Goal: Task Accomplishment & Management: Complete application form

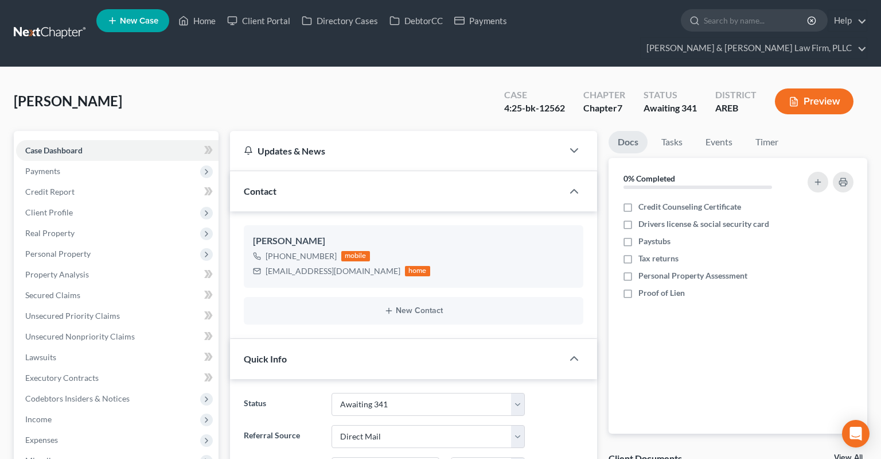
select select "0"
select select "2"
click at [207, 24] on link "Home" at bounding box center [197, 20] width 49 height 21
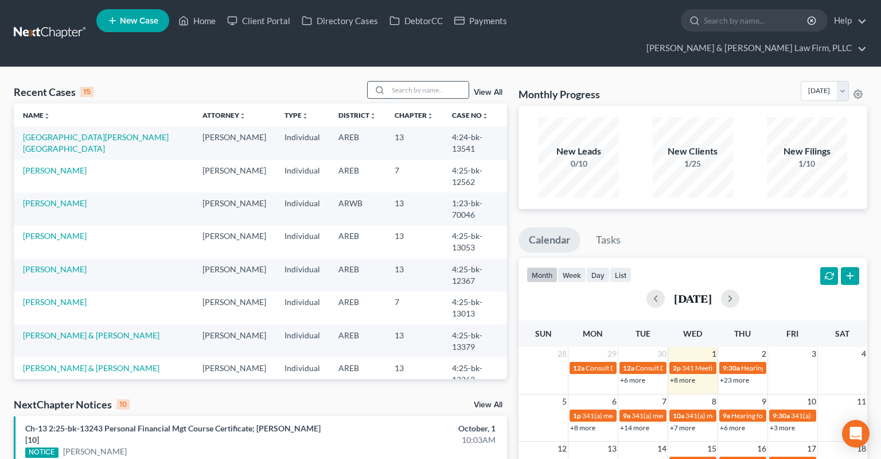
click at [403, 81] on input "search" at bounding box center [429, 89] width 80 height 17
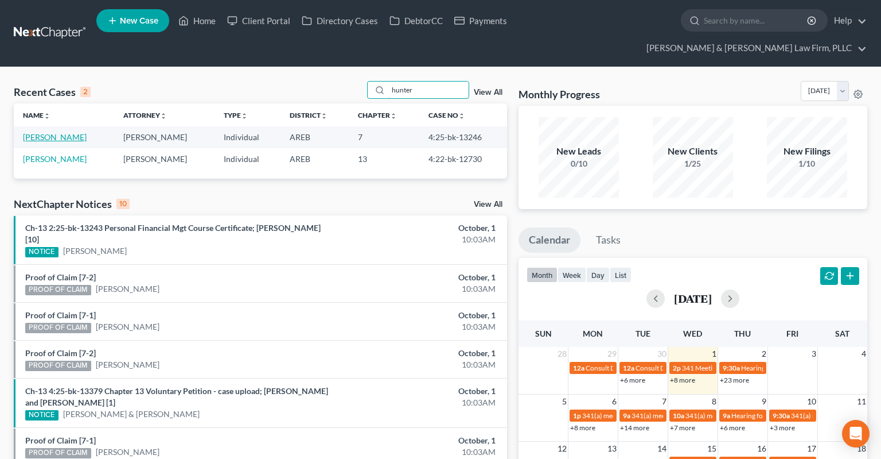
type input "hunter"
click at [64, 132] on link "[PERSON_NAME]" at bounding box center [55, 137] width 64 height 10
select select "1"
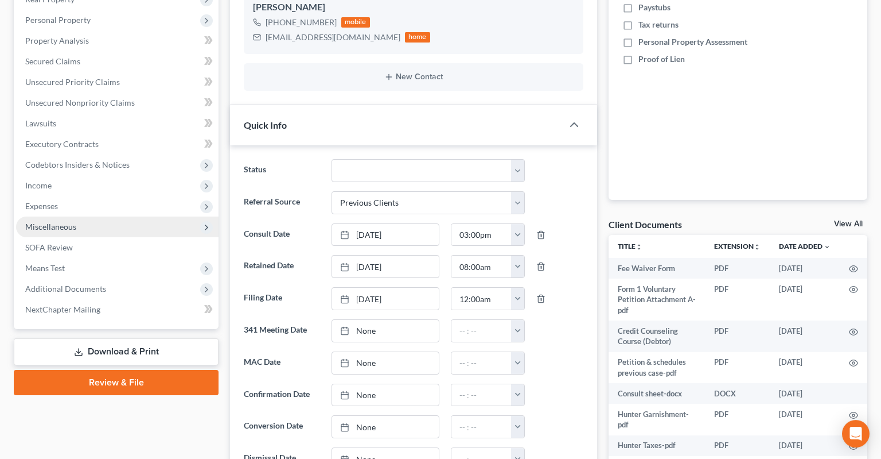
scroll to position [242, 0]
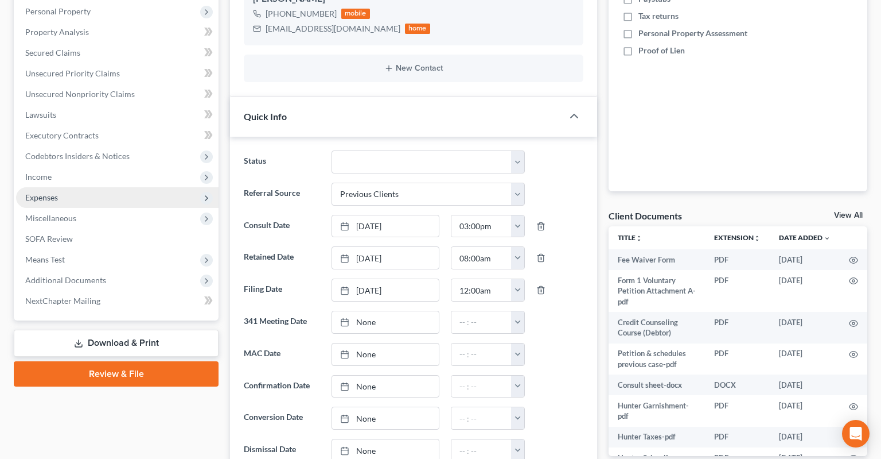
drag, startPoint x: 125, startPoint y: 256, endPoint x: 162, endPoint y: 180, distance: 84.7
click at [125, 270] on span "Additional Documents" at bounding box center [117, 280] width 203 height 21
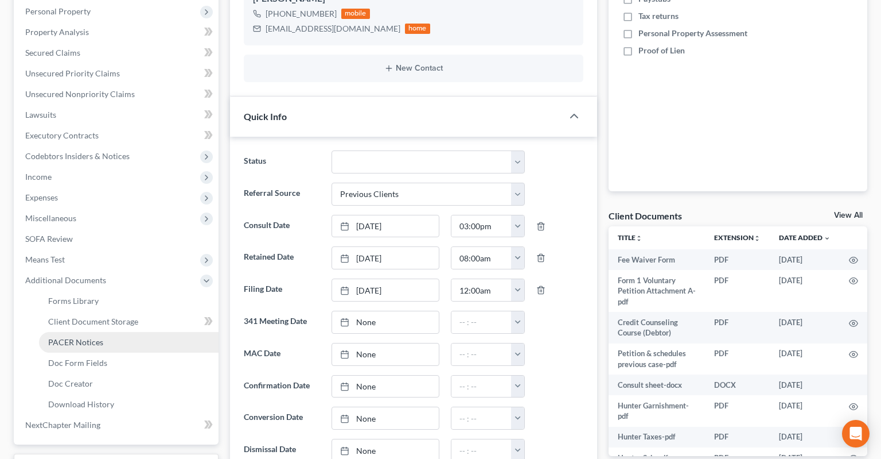
click at [146, 332] on link "PACER Notices" at bounding box center [129, 342] width 180 height 21
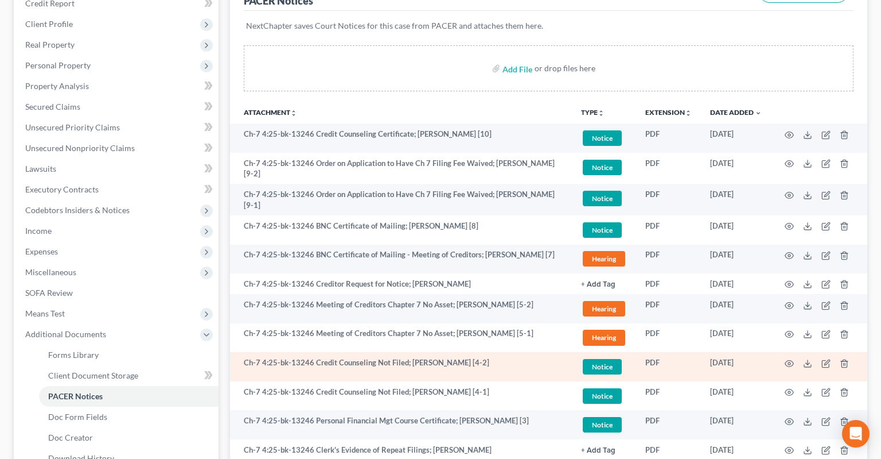
scroll to position [60, 0]
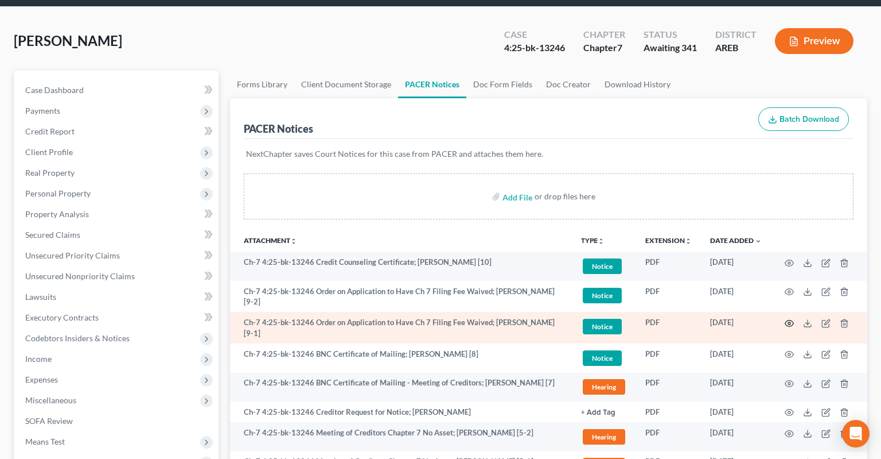
click at [788, 320] on icon "button" at bounding box center [790, 323] width 9 height 6
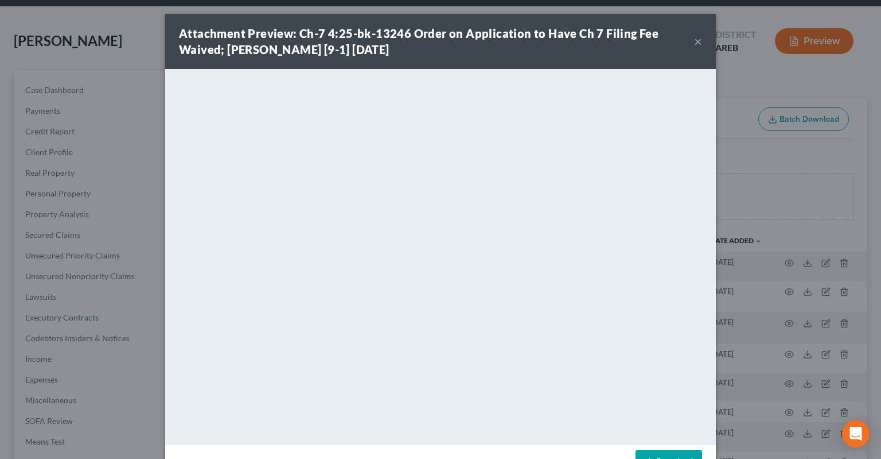
click at [700, 44] on button "×" at bounding box center [698, 41] width 8 height 14
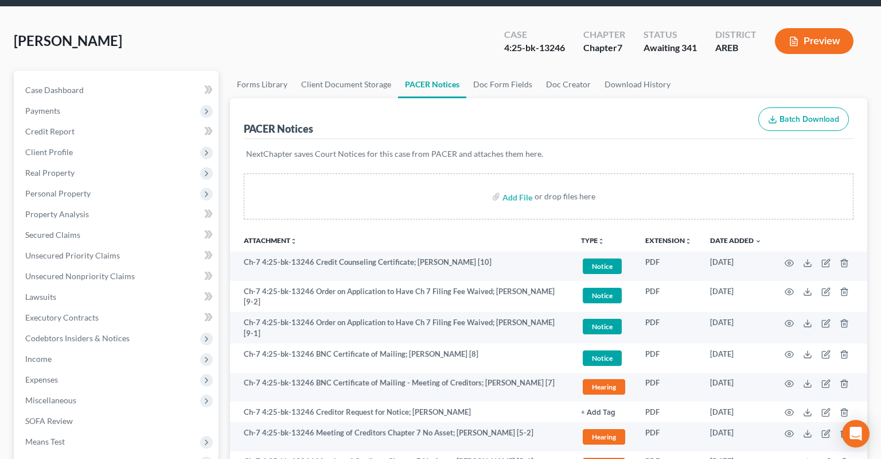
scroll to position [0, 0]
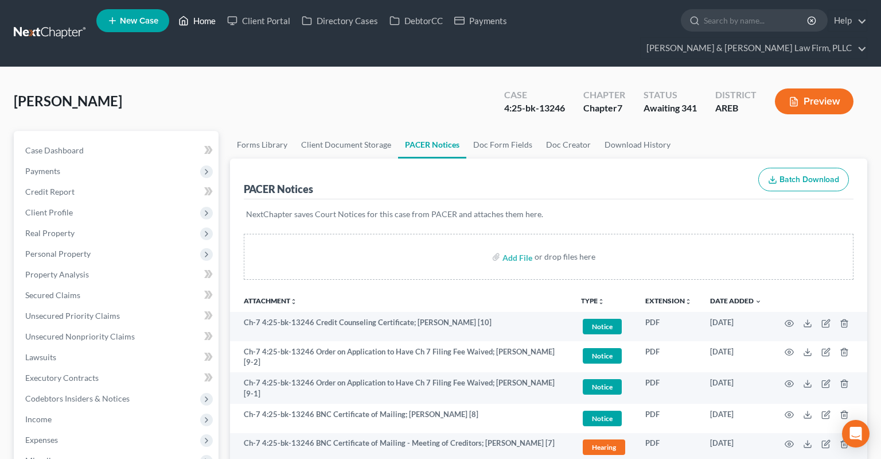
click at [197, 19] on link "Home" at bounding box center [197, 20] width 49 height 21
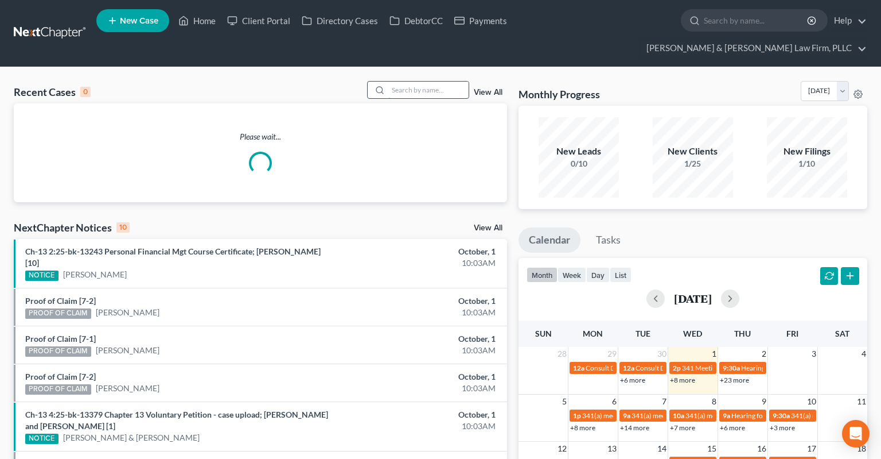
click at [415, 81] on input "search" at bounding box center [429, 89] width 80 height 17
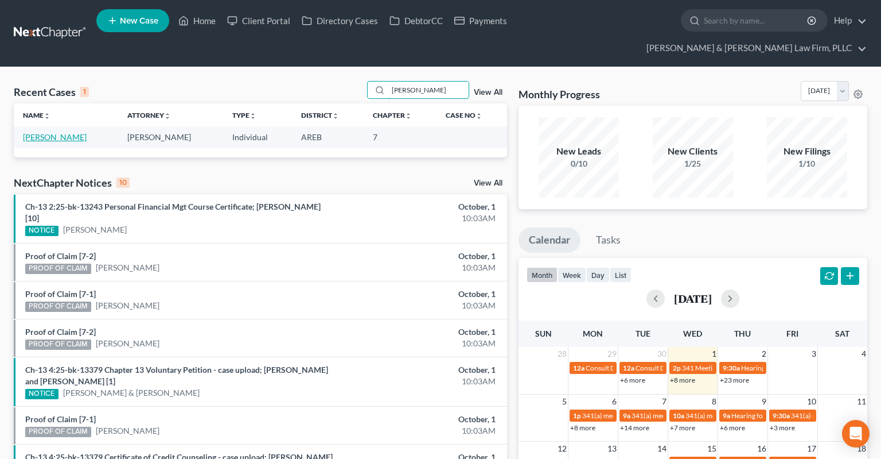
type input "[PERSON_NAME]"
click at [37, 132] on link "[PERSON_NAME]" at bounding box center [55, 137] width 64 height 10
select select "6"
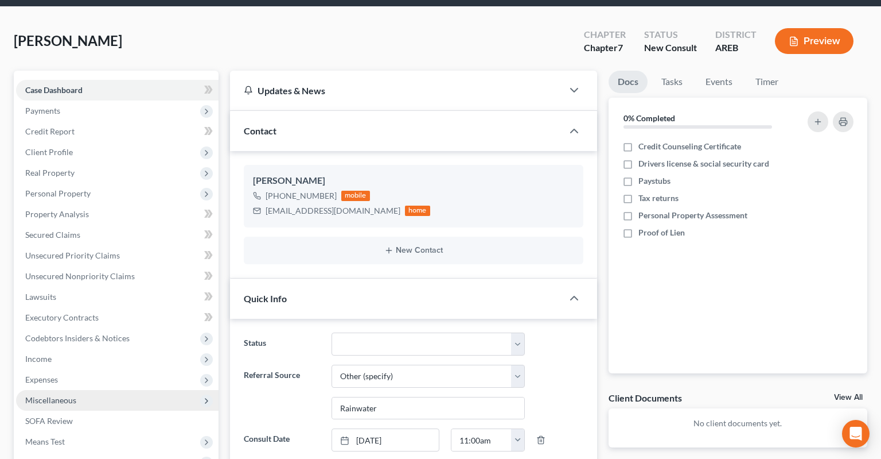
scroll to position [242, 0]
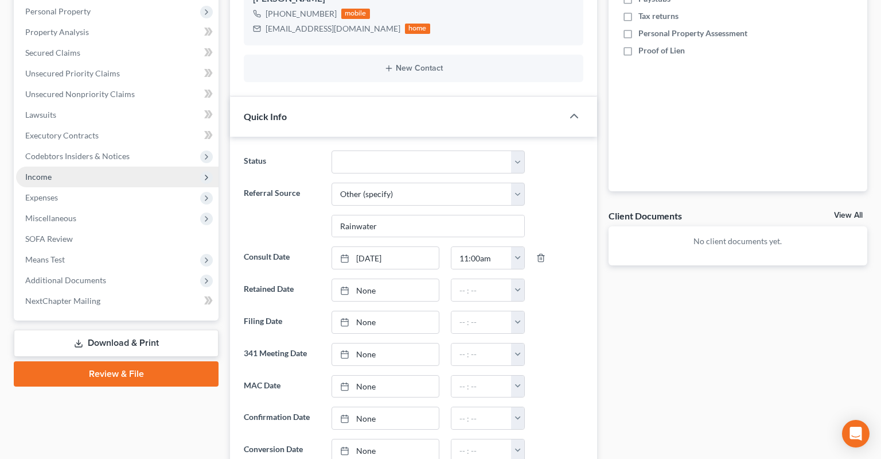
click at [112, 166] on span "Income" at bounding box center [117, 176] width 203 height 21
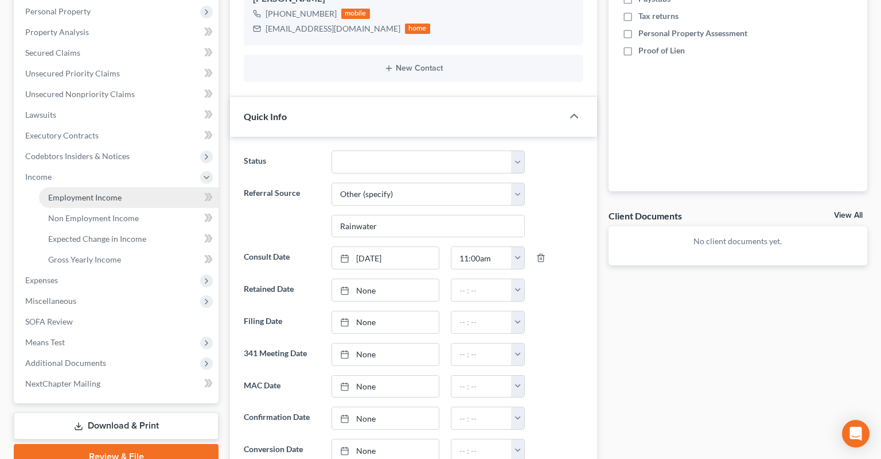
click at [141, 187] on link "Employment Income" at bounding box center [129, 197] width 180 height 21
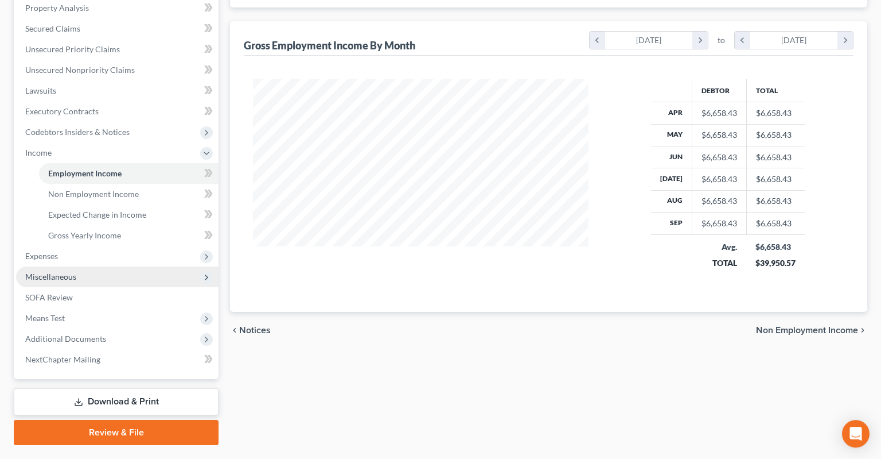
scroll to position [274, 0]
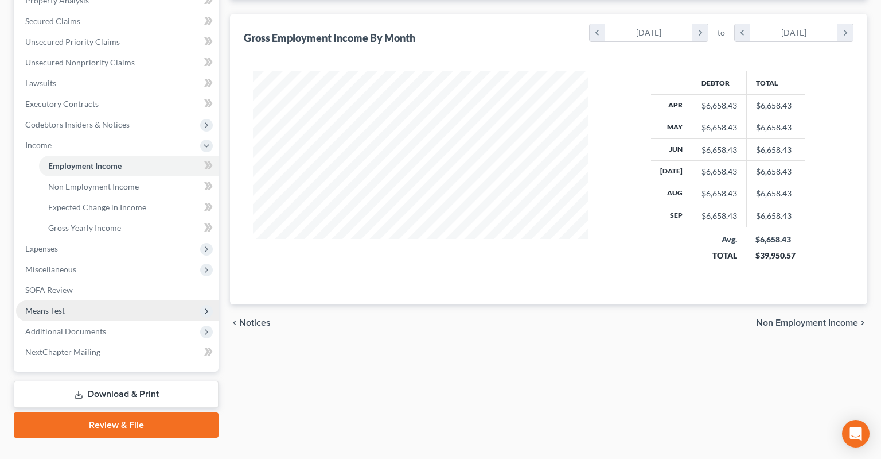
click at [108, 300] on span "Means Test" at bounding box center [117, 310] width 203 height 21
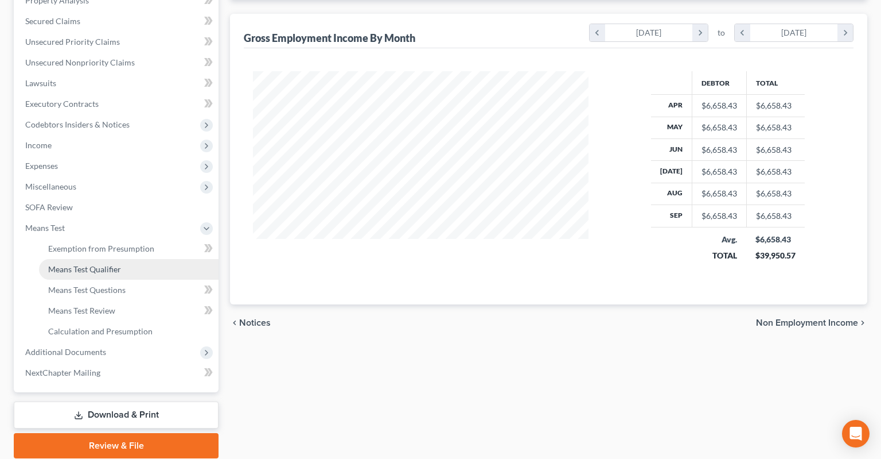
click at [123, 259] on link "Means Test Qualifier" at bounding box center [129, 269] width 180 height 21
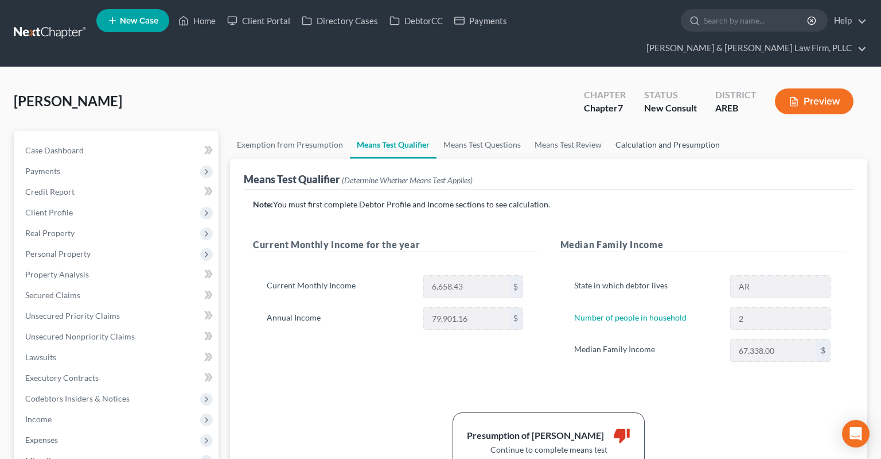
click at [653, 131] on link "Calculation and Presumption" at bounding box center [668, 145] width 118 height 28
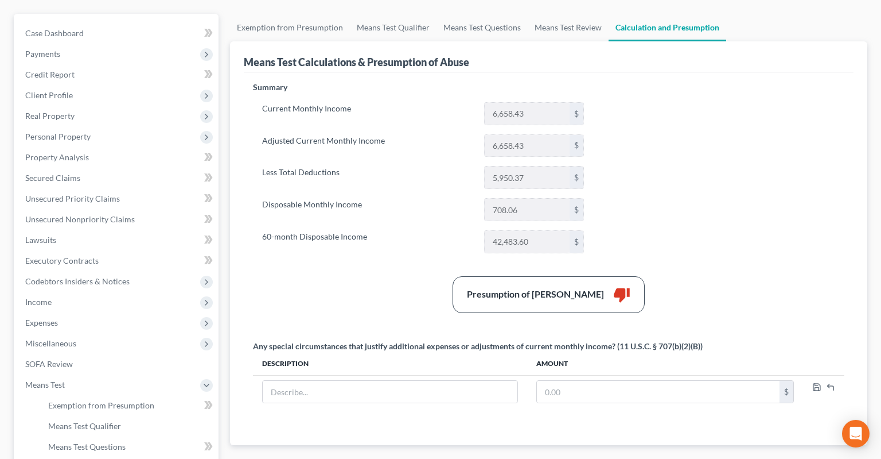
scroll to position [121, 0]
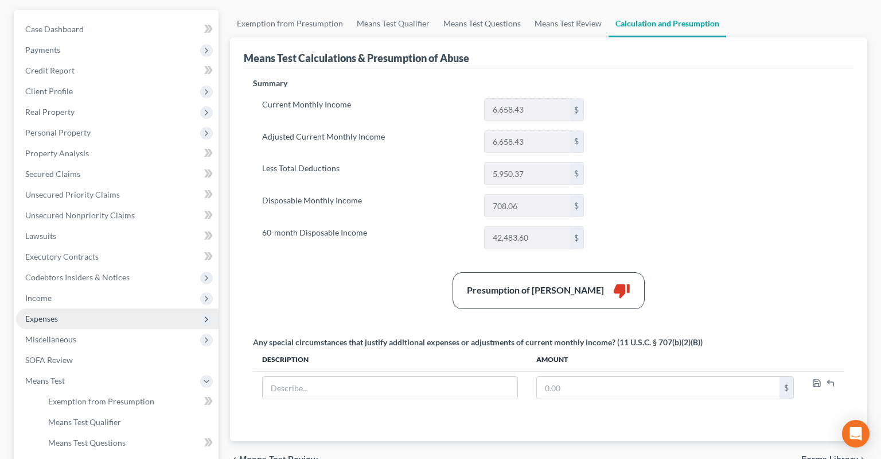
click at [113, 308] on span "Expenses" at bounding box center [117, 318] width 203 height 21
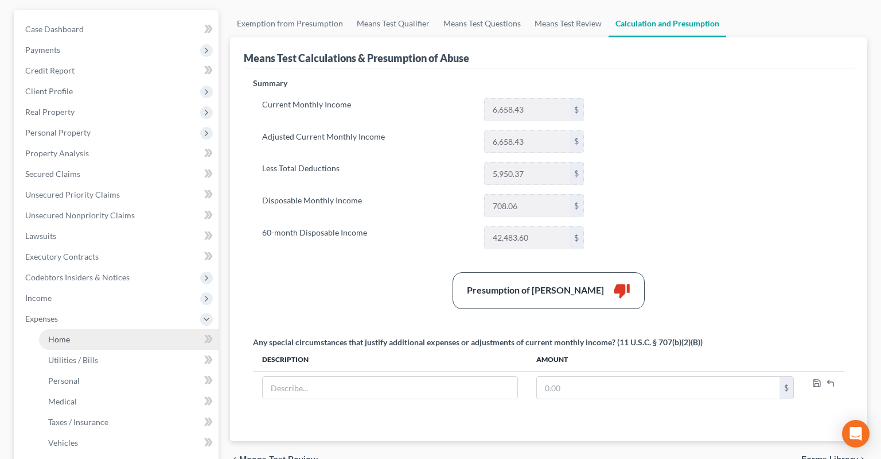
click at [106, 329] on link "Home" at bounding box center [129, 339] width 180 height 21
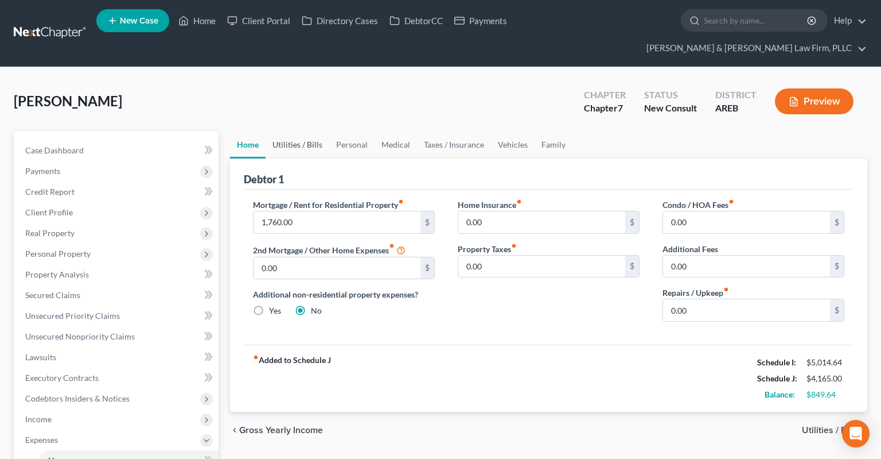
click at [277, 131] on link "Utilities / Bills" at bounding box center [298, 145] width 64 height 28
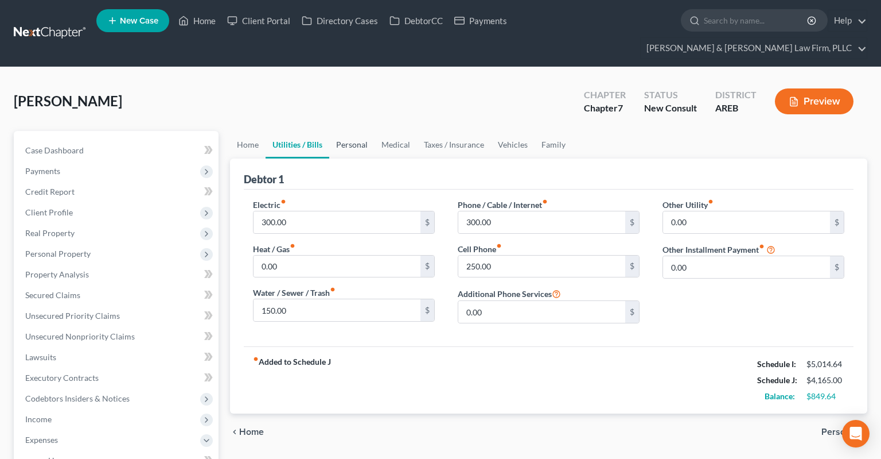
click at [350, 131] on link "Personal" at bounding box center [351, 145] width 45 height 28
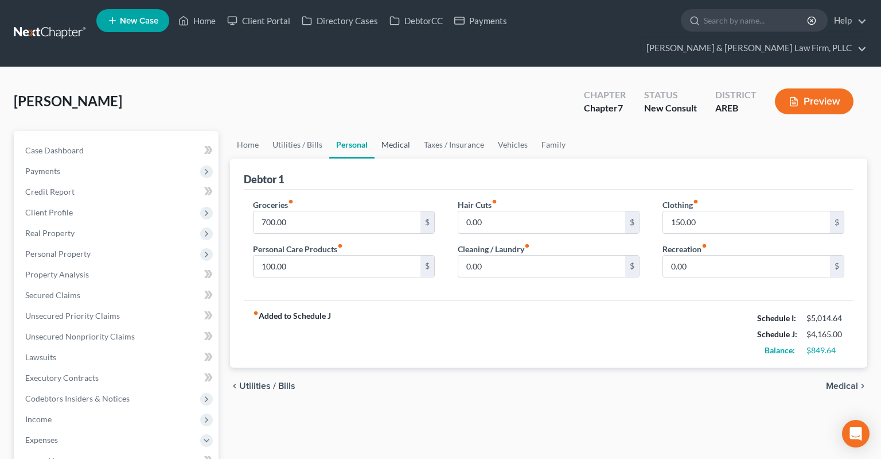
click at [393, 131] on link "Medical" at bounding box center [396, 145] width 42 height 28
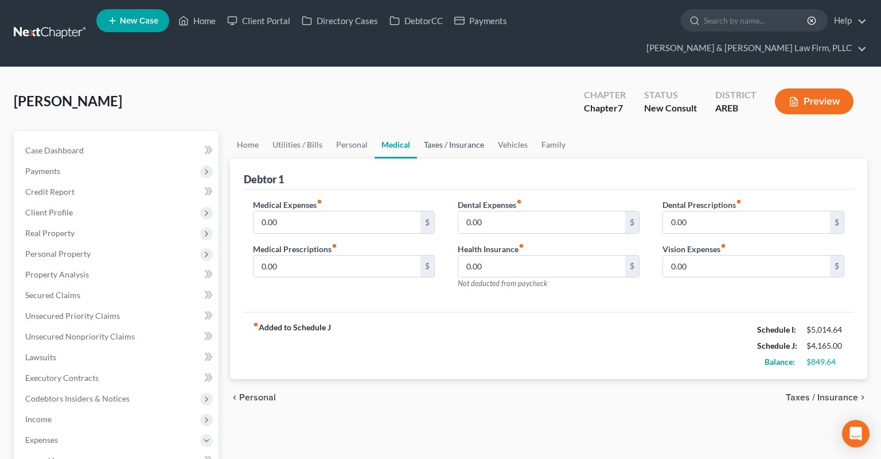
click at [444, 131] on link "Taxes / Insurance" at bounding box center [454, 145] width 74 height 28
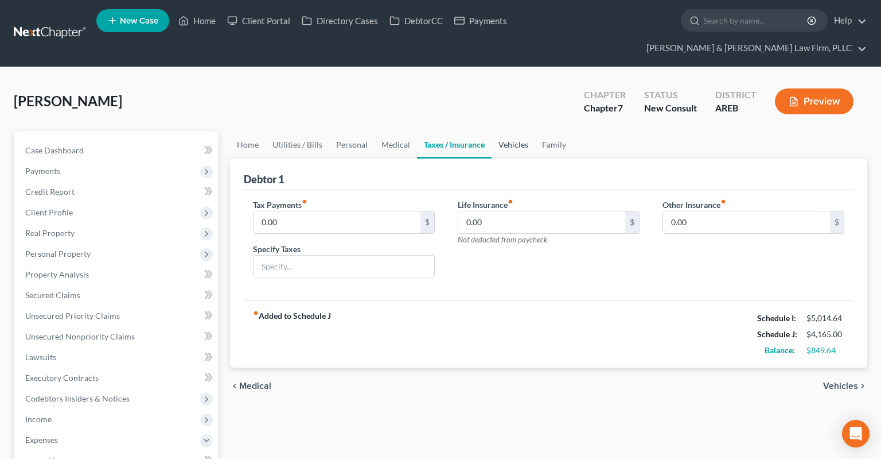
click at [515, 131] on link "Vehicles" at bounding box center [514, 145] width 44 height 28
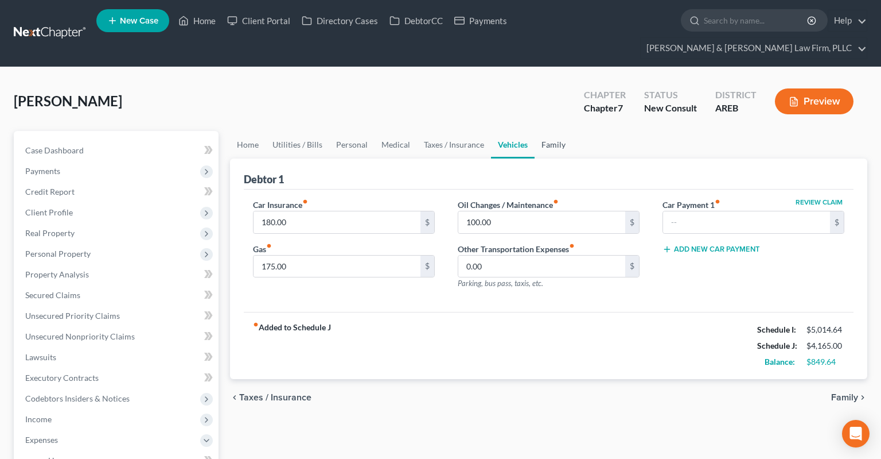
click at [550, 131] on link "Family" at bounding box center [554, 145] width 38 height 28
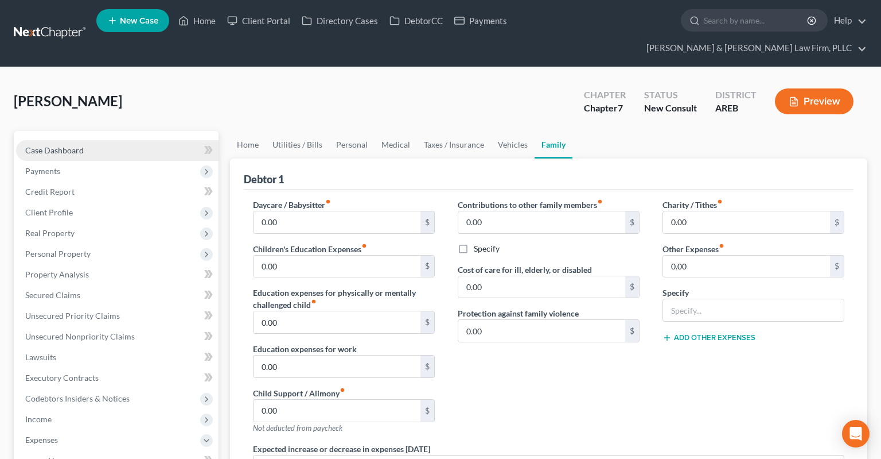
click at [121, 140] on link "Case Dashboard" at bounding box center [117, 150] width 203 height 21
select select "6"
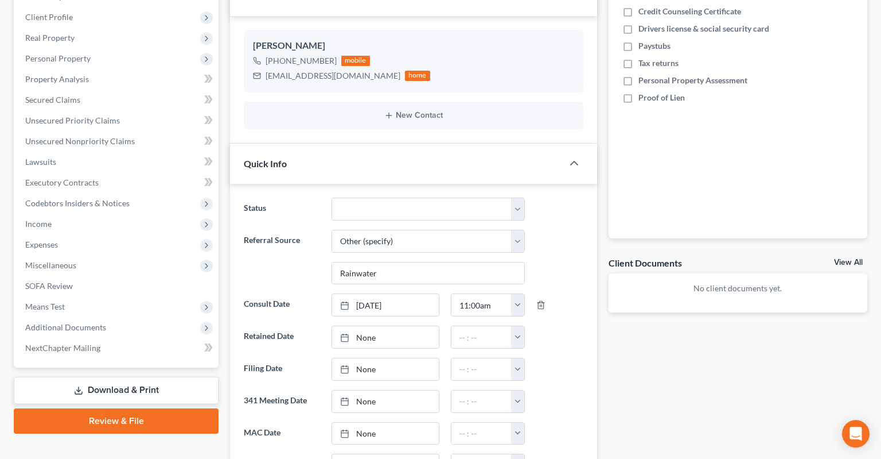
scroll to position [303, 0]
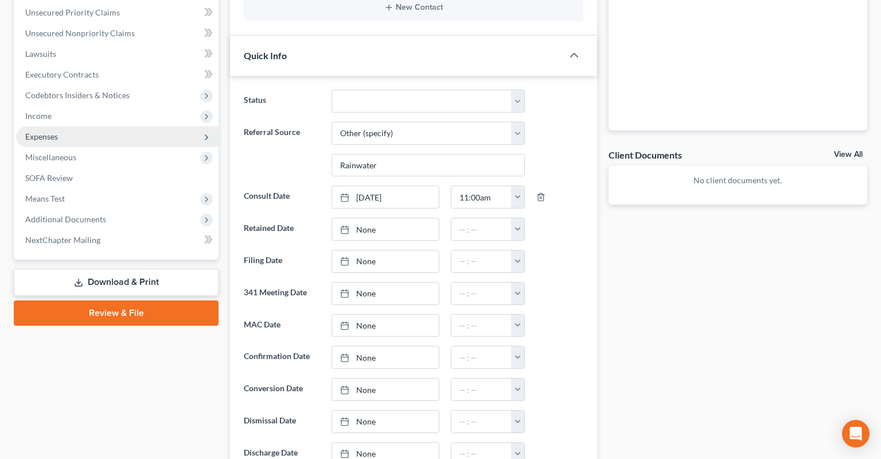
click at [105, 126] on span "Expenses" at bounding box center [117, 136] width 203 height 21
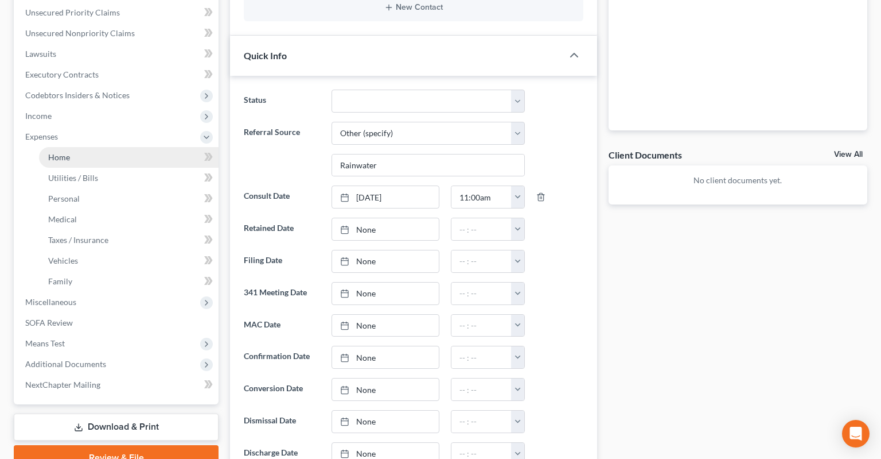
click at [127, 147] on link "Home" at bounding box center [129, 157] width 180 height 21
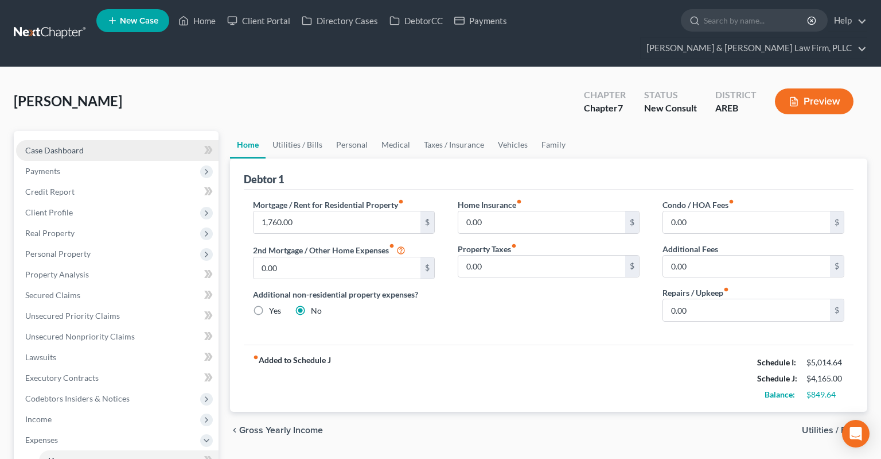
click at [134, 140] on link "Case Dashboard" at bounding box center [117, 150] width 203 height 21
select select "5"
select select "6"
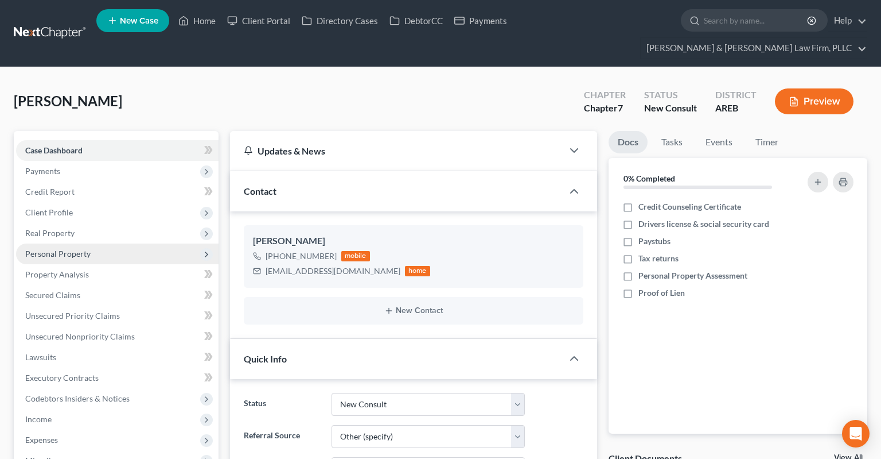
click at [86, 243] on span "Personal Property" at bounding box center [117, 253] width 203 height 21
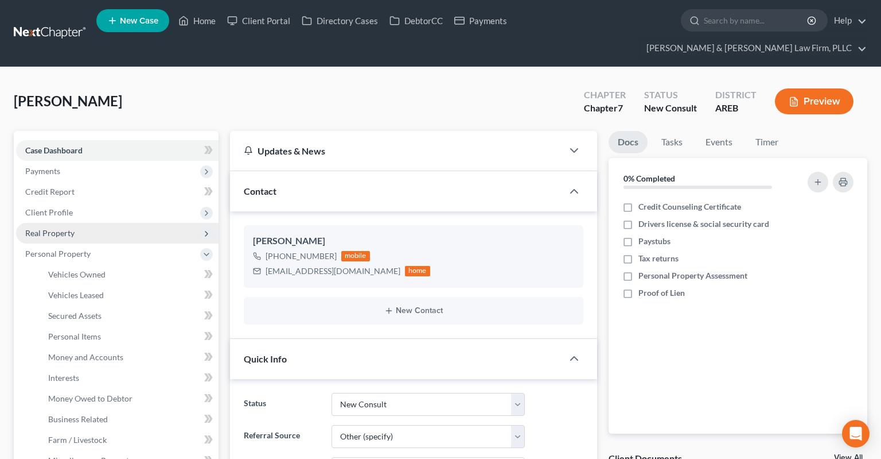
click at [77, 223] on span "Real Property" at bounding box center [117, 233] width 203 height 21
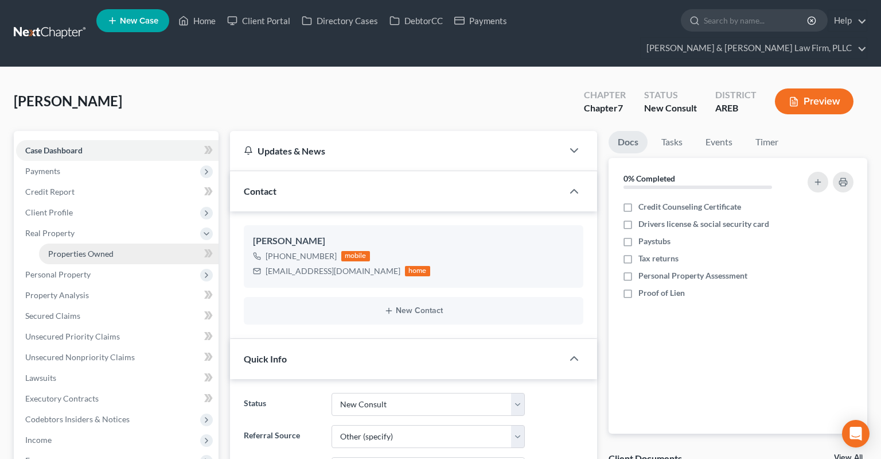
click at [77, 243] on link "Properties Owned" at bounding box center [129, 253] width 180 height 21
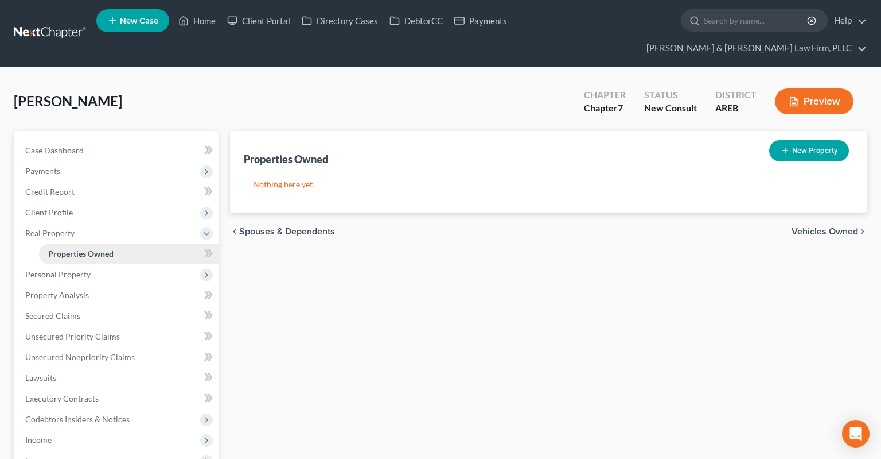
click at [85, 243] on link "Properties Owned" at bounding box center [129, 253] width 180 height 21
click at [79, 223] on span "Real Property" at bounding box center [117, 233] width 203 height 21
click at [77, 248] on span "Personal Property" at bounding box center [57, 253] width 65 height 10
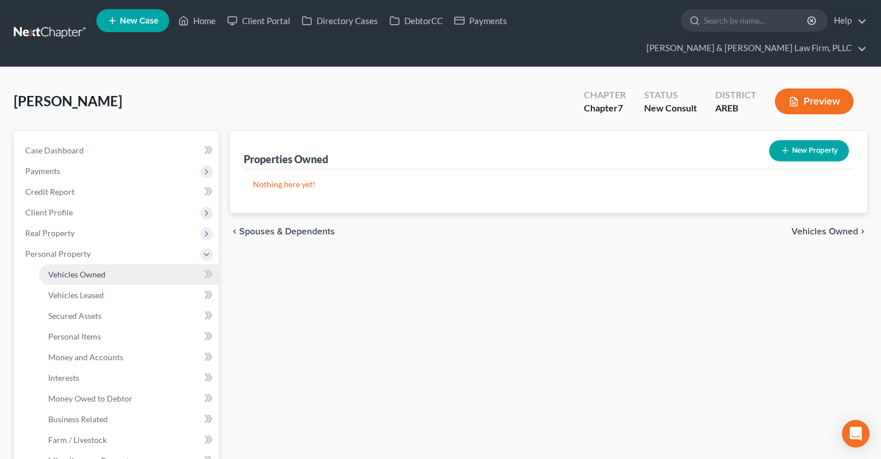
click at [81, 269] on span "Vehicles Owned" at bounding box center [76, 274] width 57 height 10
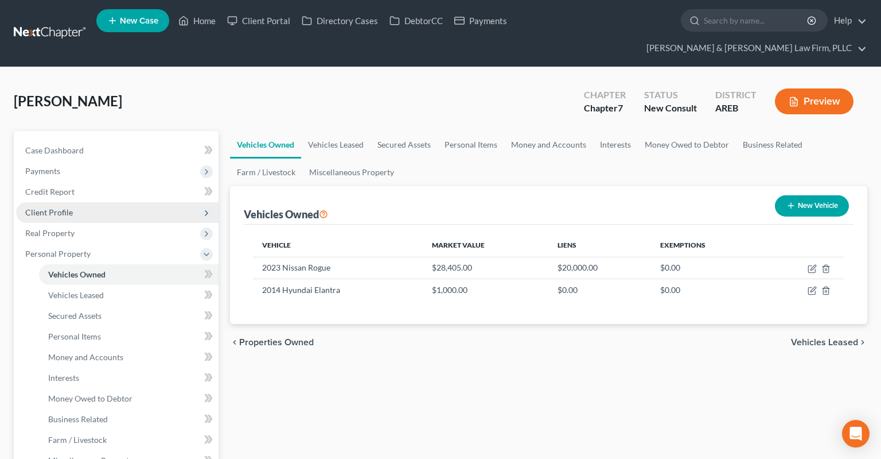
click at [84, 202] on span "Client Profile" at bounding box center [117, 212] width 203 height 21
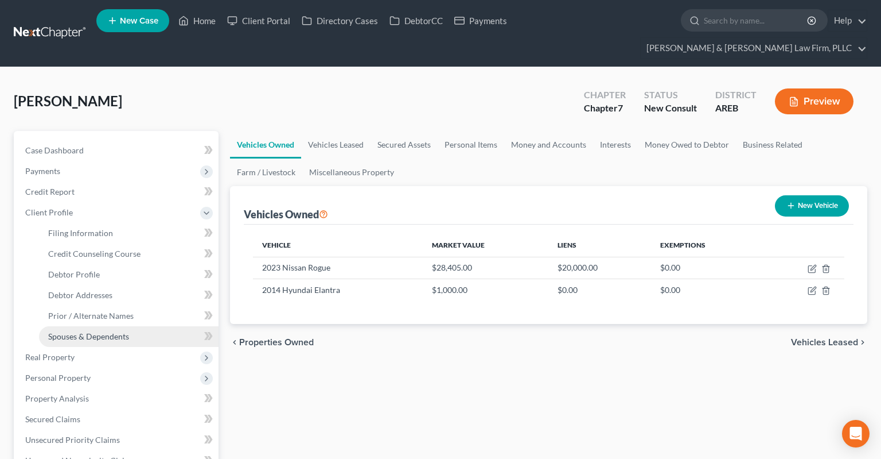
click at [115, 331] on span "Spouses & Dependents" at bounding box center [88, 336] width 81 height 10
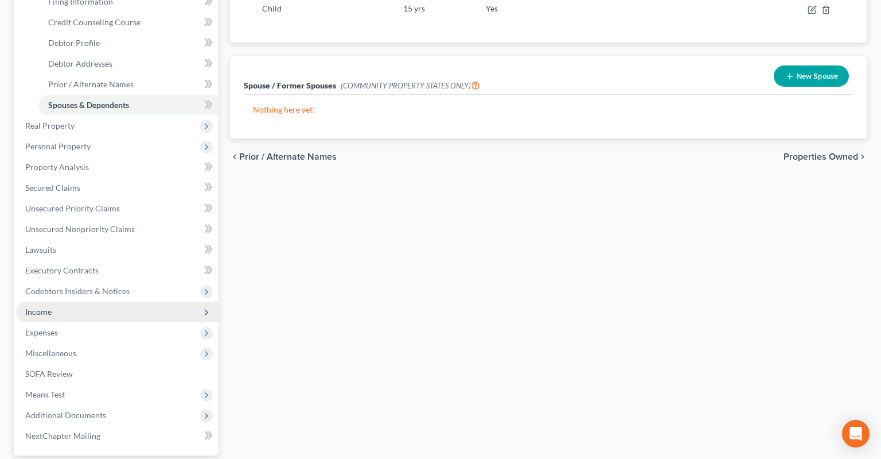
scroll to position [242, 0]
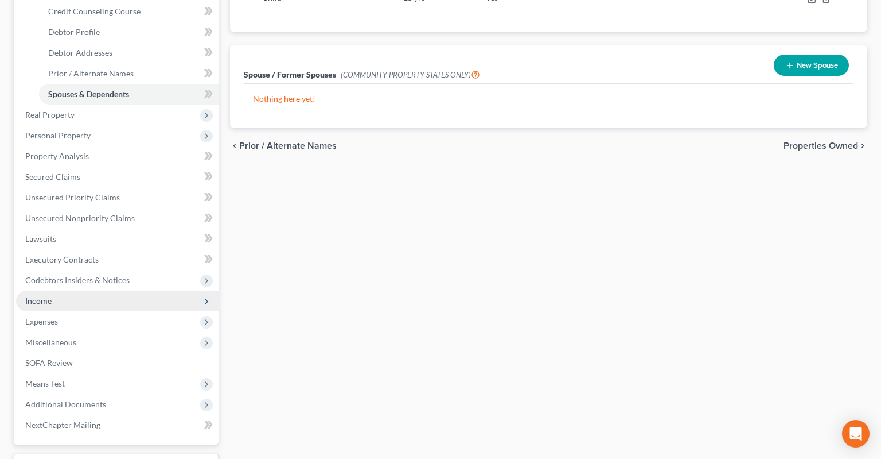
click at [83, 290] on span "Income" at bounding box center [117, 300] width 203 height 21
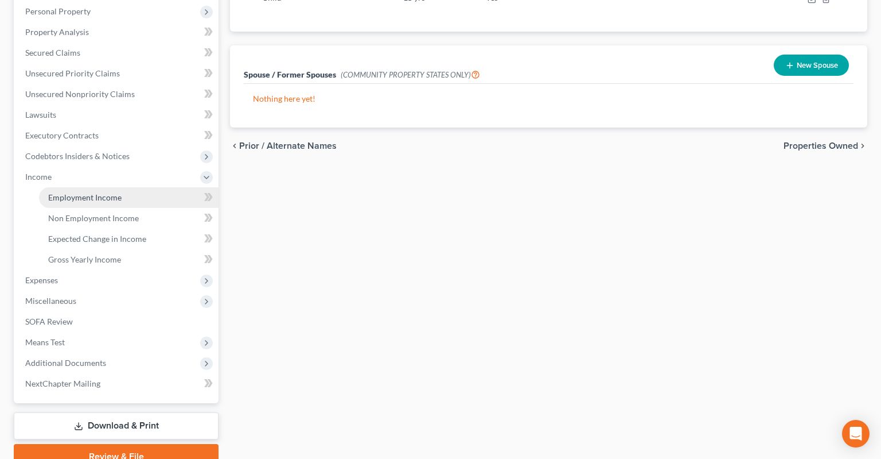
click at [110, 192] on span "Employment Income" at bounding box center [84, 197] width 73 height 10
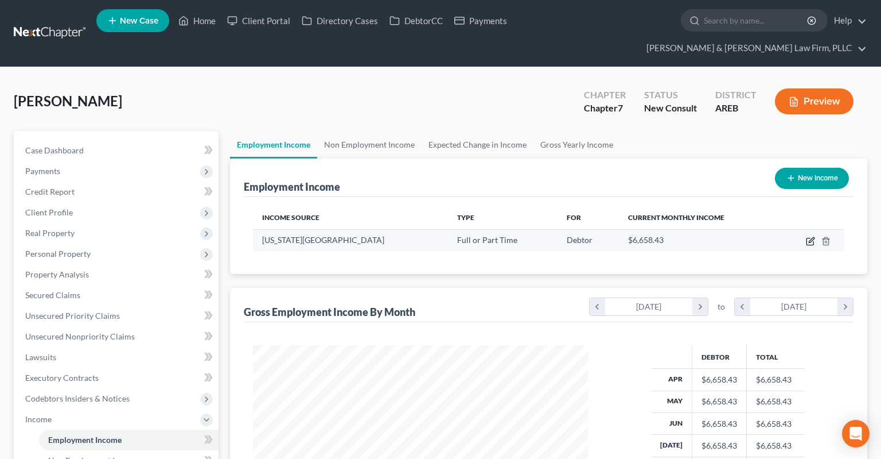
click at [810, 237] on icon "button" at bounding box center [811, 239] width 5 height 5
select select "0"
select select "2"
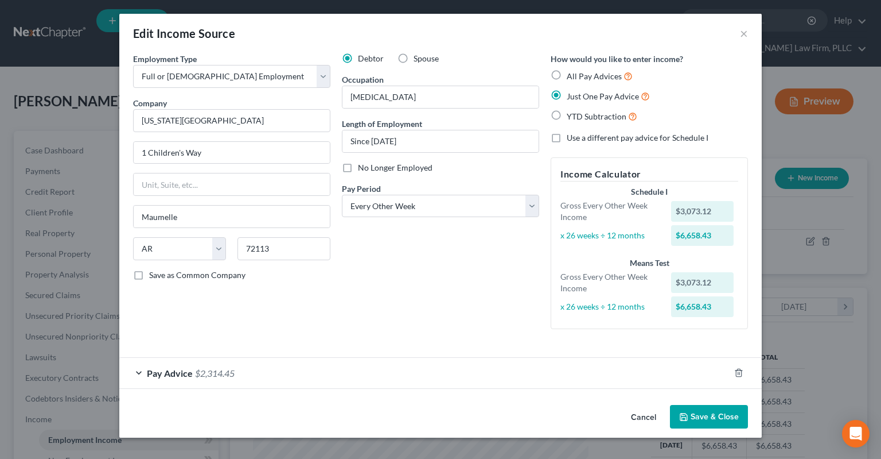
click at [644, 418] on button "Cancel" at bounding box center [644, 417] width 44 height 23
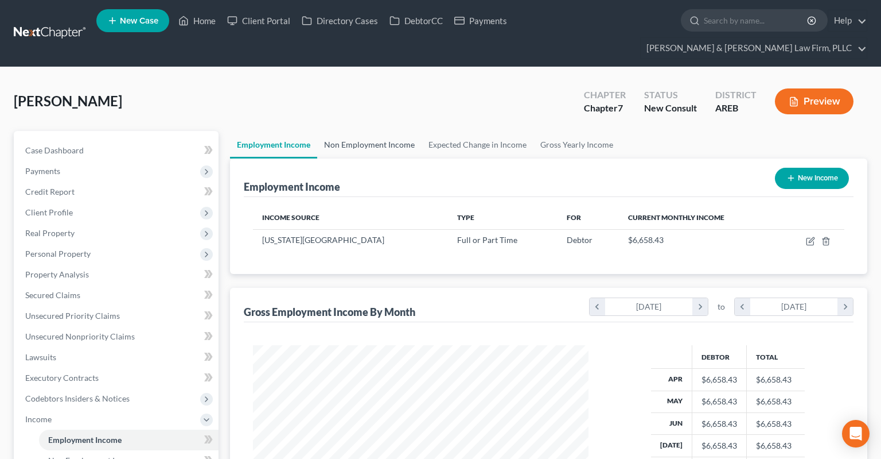
click at [364, 131] on link "Non Employment Income" at bounding box center [369, 145] width 104 height 28
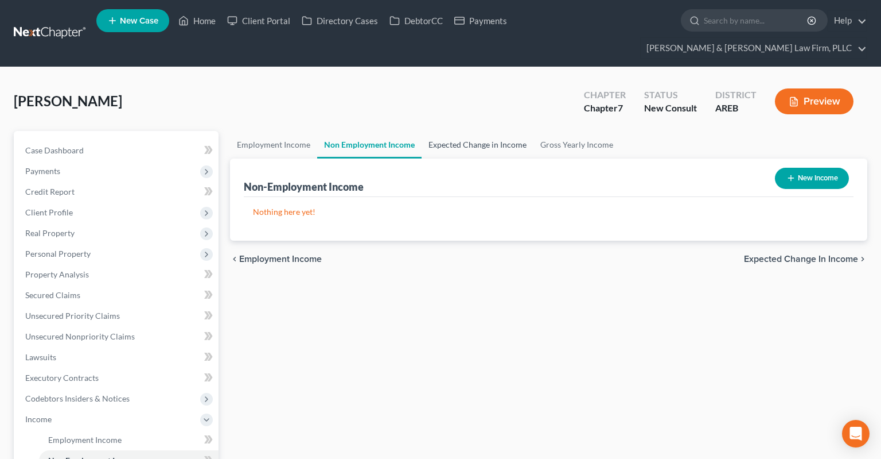
click at [425, 132] on link "Expected Change in Income" at bounding box center [478, 145] width 112 height 28
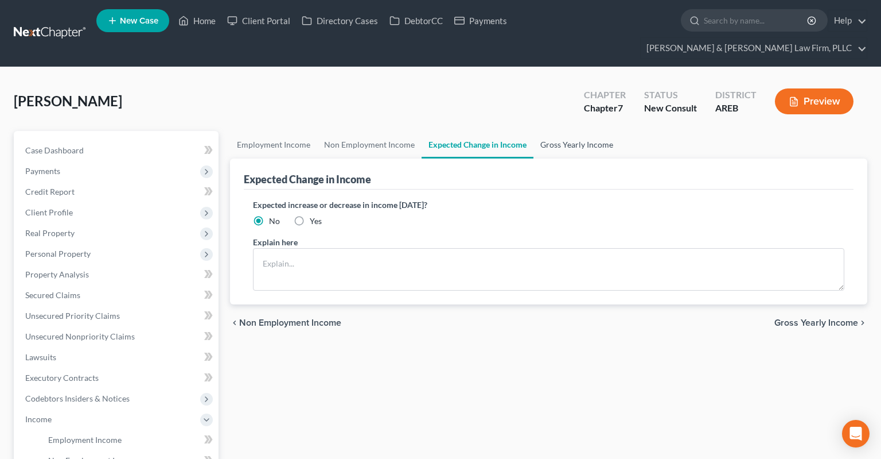
click at [561, 131] on link "Gross Yearly Income" at bounding box center [577, 145] width 87 height 28
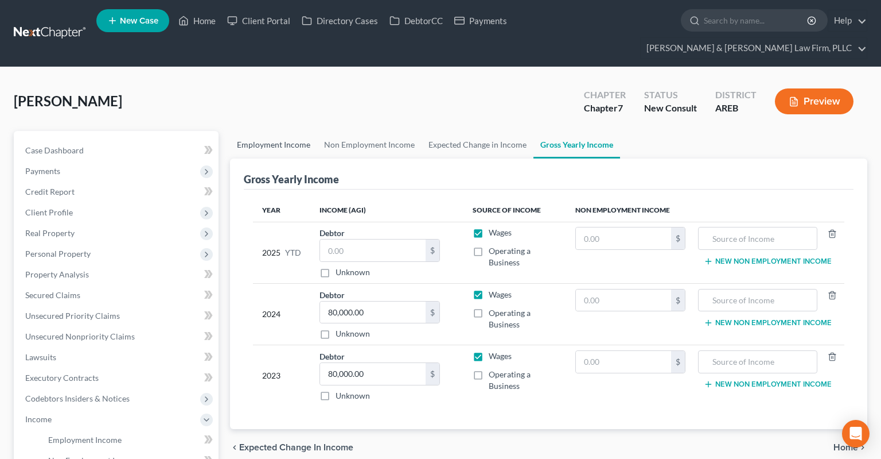
click at [274, 133] on link "Employment Income" at bounding box center [273, 145] width 87 height 28
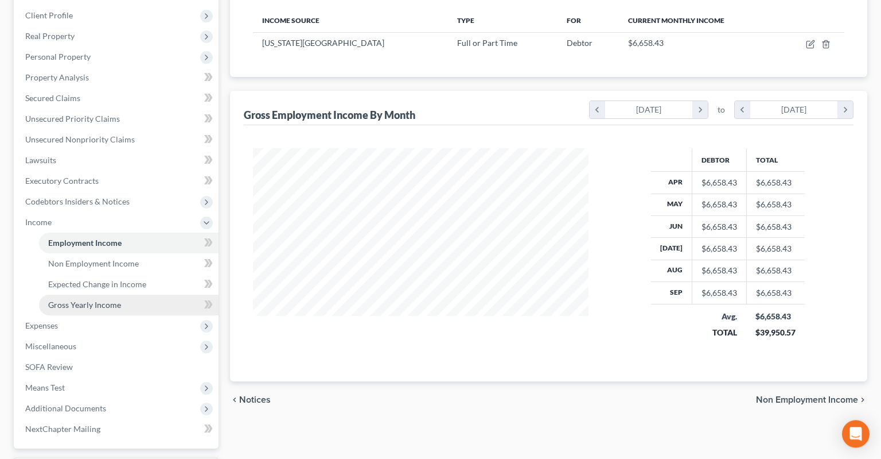
scroll to position [274, 0]
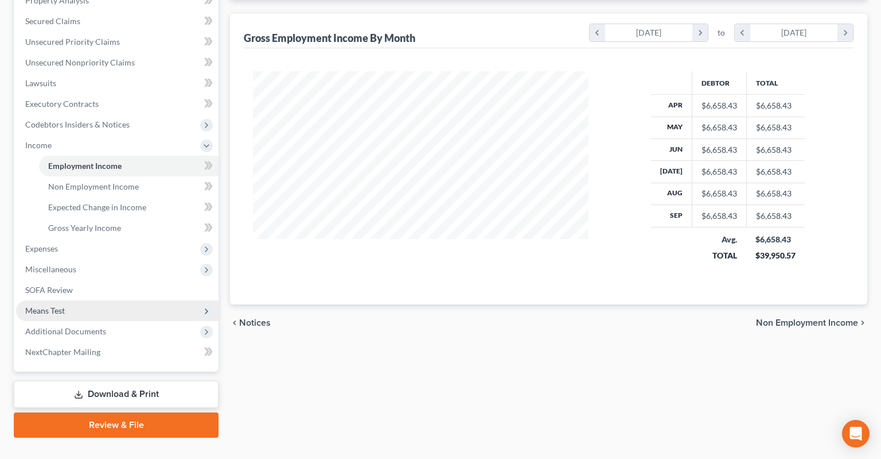
click at [100, 300] on span "Means Test" at bounding box center [117, 310] width 203 height 21
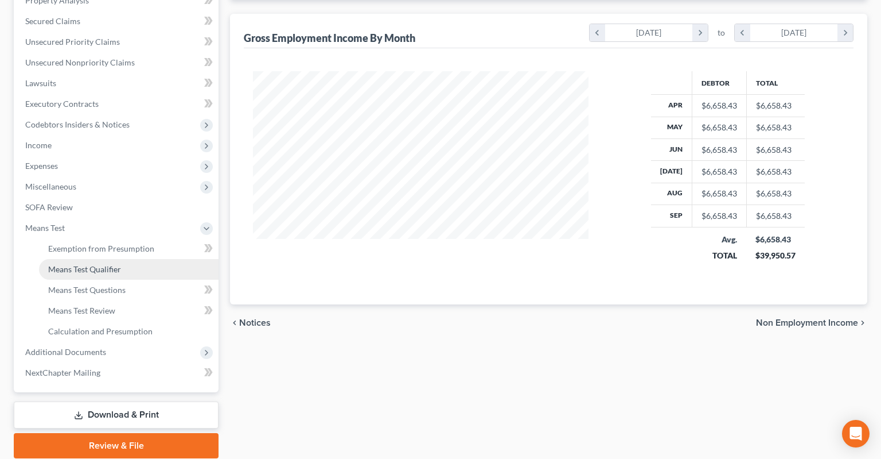
click at [125, 259] on link "Means Test Qualifier" at bounding box center [129, 269] width 180 height 21
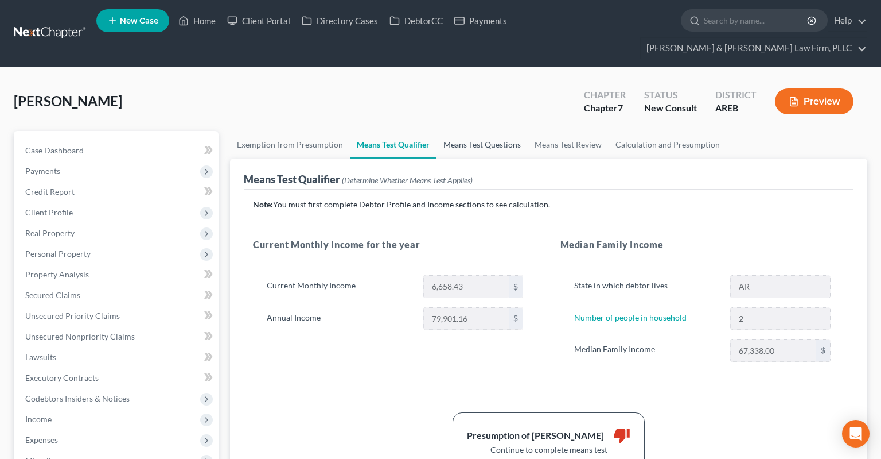
click at [469, 131] on link "Means Test Questions" at bounding box center [482, 145] width 91 height 28
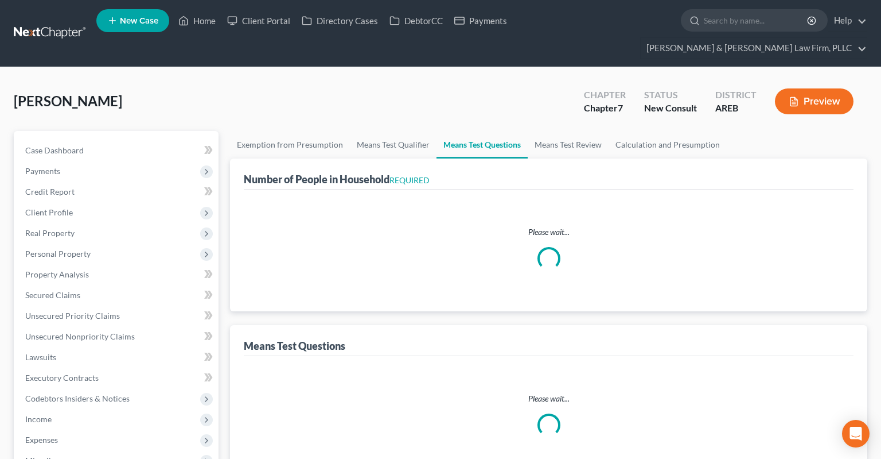
select select "1"
select select "60"
select select "2"
select select "0"
select select "1"
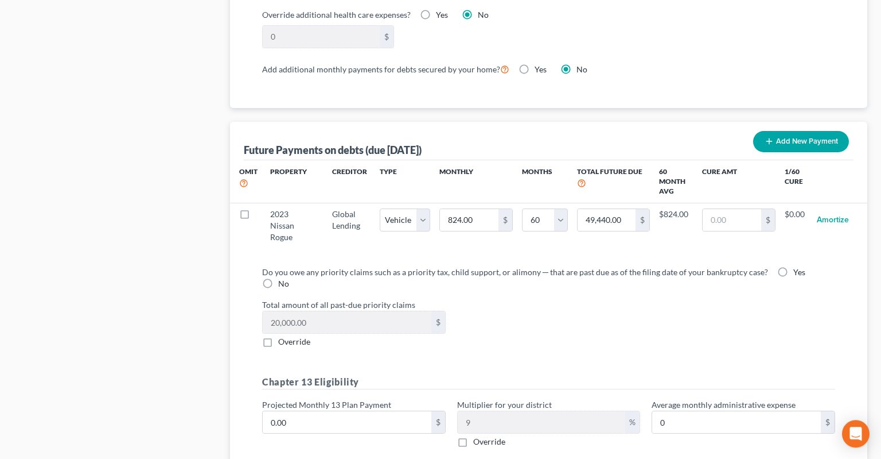
scroll to position [1151, 0]
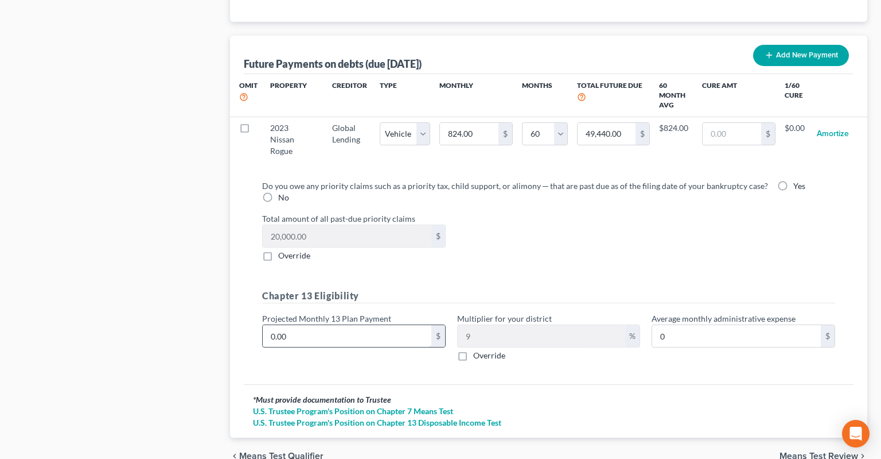
click at [380, 325] on input "0.00" at bounding box center [347, 336] width 169 height 22
type input "9"
type input "0.81"
type input "90"
type input "8.10"
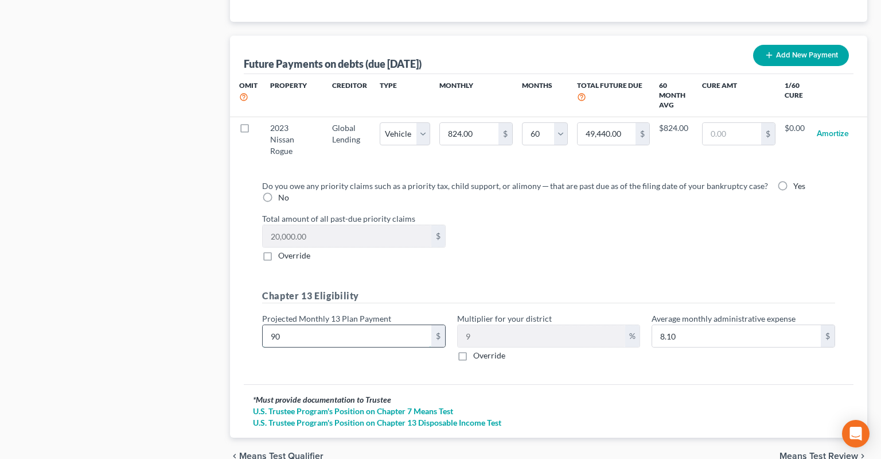
type input "900"
type input "81.00"
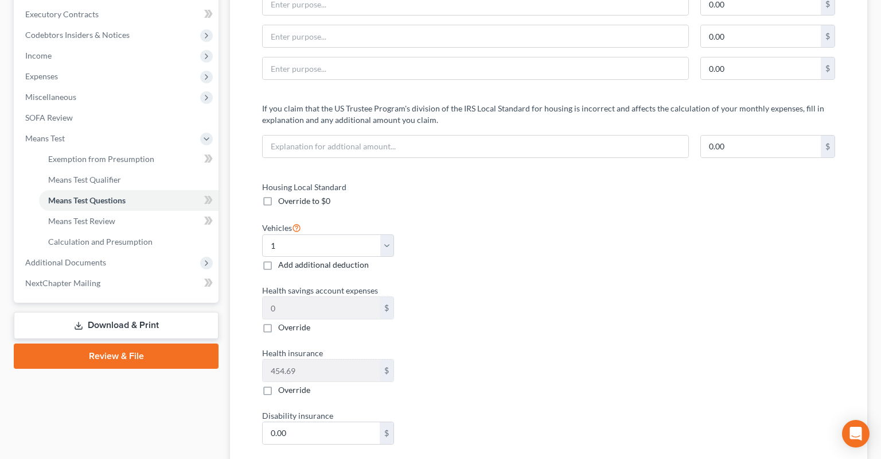
scroll to position [60, 0]
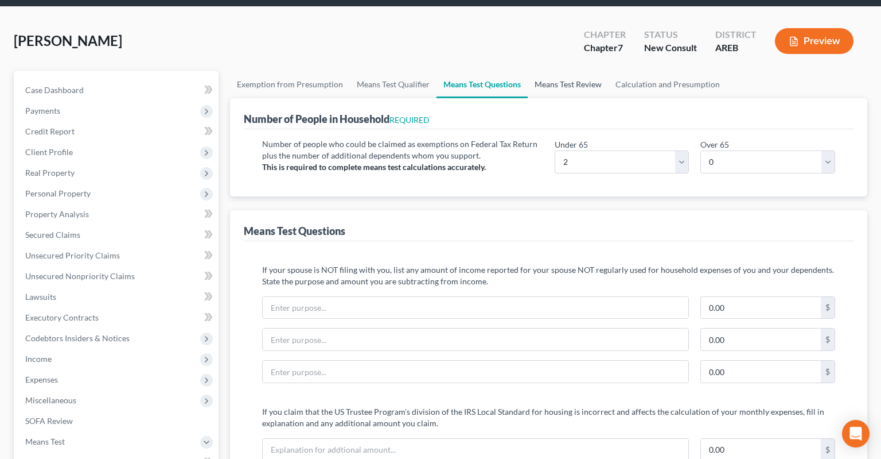
type input "900"
click at [582, 71] on link "Means Test Review" at bounding box center [568, 85] width 81 height 28
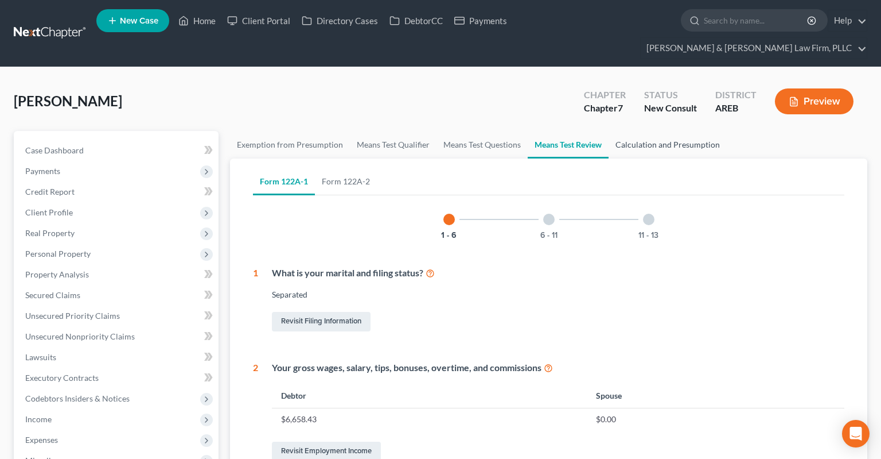
click at [641, 131] on link "Calculation and Presumption" at bounding box center [668, 145] width 118 height 28
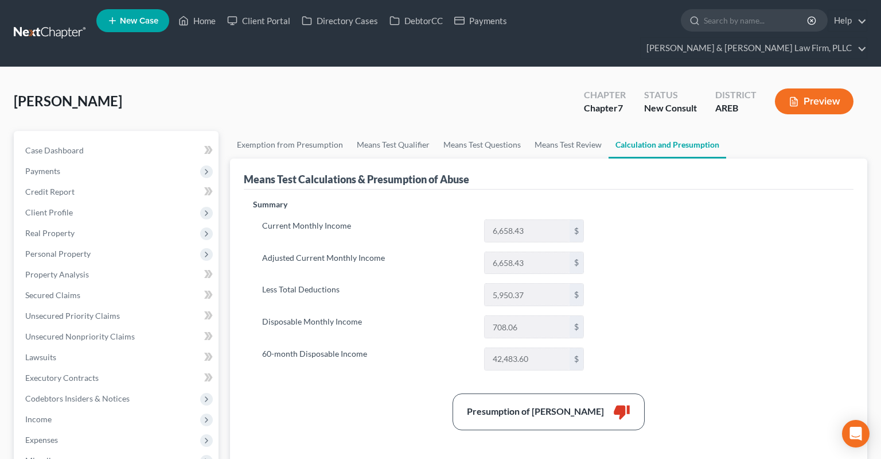
click at [802, 88] on button "Preview" at bounding box center [814, 101] width 79 height 26
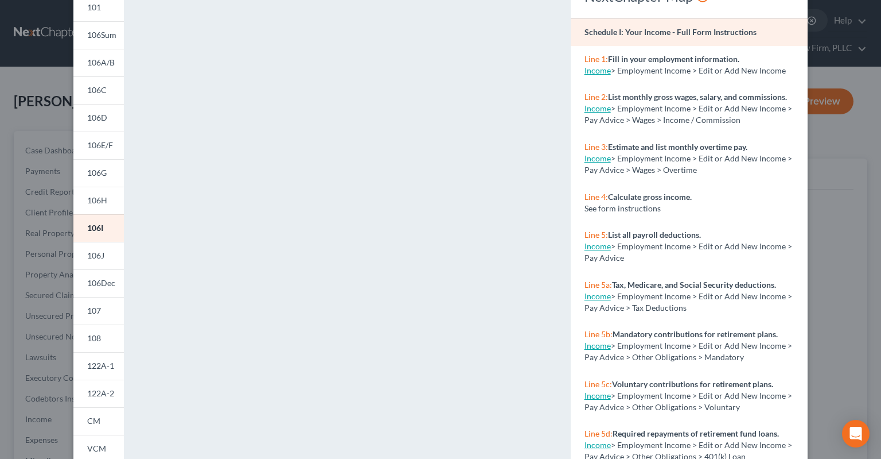
scroll to position [115, 0]
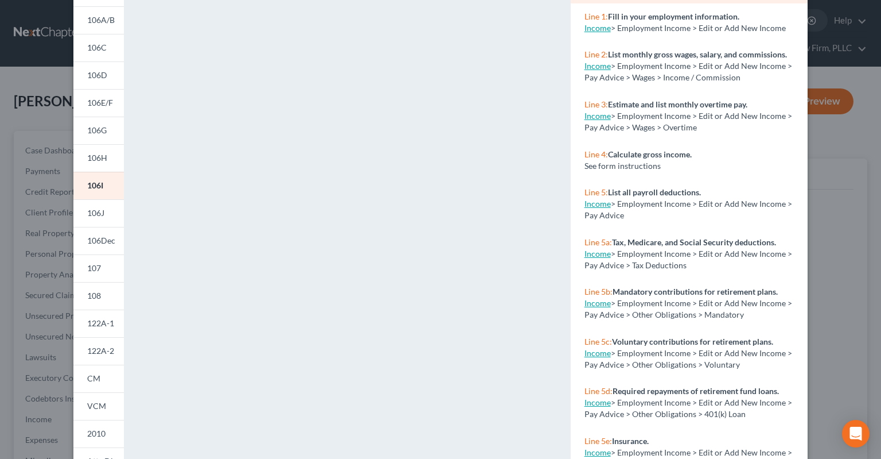
click at [97, 347] on span "122A-2" at bounding box center [100, 350] width 27 height 10
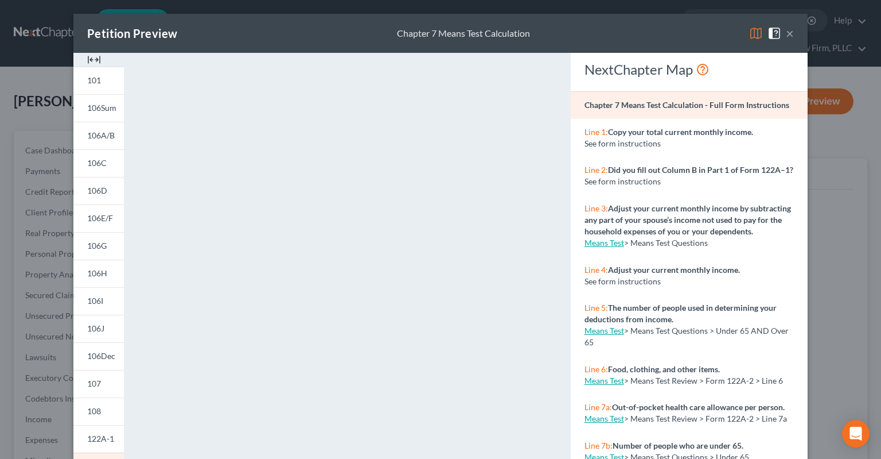
scroll to position [0, 0]
click at [787, 36] on button "×" at bounding box center [790, 33] width 8 height 14
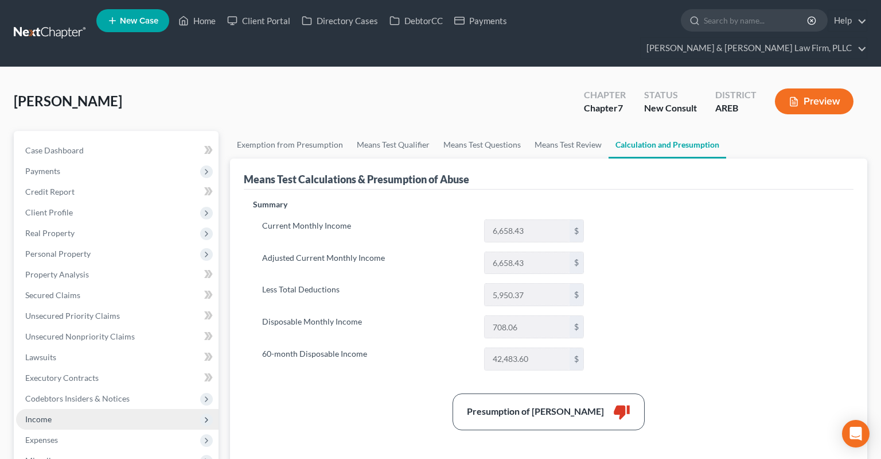
click at [95, 409] on span "Income" at bounding box center [117, 419] width 203 height 21
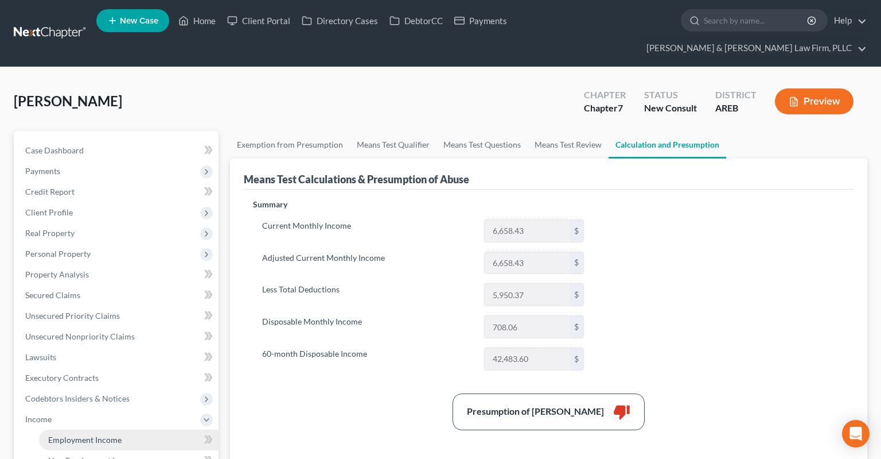
click at [130, 429] on link "Employment Income" at bounding box center [129, 439] width 180 height 21
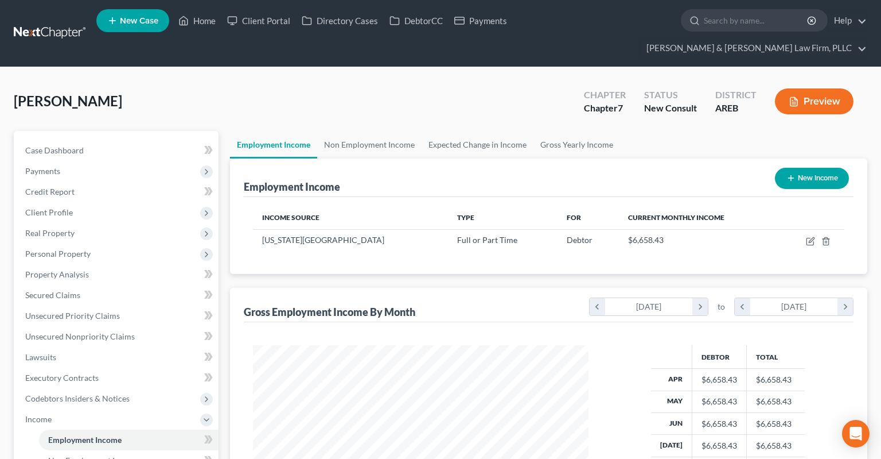
scroll to position [205, 358]
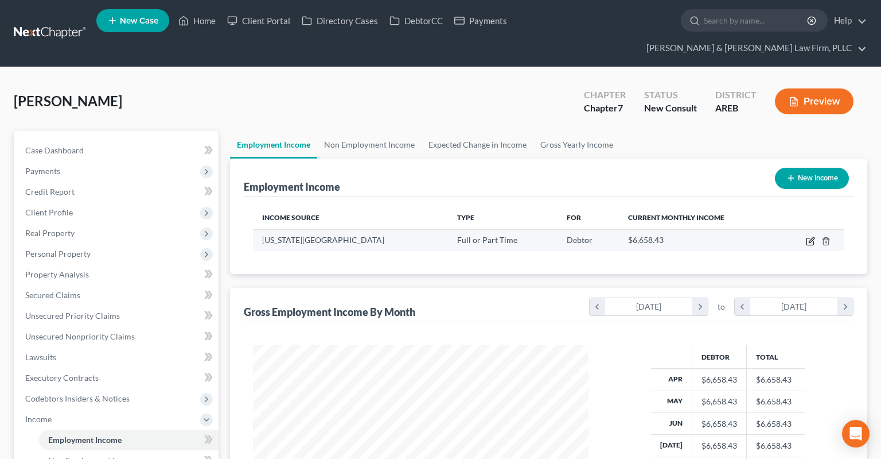
click at [811, 236] on icon "button" at bounding box center [810, 240] width 9 height 9
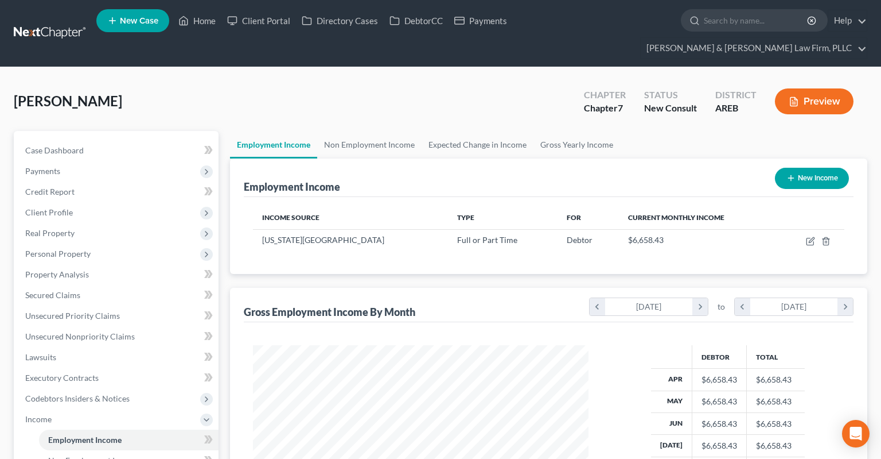
select select "0"
select select "2"
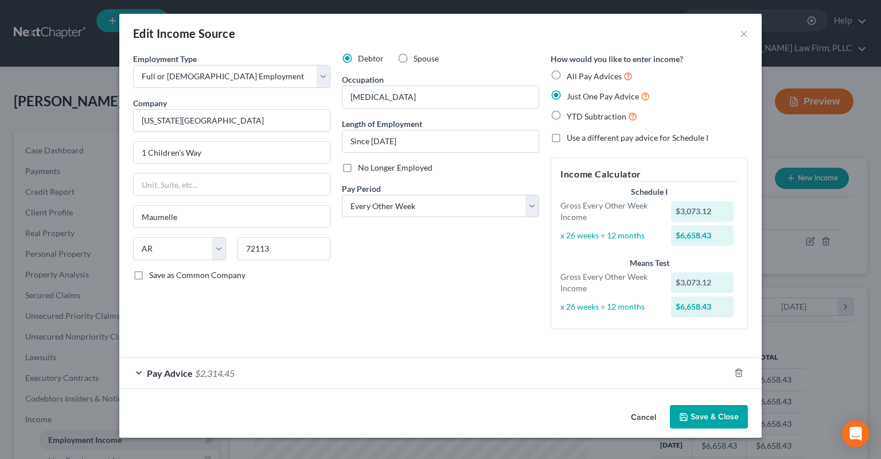
click at [650, 380] on div "Pay Advice $2,314.45" at bounding box center [424, 373] width 611 height 30
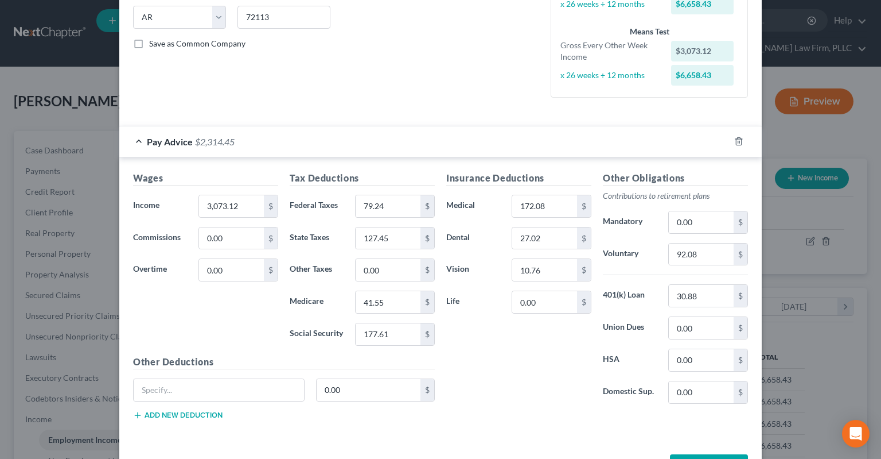
scroll to position [0, 0]
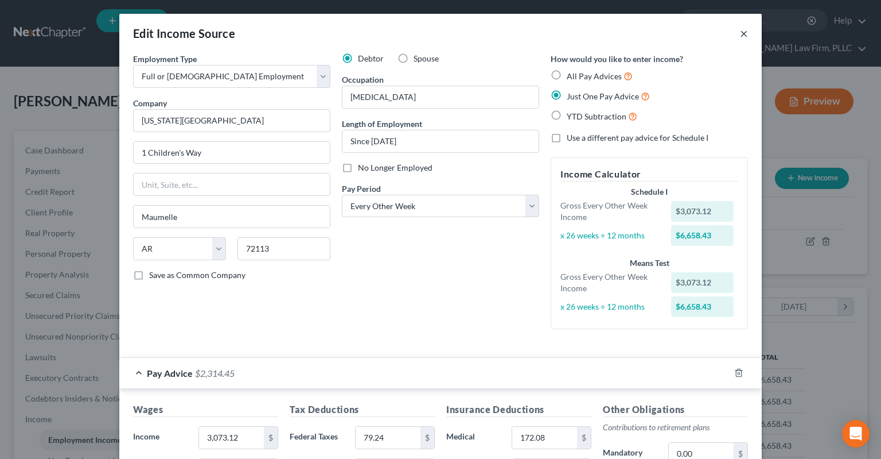
click at [745, 31] on button "×" at bounding box center [744, 33] width 8 height 14
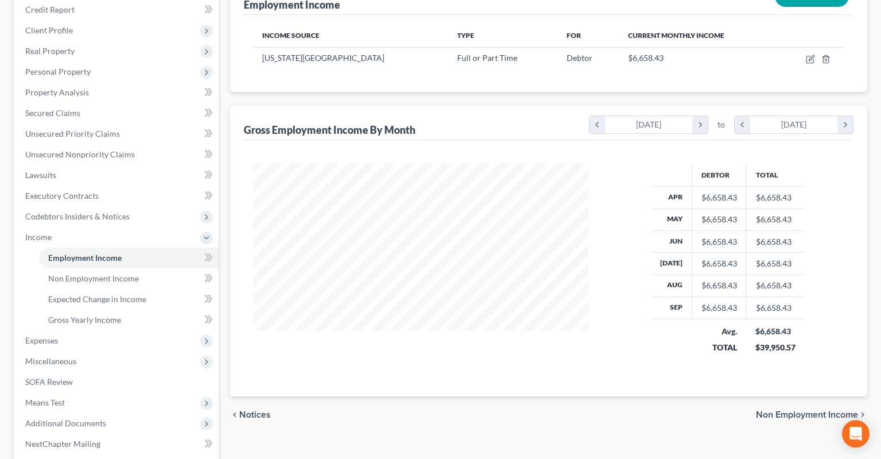
scroll to position [121, 0]
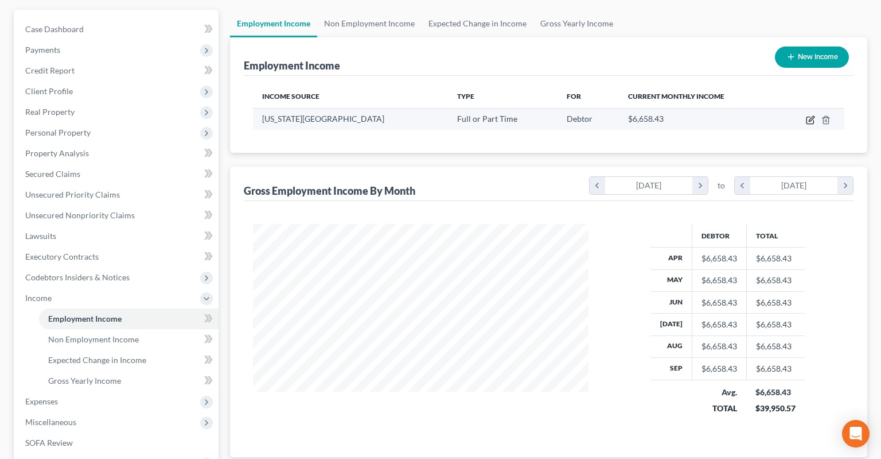
click at [811, 115] on icon "button" at bounding box center [810, 119] width 9 height 9
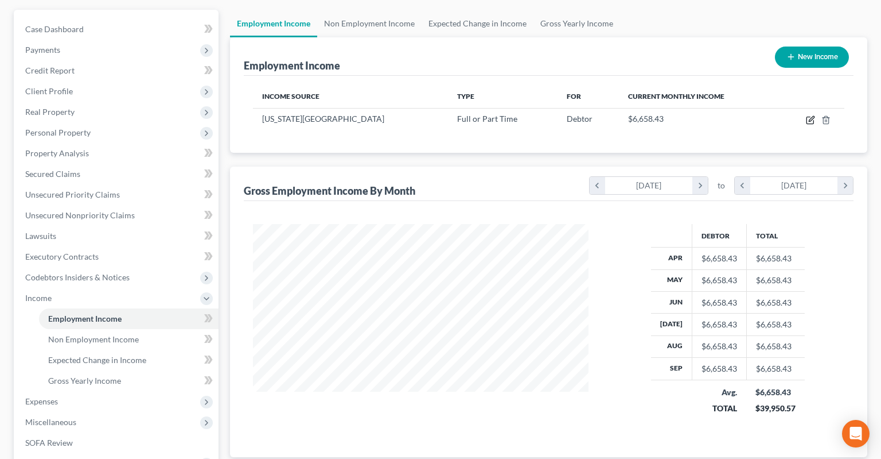
select select "0"
select select "2"
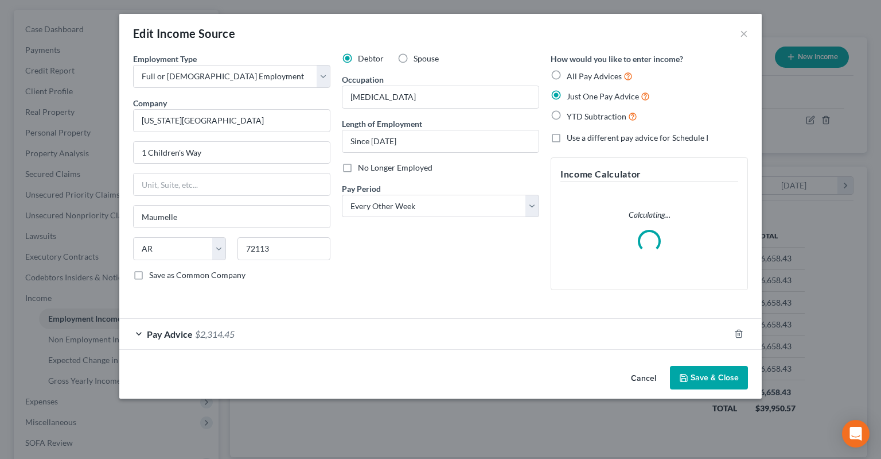
click at [217, 328] on div "Pay Advice $2,314.45" at bounding box center [424, 333] width 611 height 30
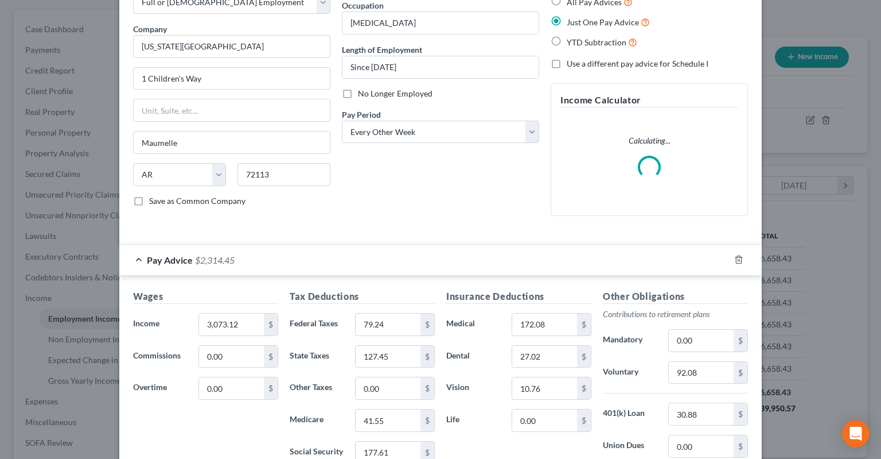
scroll to position [115, 0]
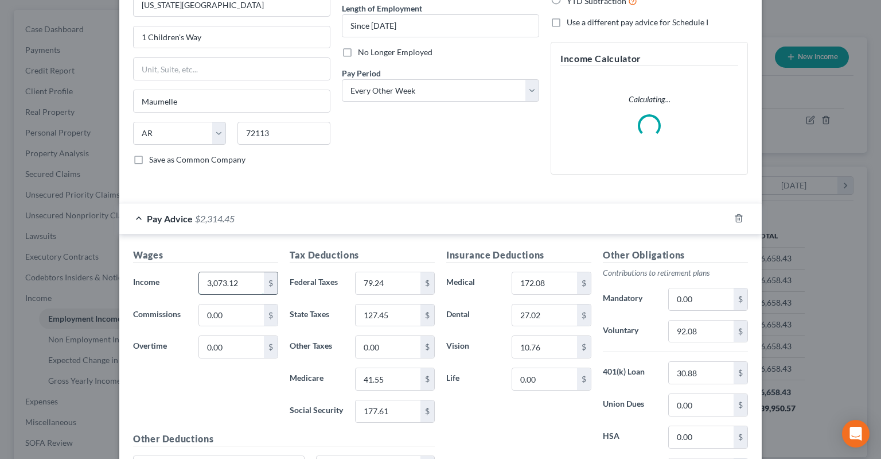
click at [247, 285] on input "3,073.12" at bounding box center [231, 283] width 65 height 22
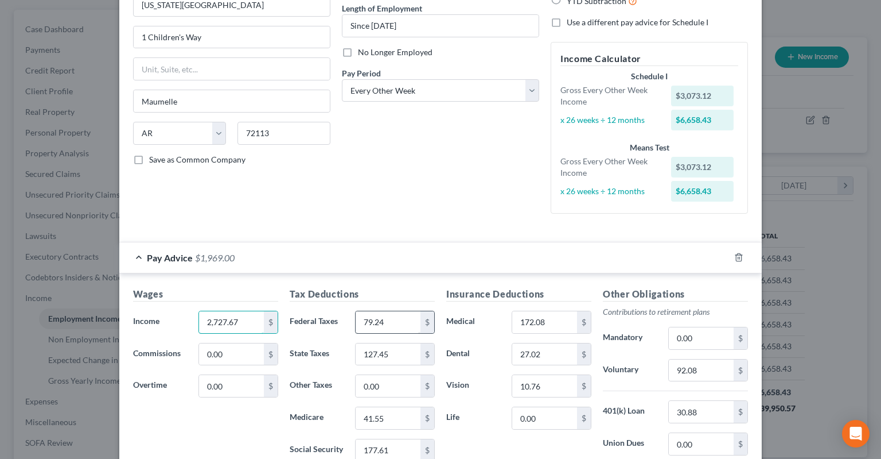
type input "2,727.67"
click at [398, 317] on input "79.24" at bounding box center [388, 322] width 65 height 22
click at [403, 345] on input "127.45" at bounding box center [388, 354] width 65 height 22
click at [394, 413] on input "41.55" at bounding box center [388, 418] width 65 height 22
drag, startPoint x: 396, startPoint y: 440, endPoint x: 395, endPoint y: 446, distance: 6.3
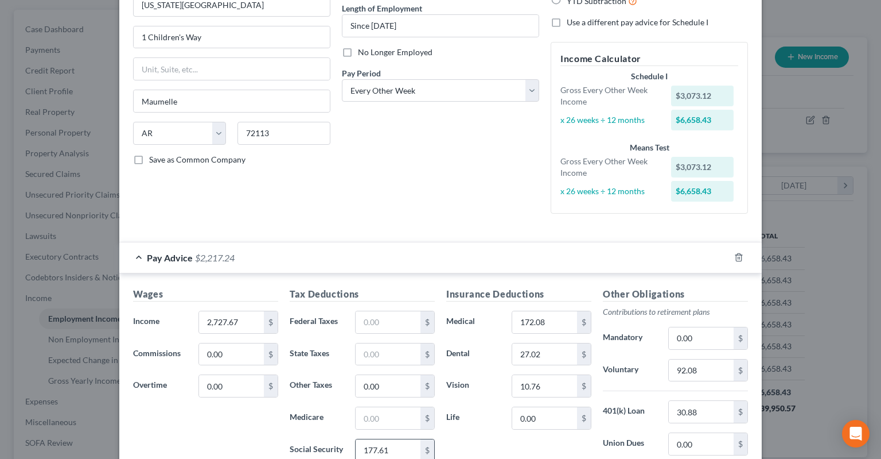
click at [395, 444] on input "177.61" at bounding box center [388, 450] width 65 height 22
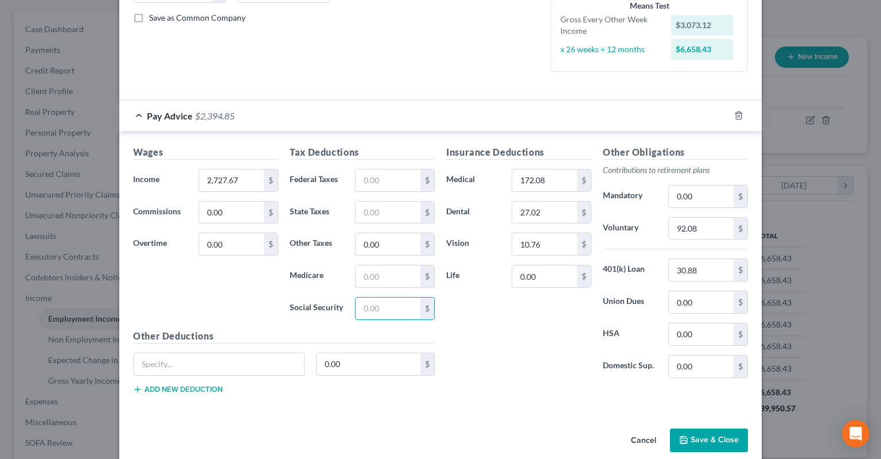
scroll to position [271, 0]
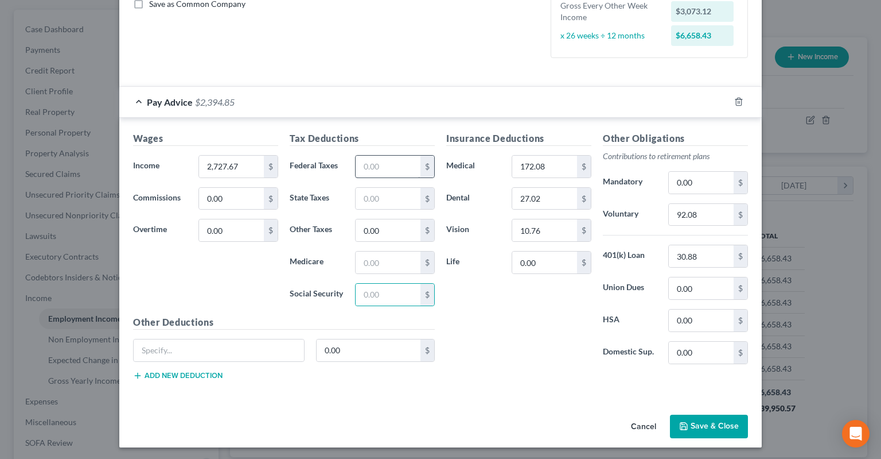
drag, startPoint x: 394, startPoint y: 176, endPoint x: 394, endPoint y: 164, distance: 11.5
click at [394, 171] on div "Tax Deductions Federal Taxes $ State Taxes $ Other Taxes 0.00 $ Medicare $ Soci…" at bounding box center [362, 223] width 157 height 184
click at [394, 164] on input "text" at bounding box center [388, 167] width 65 height 22
type input "317.82"
click at [553, 164] on input "172.08" at bounding box center [544, 167] width 65 height 22
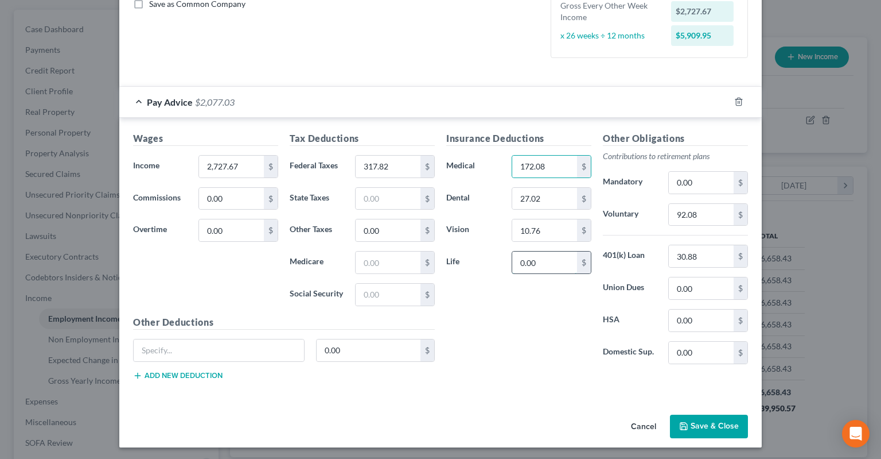
click at [552, 259] on input "0.00" at bounding box center [544, 262] width 65 height 22
type input "1.27"
click at [708, 218] on input "92.08" at bounding box center [701, 215] width 65 height 22
type input "81.80"
click at [704, 261] on input "30.88" at bounding box center [701, 256] width 65 height 22
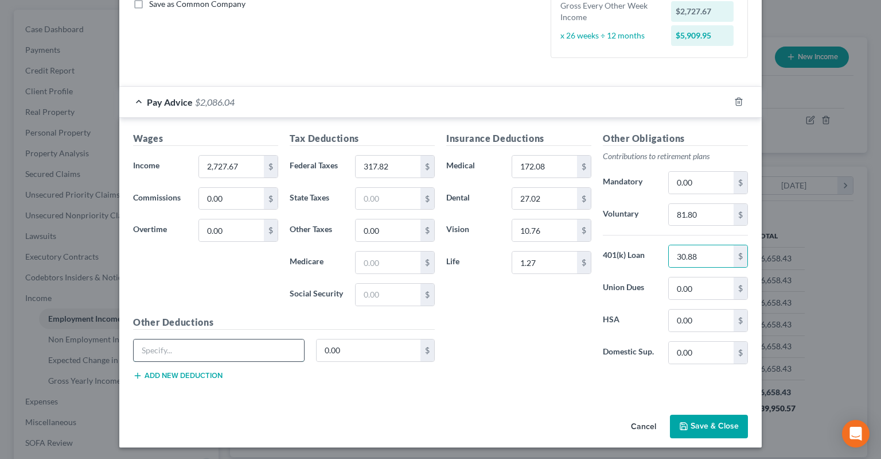
click at [277, 348] on input "text" at bounding box center [219, 350] width 170 height 22
type input "Employee Recognition Offset"
drag, startPoint x: 192, startPoint y: 352, endPoint x: 69, endPoint y: 364, distance: 123.3
click at [134, 361] on input "Employee Recognition Offset" at bounding box center [219, 350] width 170 height 22
drag, startPoint x: 485, startPoint y: 337, endPoint x: 508, endPoint y: 335, distance: 23.0
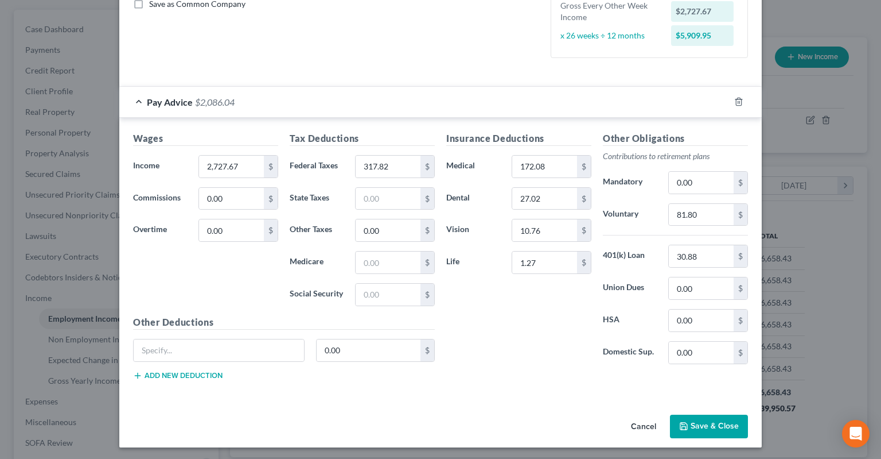
click at [511, 332] on div "Insurance Deductions Medical 172.08 $ Dental 27.02 $ Vision 10.76 $ Life 1.27 $" at bounding box center [519, 252] width 157 height 242
click at [712, 421] on button "Save & Close" at bounding box center [709, 426] width 78 height 24
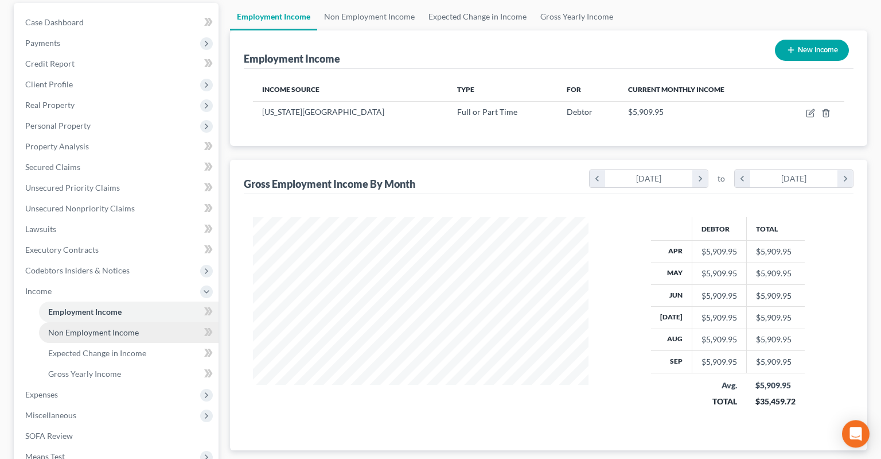
scroll to position [181, 0]
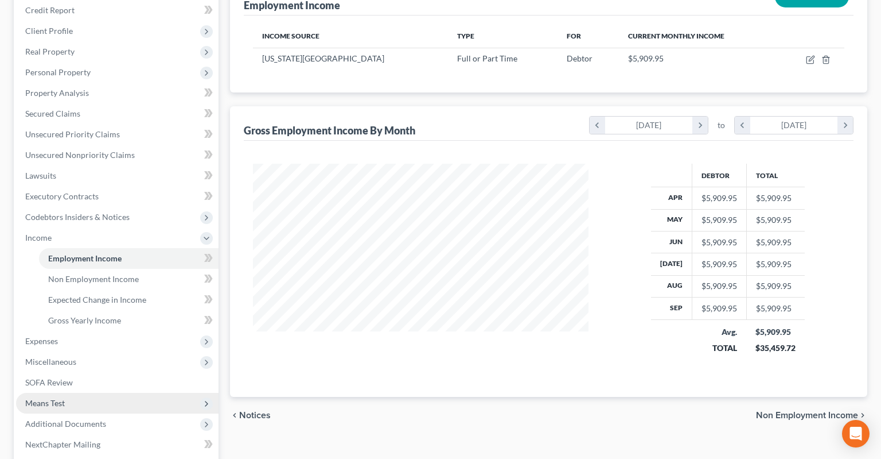
click at [83, 393] on span "Means Test" at bounding box center [117, 403] width 203 height 21
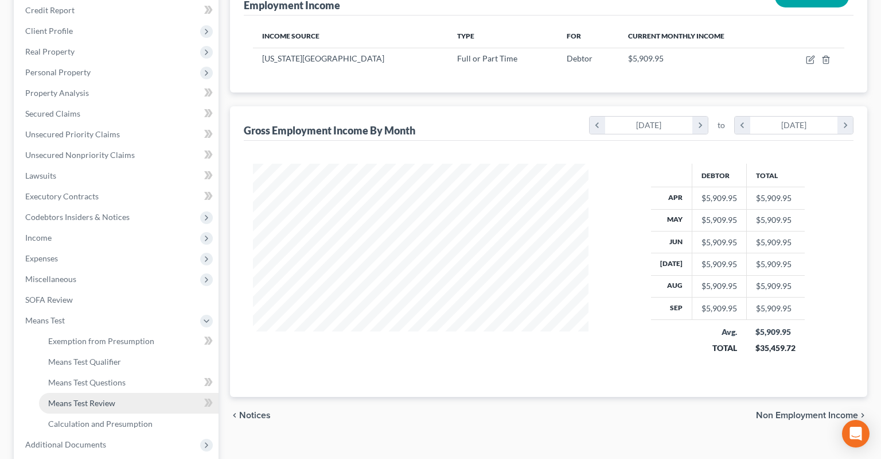
click at [107, 398] on span "Means Test Review" at bounding box center [81, 403] width 67 height 10
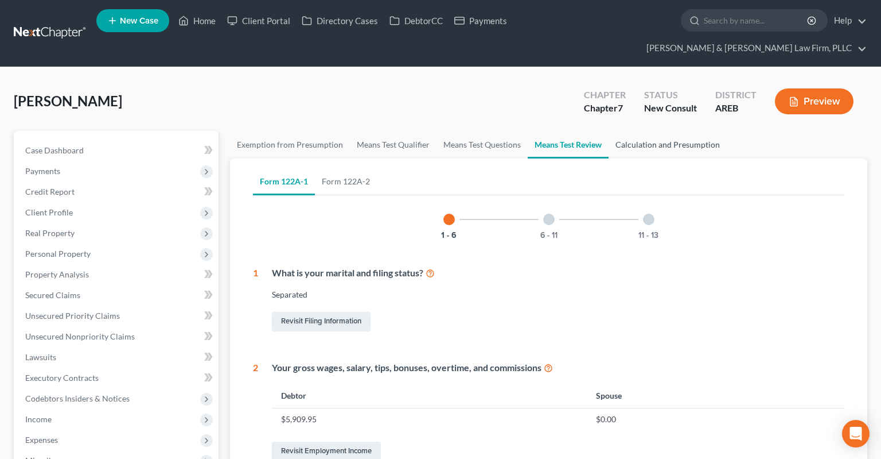
click at [641, 131] on link "Calculation and Presumption" at bounding box center [668, 145] width 118 height 28
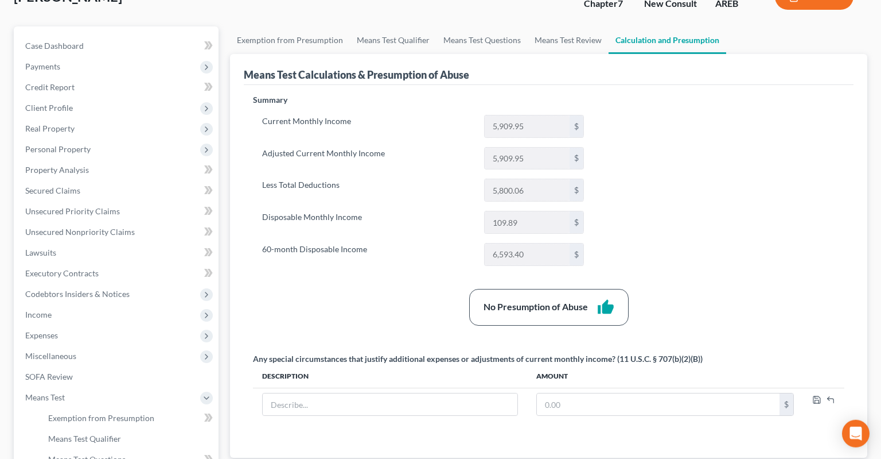
scroll to position [60, 0]
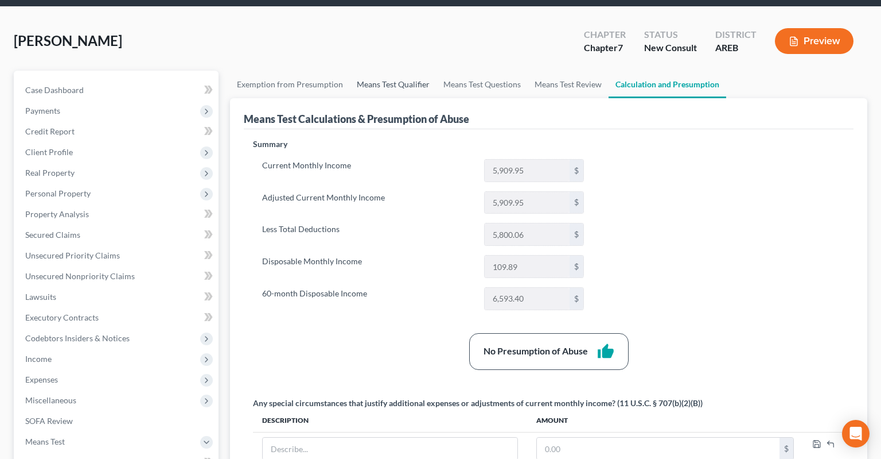
click at [388, 71] on link "Means Test Qualifier" at bounding box center [393, 85] width 87 height 28
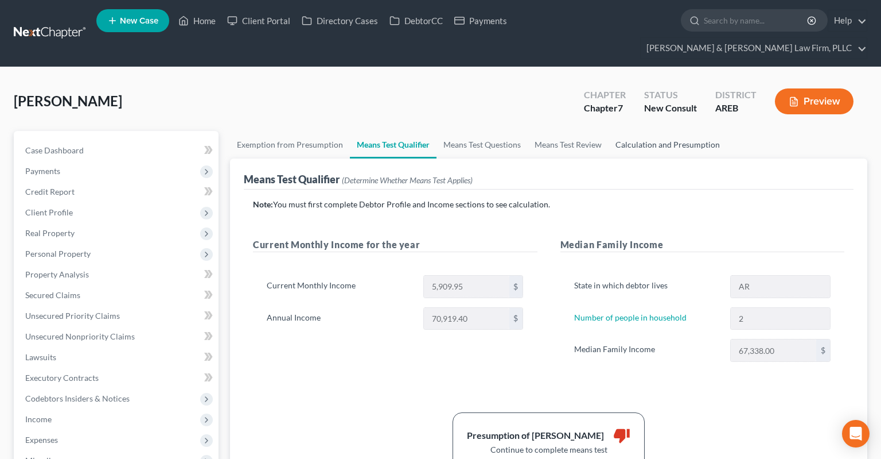
click at [624, 131] on link "Calculation and Presumption" at bounding box center [668, 145] width 118 height 28
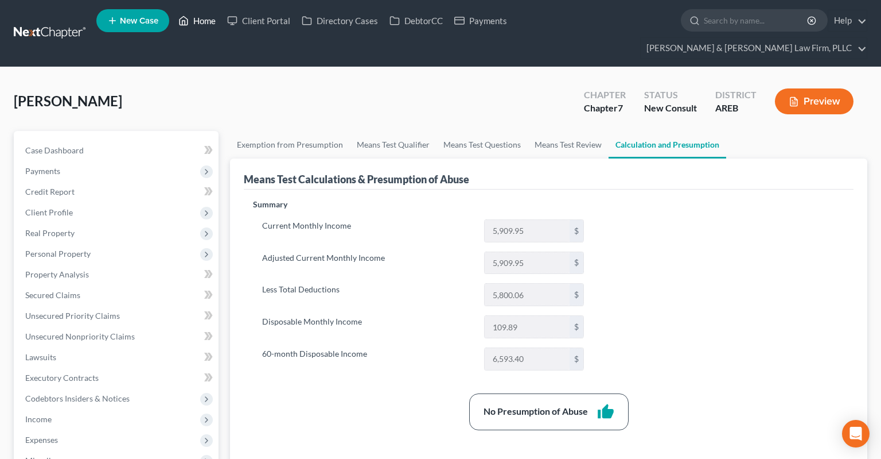
click at [209, 22] on link "Home" at bounding box center [197, 20] width 49 height 21
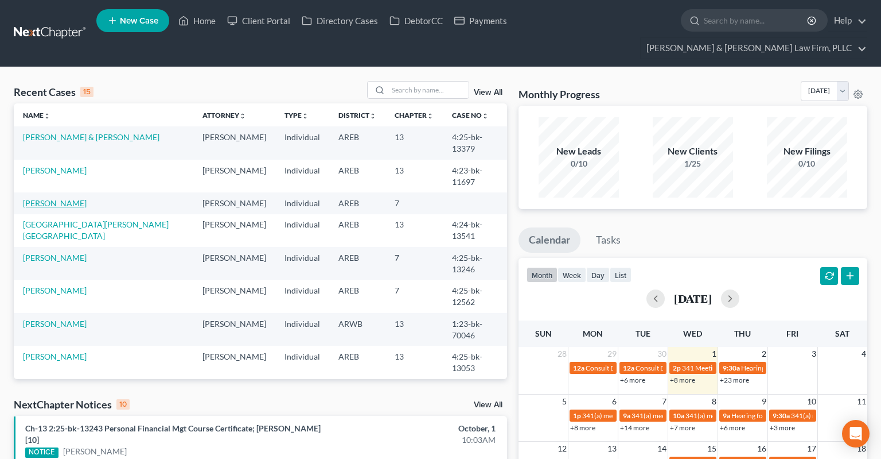
click at [53, 198] on link "[PERSON_NAME]" at bounding box center [55, 203] width 64 height 10
select select "6"
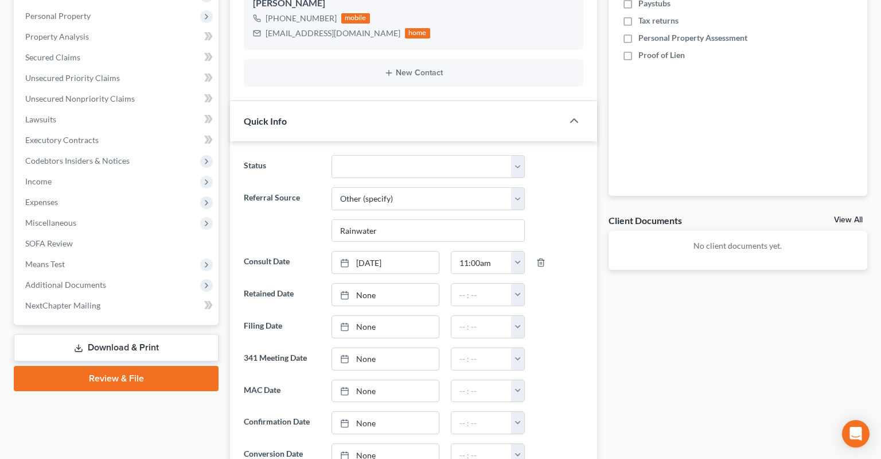
scroll to position [303, 0]
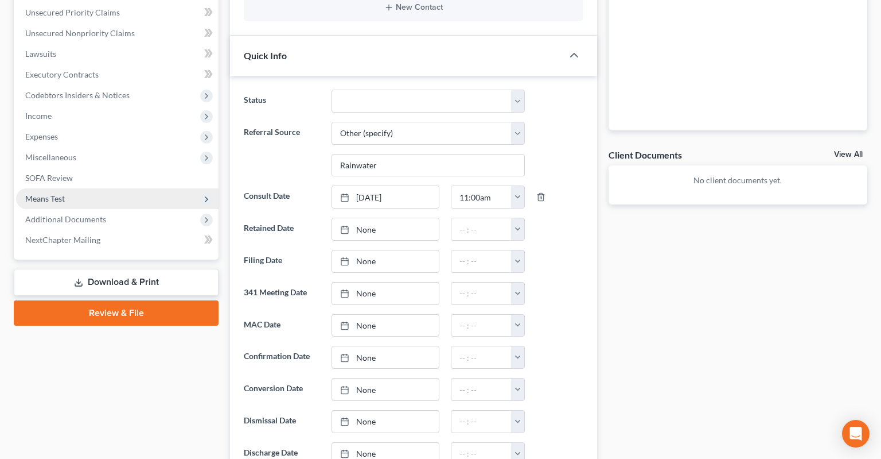
click at [122, 188] on span "Means Test" at bounding box center [117, 198] width 203 height 21
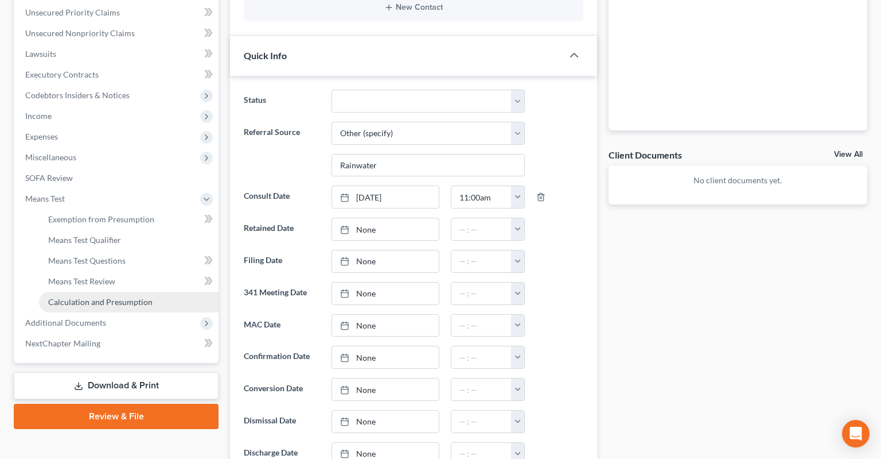
click at [122, 297] on span "Calculation and Presumption" at bounding box center [100, 302] width 104 height 10
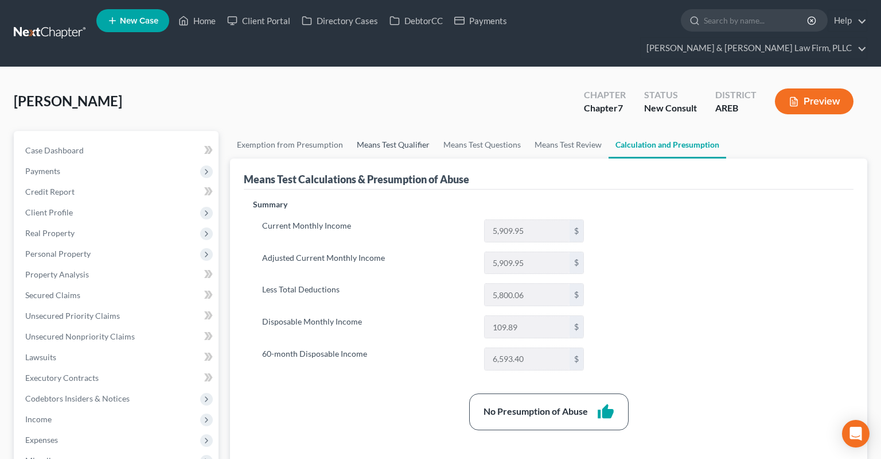
click at [418, 131] on link "Means Test Qualifier" at bounding box center [393, 145] width 87 height 28
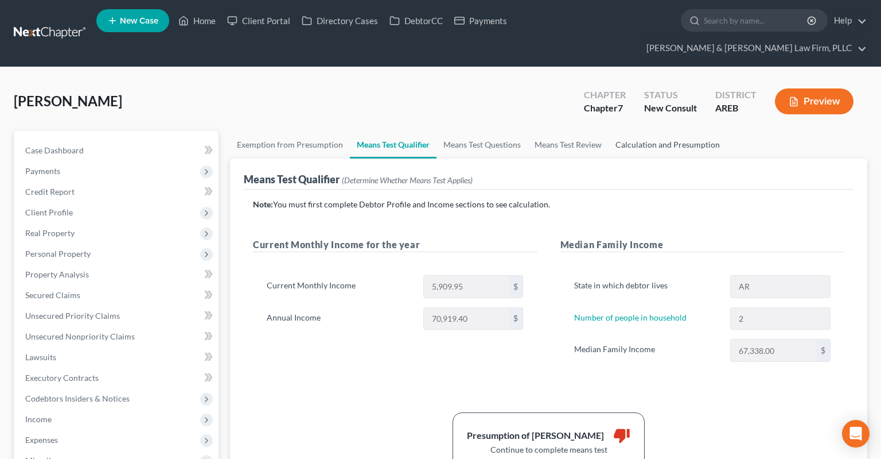
click at [648, 131] on link "Calculation and Presumption" at bounding box center [668, 145] width 118 height 28
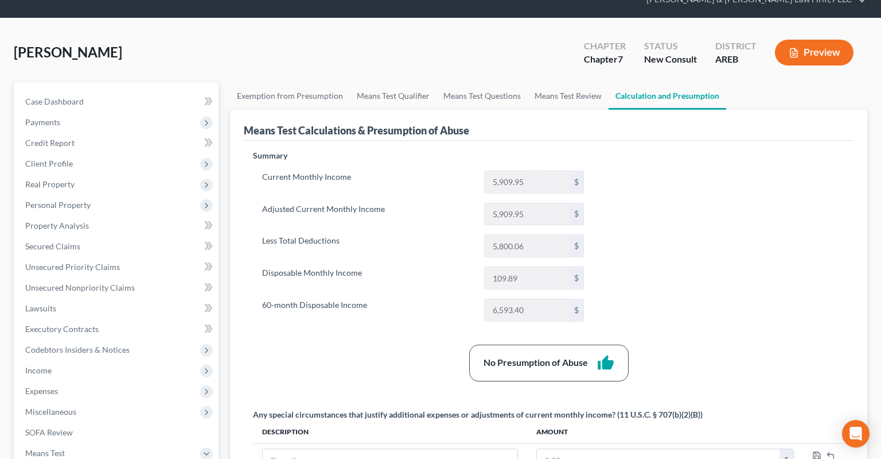
scroll to position [121, 0]
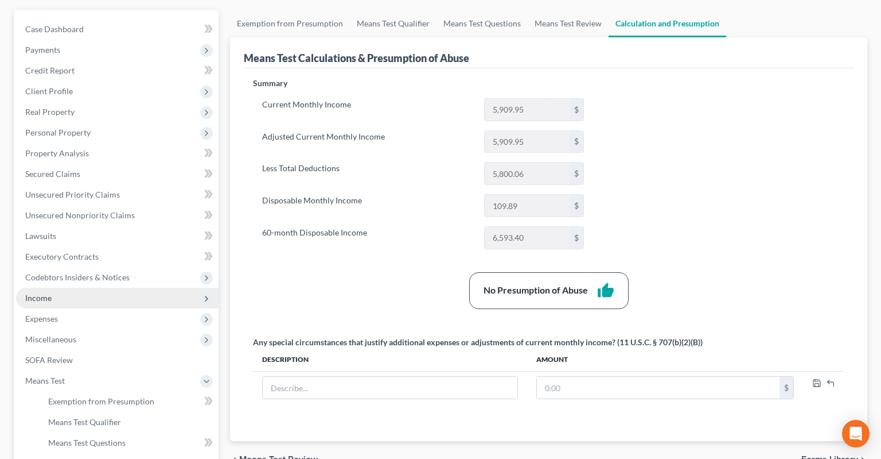
click at [134, 288] on span "Income" at bounding box center [117, 298] width 203 height 21
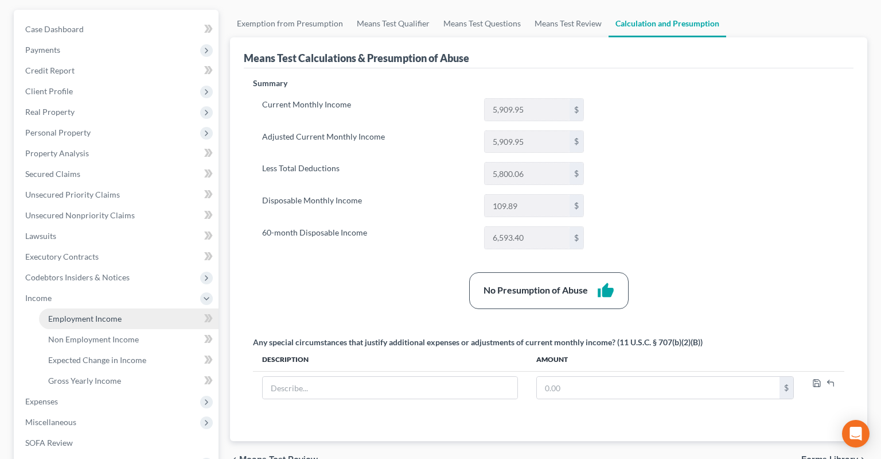
click at [143, 308] on link "Employment Income" at bounding box center [129, 318] width 180 height 21
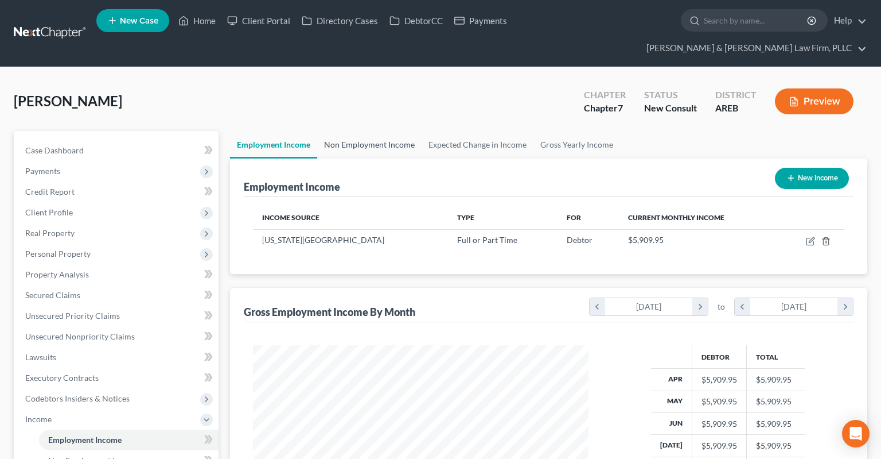
click at [367, 131] on link "Non Employment Income" at bounding box center [369, 145] width 104 height 28
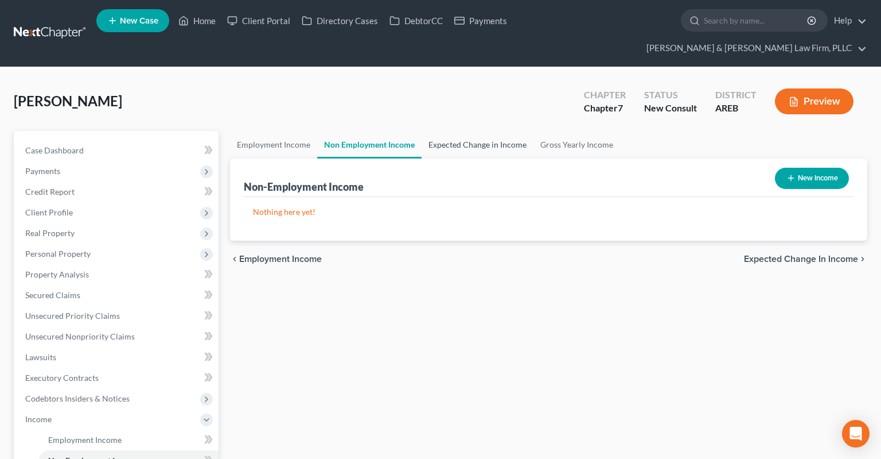
click at [491, 131] on link "Expected Change in Income" at bounding box center [478, 145] width 112 height 28
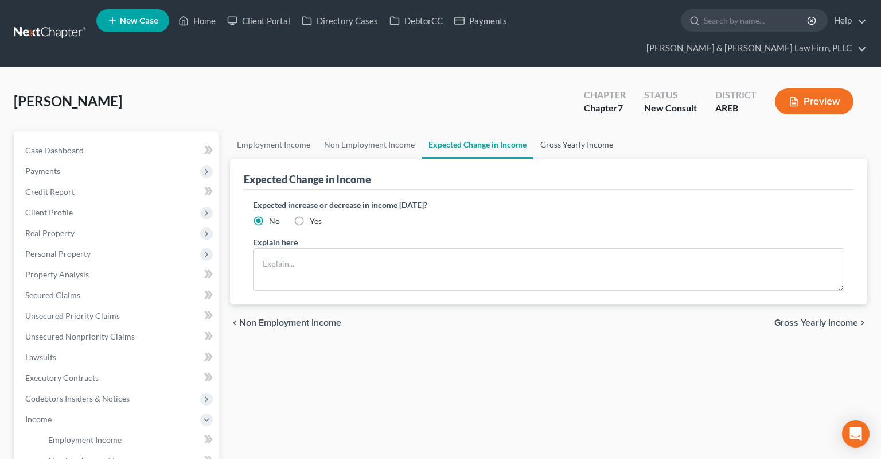
click at [555, 131] on link "Gross Yearly Income" at bounding box center [577, 145] width 87 height 28
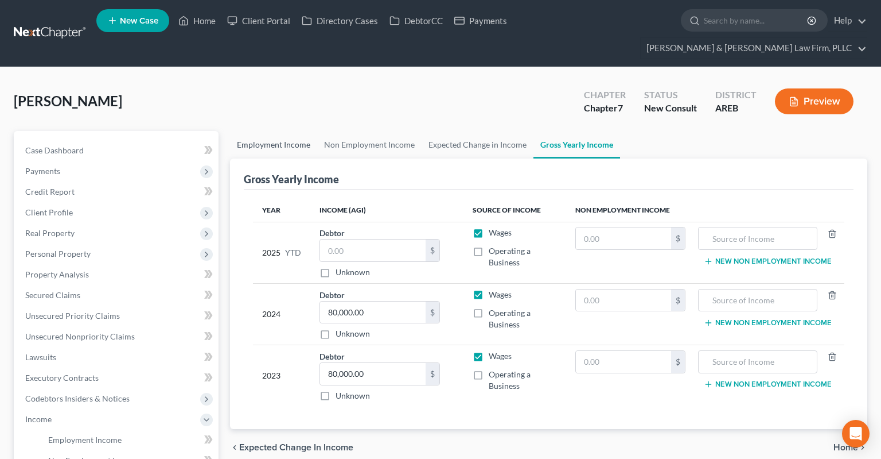
click at [276, 131] on link "Employment Income" at bounding box center [273, 145] width 87 height 28
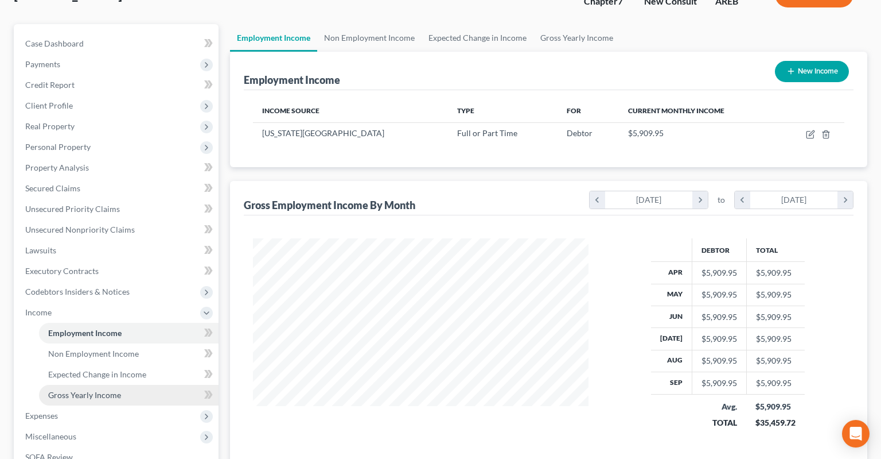
scroll to position [181, 0]
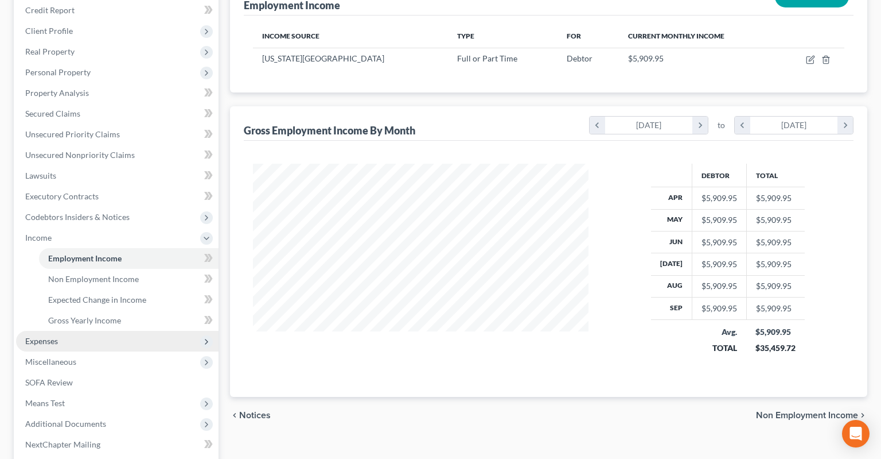
click at [88, 331] on span "Expenses" at bounding box center [117, 341] width 203 height 21
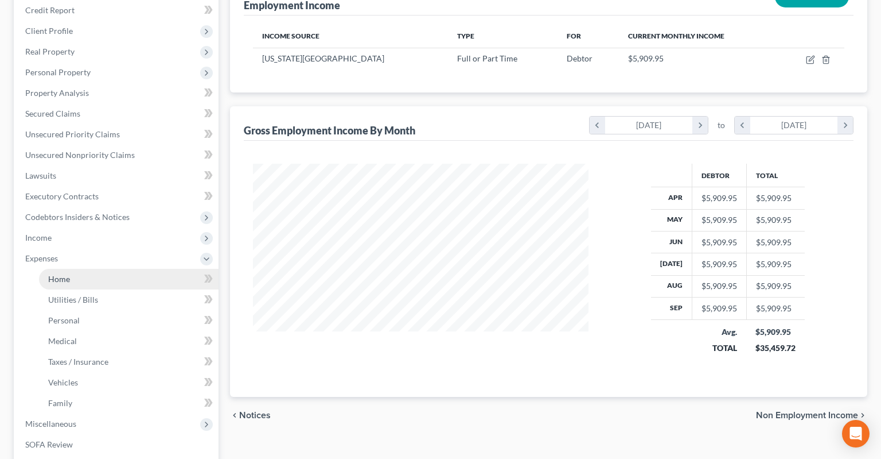
click at [103, 269] on link "Home" at bounding box center [129, 279] width 180 height 21
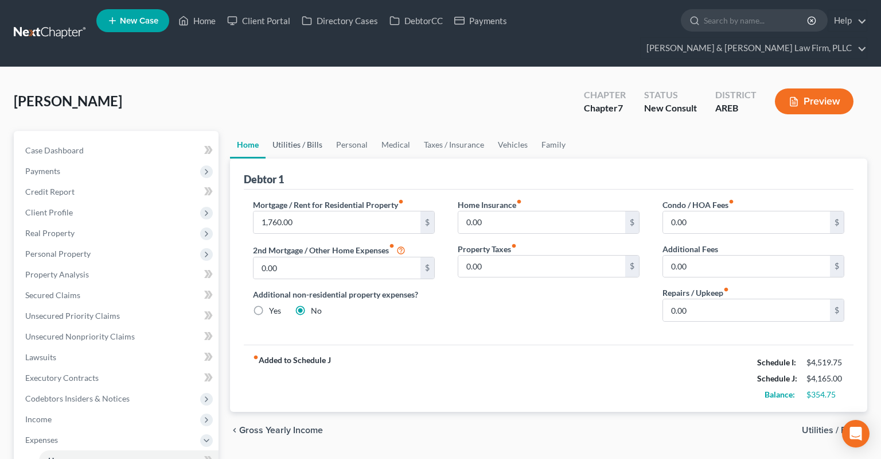
click at [310, 131] on link "Utilities / Bills" at bounding box center [298, 145] width 64 height 28
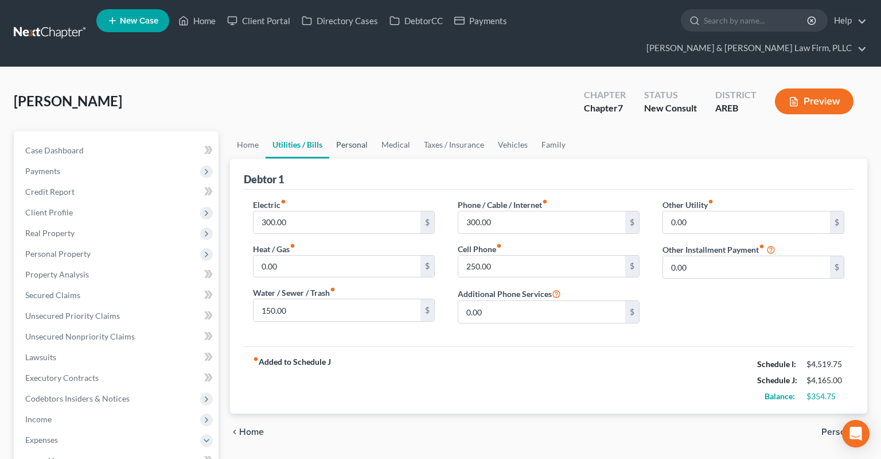
click at [355, 131] on link "Personal" at bounding box center [351, 145] width 45 height 28
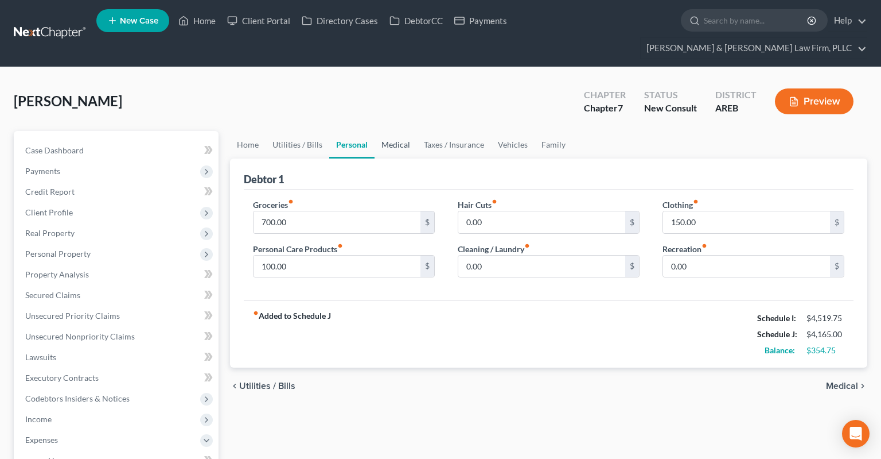
click at [404, 131] on link "Medical" at bounding box center [396, 145] width 42 height 28
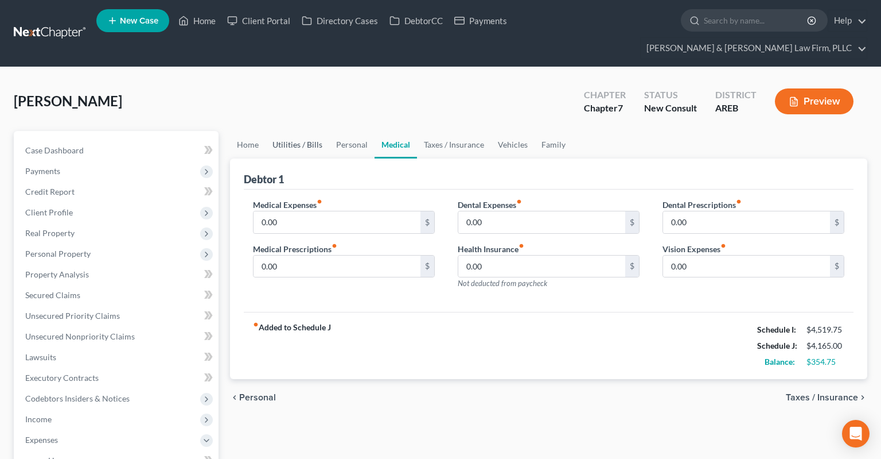
click at [304, 131] on link "Utilities / Bills" at bounding box center [298, 145] width 64 height 28
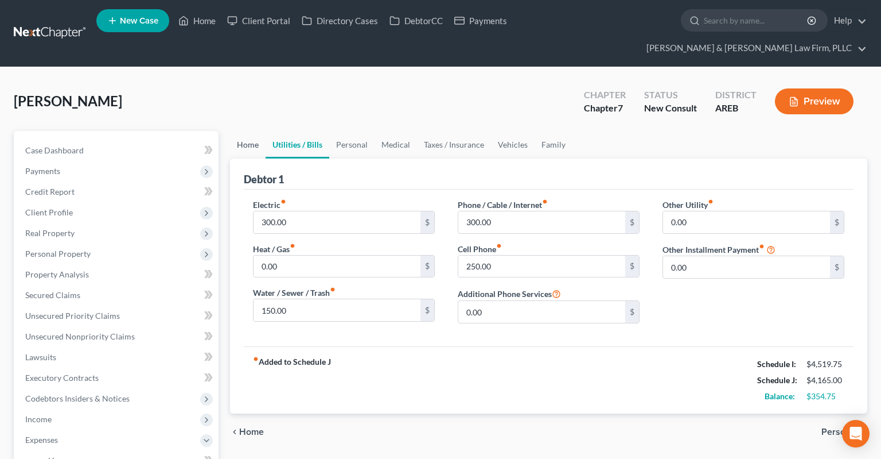
click at [240, 131] on link "Home" at bounding box center [248, 145] width 36 height 28
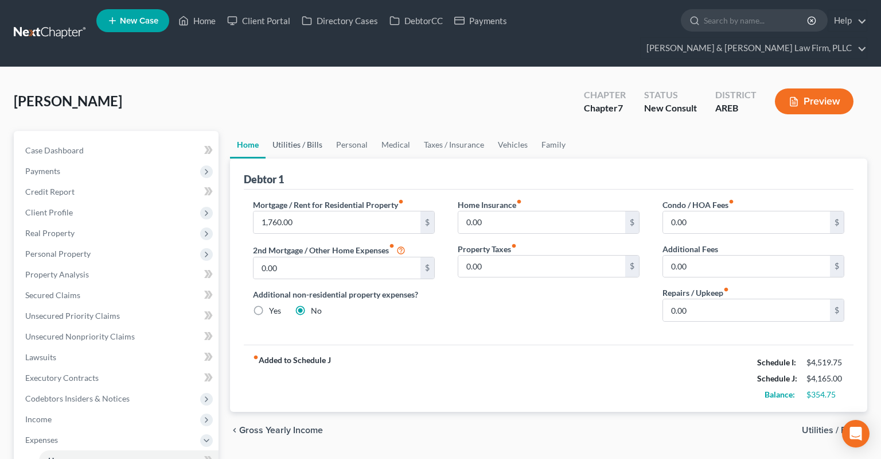
click at [284, 131] on link "Utilities / Bills" at bounding box center [298, 145] width 64 height 28
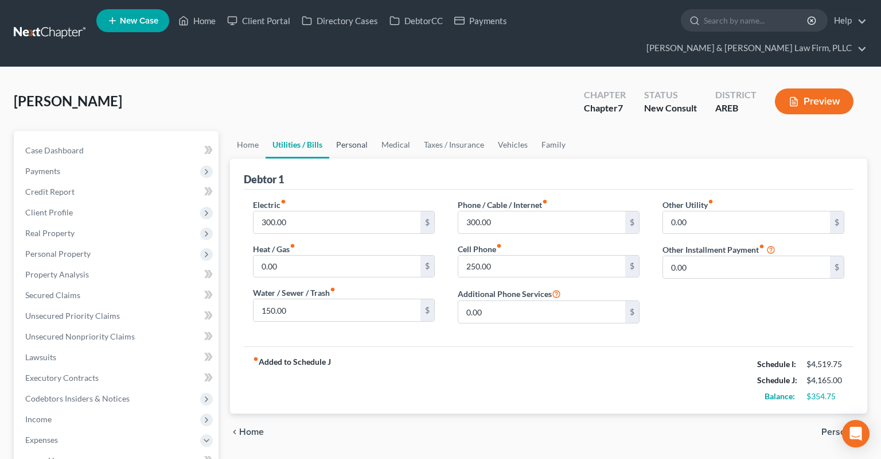
click at [344, 131] on link "Personal" at bounding box center [351, 145] width 45 height 28
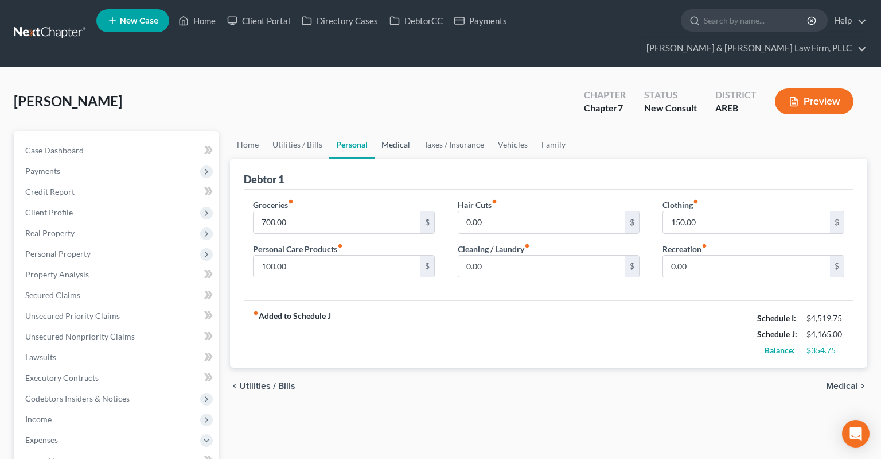
click at [403, 131] on link "Medical" at bounding box center [396, 145] width 42 height 28
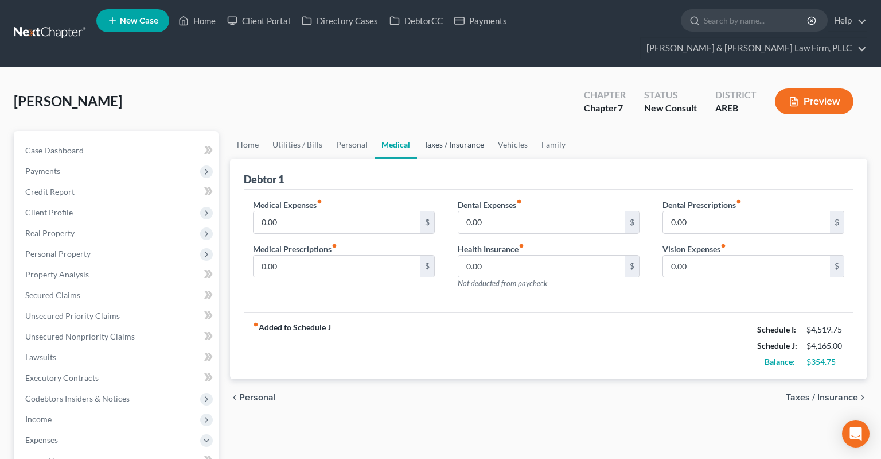
click at [440, 131] on link "Taxes / Insurance" at bounding box center [454, 145] width 74 height 28
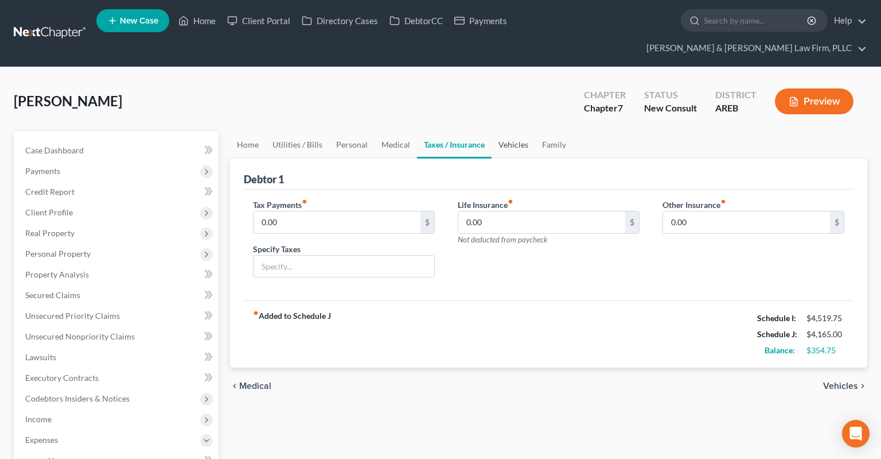
click at [504, 131] on link "Vehicles" at bounding box center [514, 145] width 44 height 28
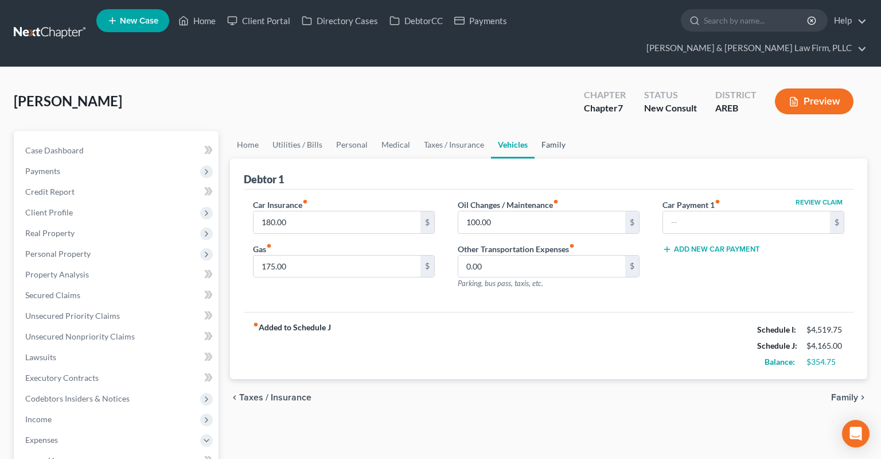
click at [554, 131] on link "Family" at bounding box center [554, 145] width 38 height 28
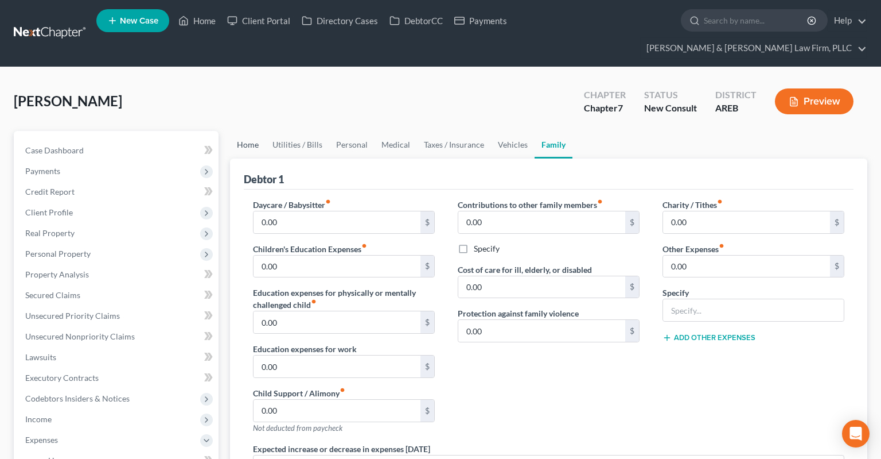
click at [247, 131] on link "Home" at bounding box center [248, 145] width 36 height 28
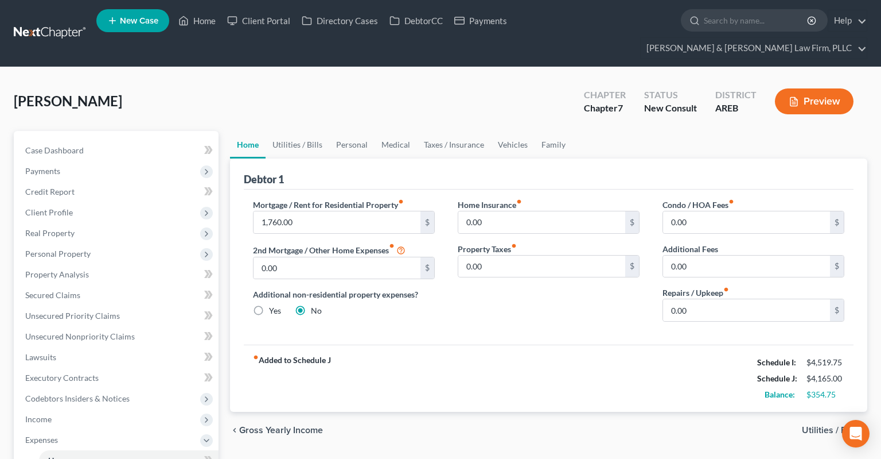
click at [547, 304] on div "Home Insurance fiber_manual_record 0.00 $ Property Taxes fiber_manual_record 0.…" at bounding box center [548, 265] width 205 height 132
click at [139, 202] on span "Client Profile" at bounding box center [117, 212] width 203 height 21
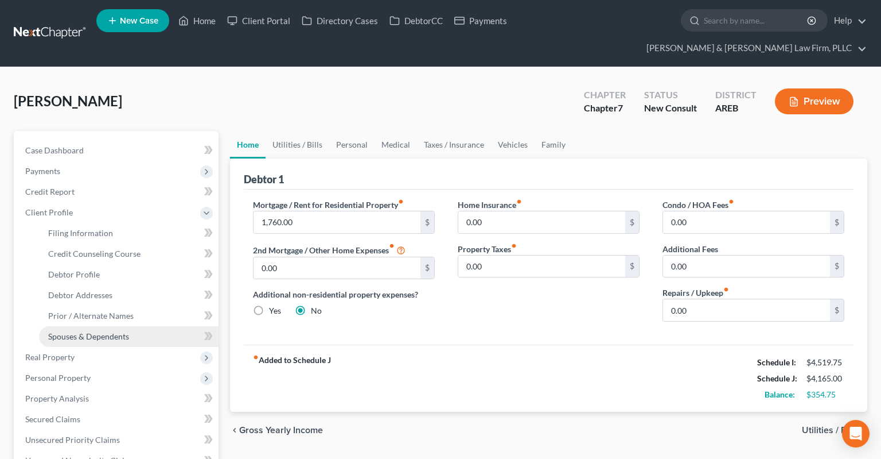
click at [130, 326] on link "Spouses & Dependents" at bounding box center [129, 336] width 180 height 21
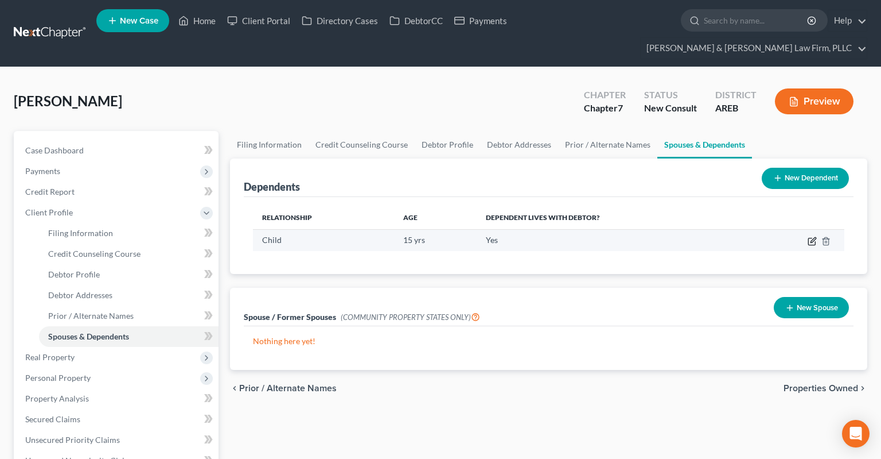
click at [811, 237] on icon "button" at bounding box center [813, 239] width 5 height 5
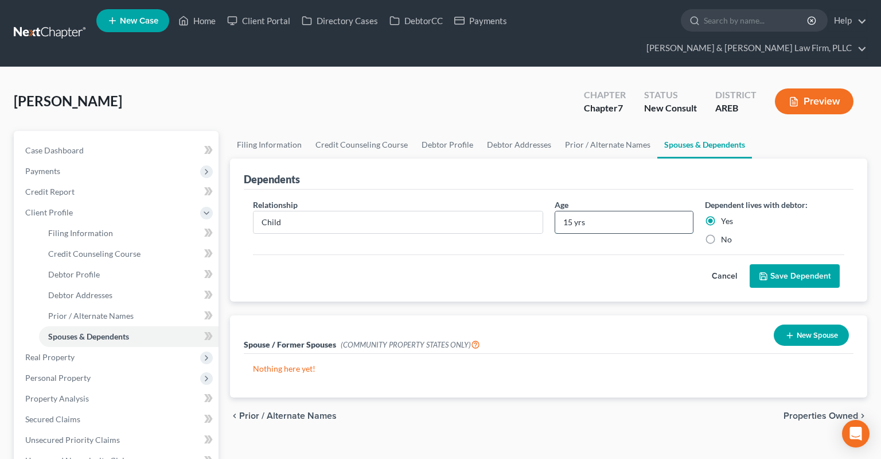
click at [569, 211] on input "15 yrs" at bounding box center [625, 222] width 138 height 22
click at [573, 211] on input "15 yrs" at bounding box center [625, 222] width 138 height 22
type input "16 yrs"
click at [805, 264] on button "Save Dependent" at bounding box center [795, 276] width 90 height 24
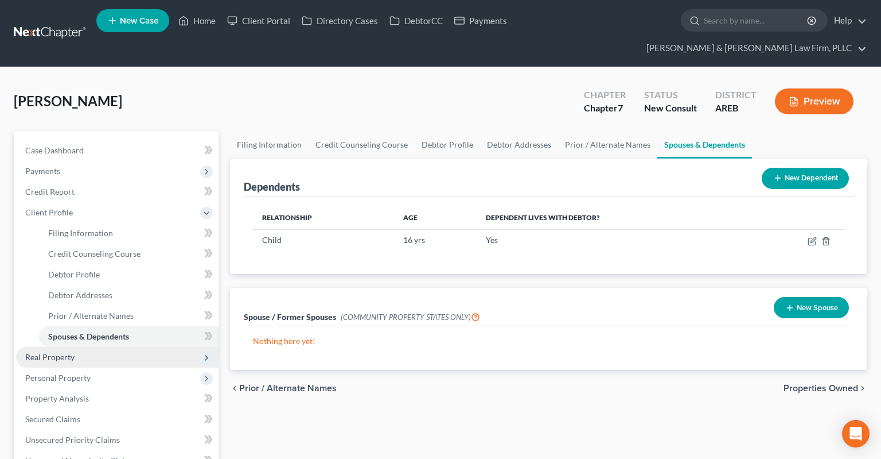
click at [115, 347] on span "Real Property" at bounding box center [117, 357] width 203 height 21
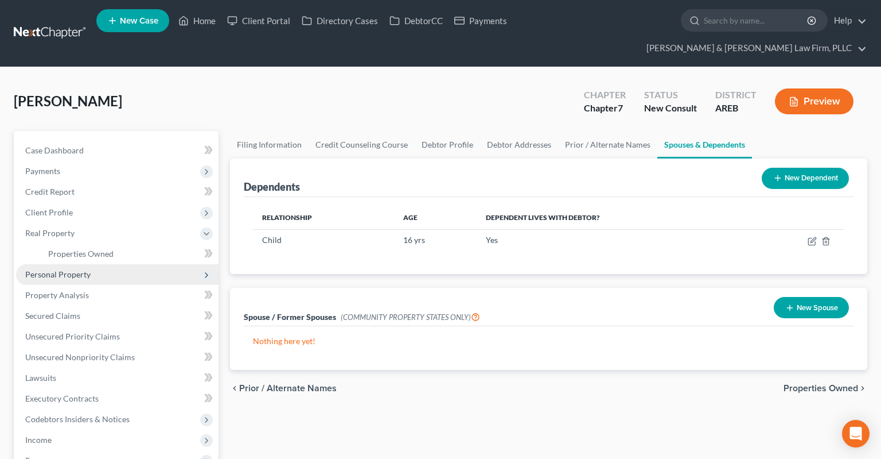
click at [151, 264] on span "Personal Property" at bounding box center [117, 274] width 203 height 21
click at [142, 264] on link "Vehicles Owned" at bounding box center [129, 274] width 180 height 21
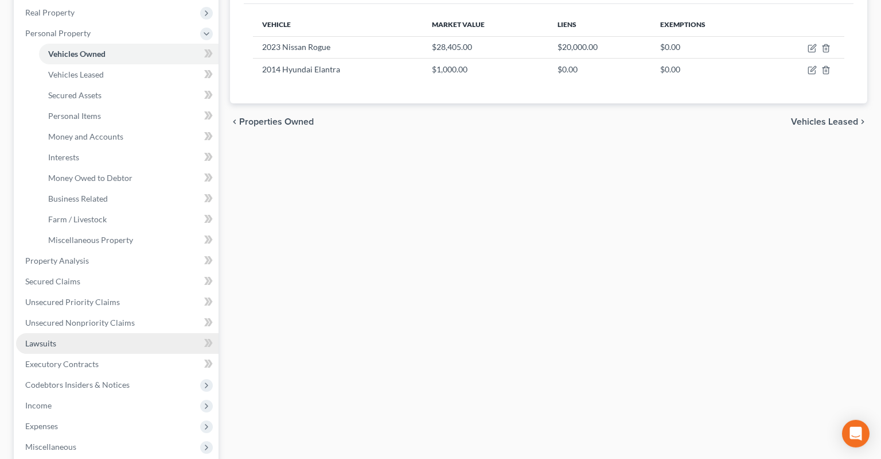
scroll to position [242, 0]
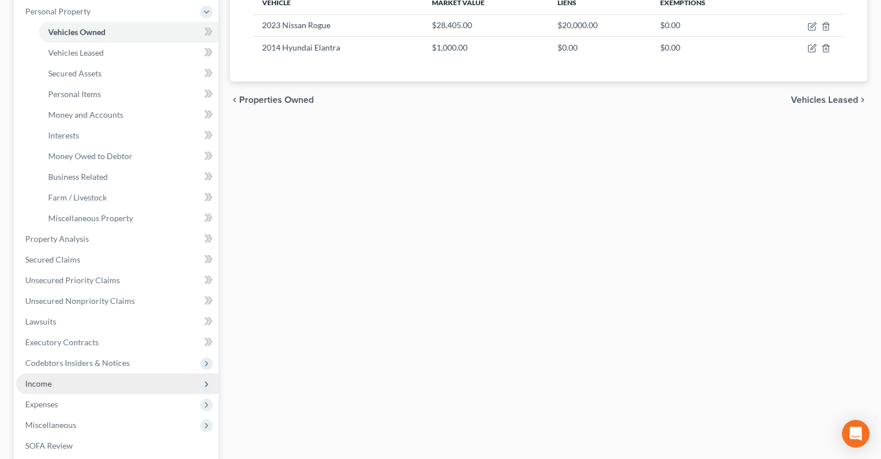
click at [126, 373] on span "Income" at bounding box center [117, 383] width 203 height 21
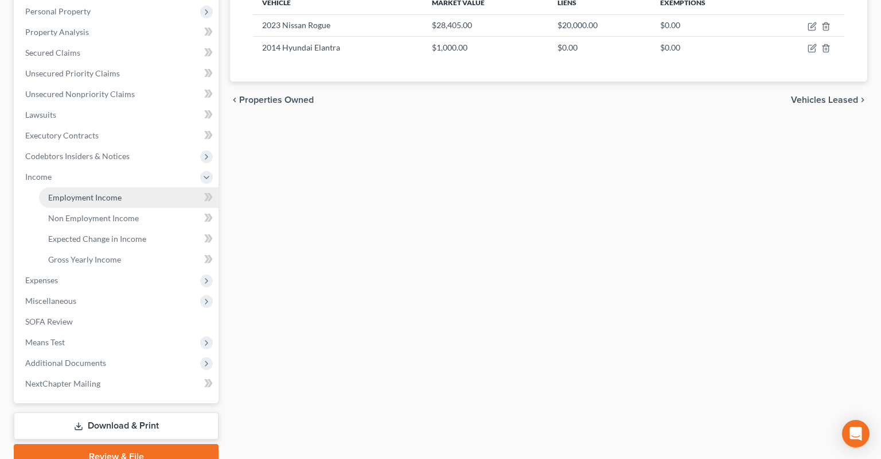
click at [157, 187] on link "Employment Income" at bounding box center [129, 197] width 180 height 21
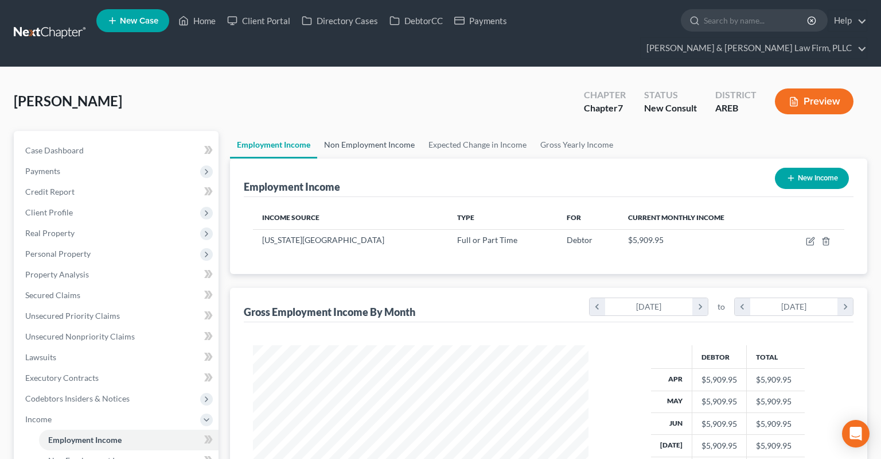
click at [405, 131] on link "Non Employment Income" at bounding box center [369, 145] width 104 height 28
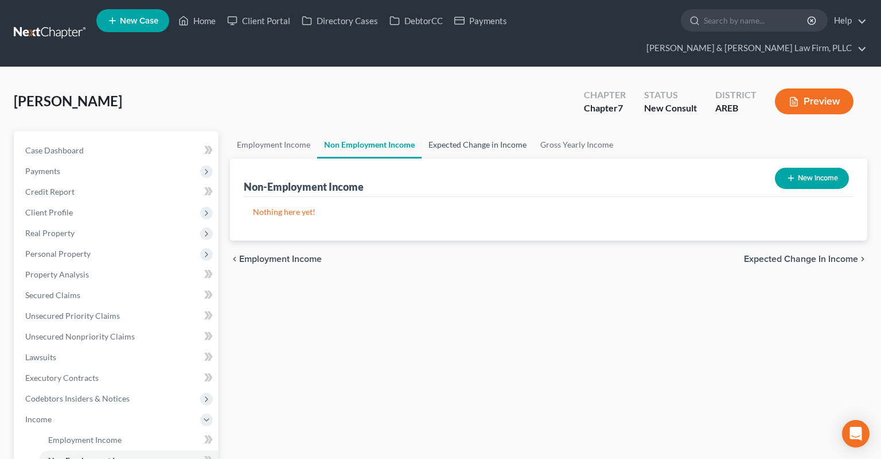
click at [460, 131] on link "Expected Change in Income" at bounding box center [478, 145] width 112 height 28
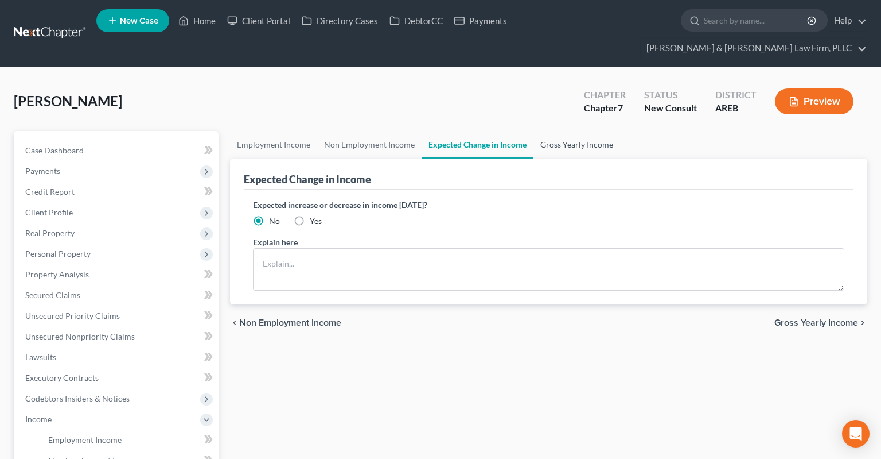
click at [552, 131] on link "Gross Yearly Income" at bounding box center [577, 145] width 87 height 28
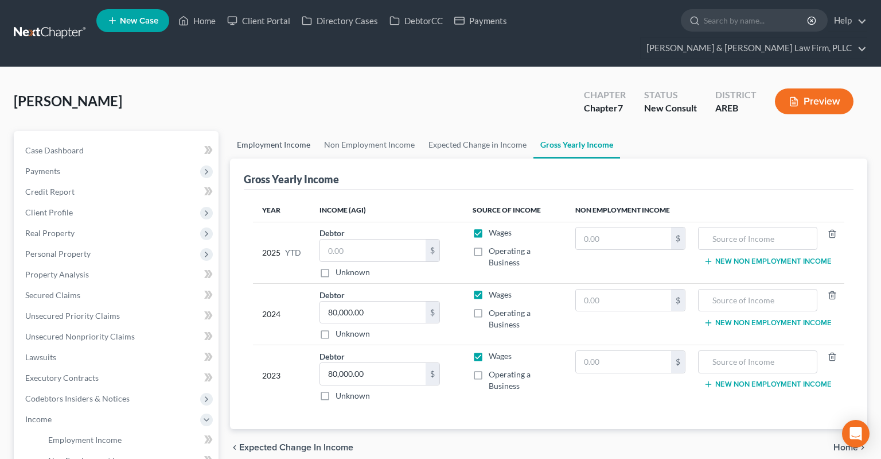
click at [254, 131] on link "Employment Income" at bounding box center [273, 145] width 87 height 28
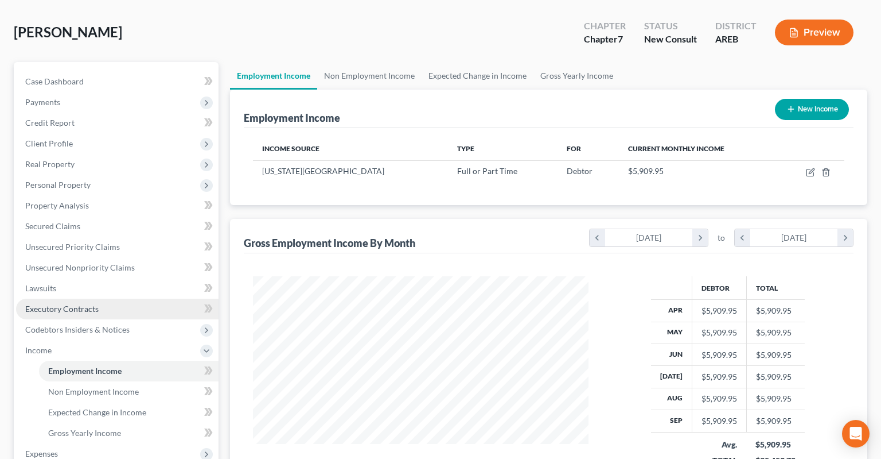
scroll to position [181, 0]
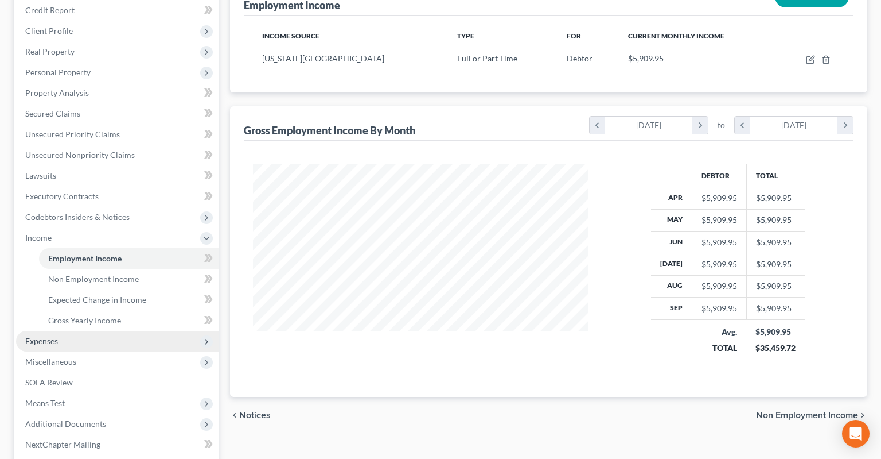
click at [107, 331] on span "Expenses" at bounding box center [117, 341] width 203 height 21
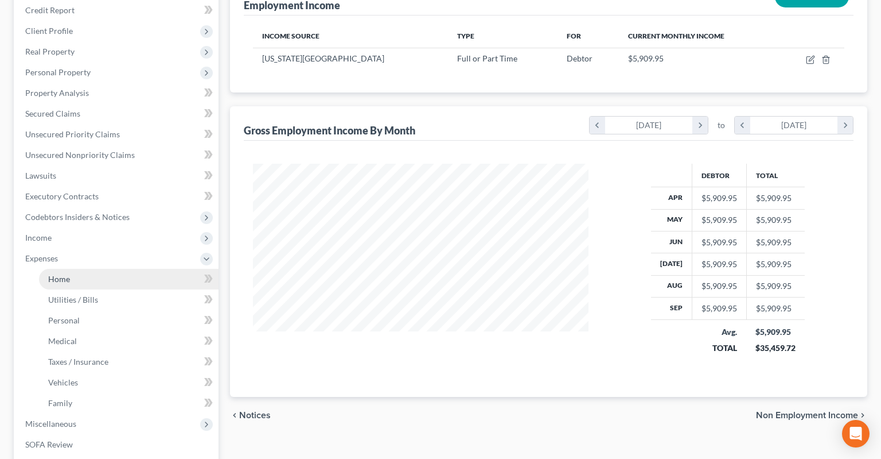
click at [121, 269] on link "Home" at bounding box center [129, 279] width 180 height 21
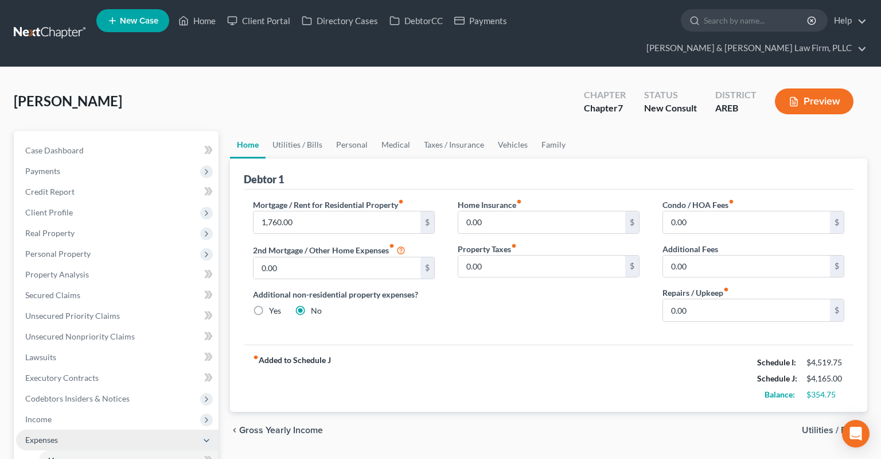
scroll to position [242, 0]
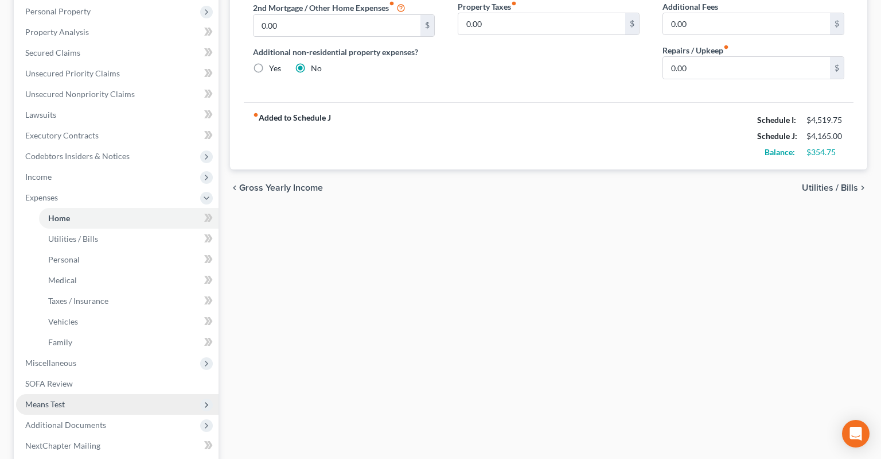
click at [96, 394] on span "Means Test" at bounding box center [117, 404] width 203 height 21
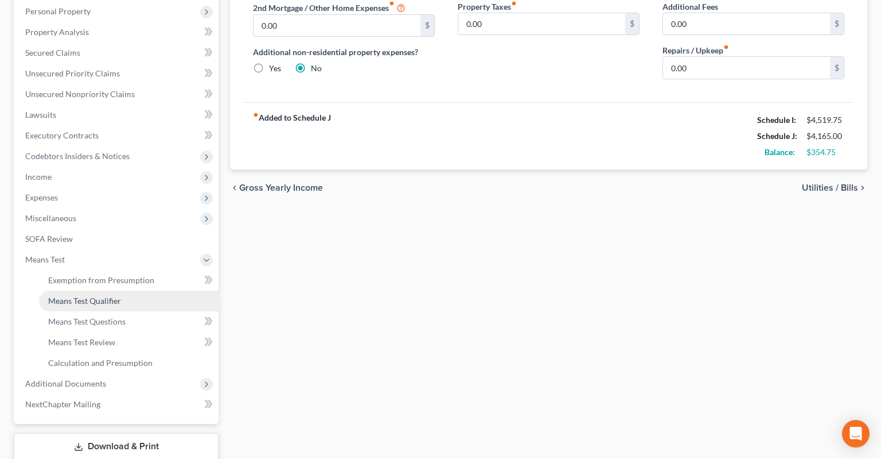
click at [129, 290] on link "Means Test Qualifier" at bounding box center [129, 300] width 180 height 21
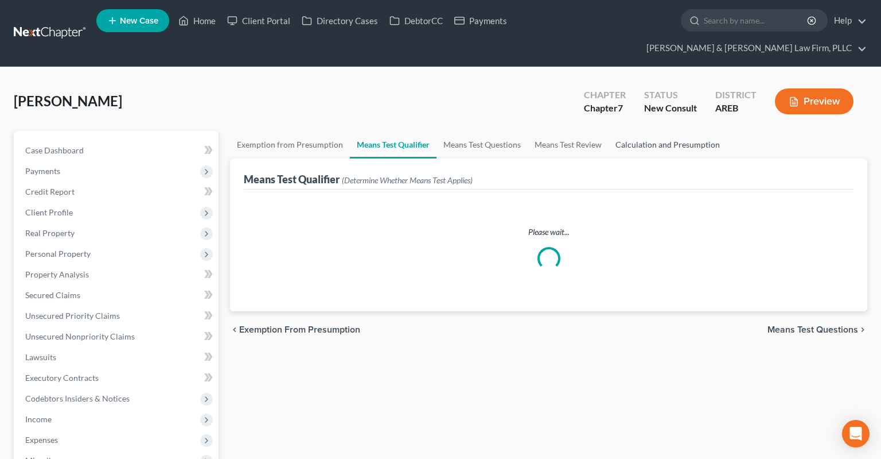
click at [655, 131] on link "Calculation and Presumption" at bounding box center [668, 145] width 118 height 28
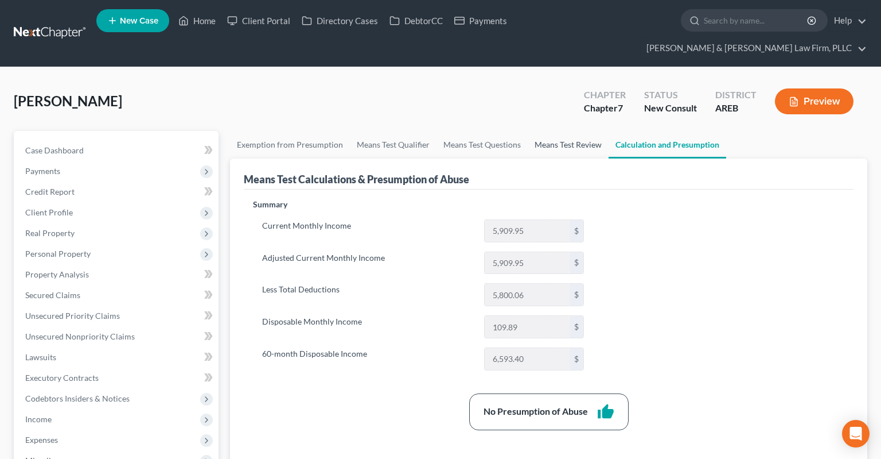
click at [550, 131] on link "Means Test Review" at bounding box center [568, 145] width 81 height 28
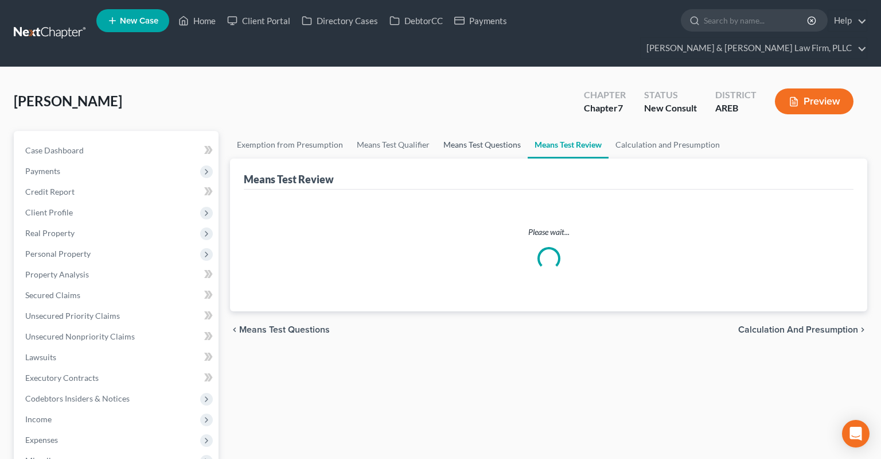
click at [498, 131] on link "Means Test Questions" at bounding box center [482, 145] width 91 height 28
select select "2"
select select "0"
select select "1"
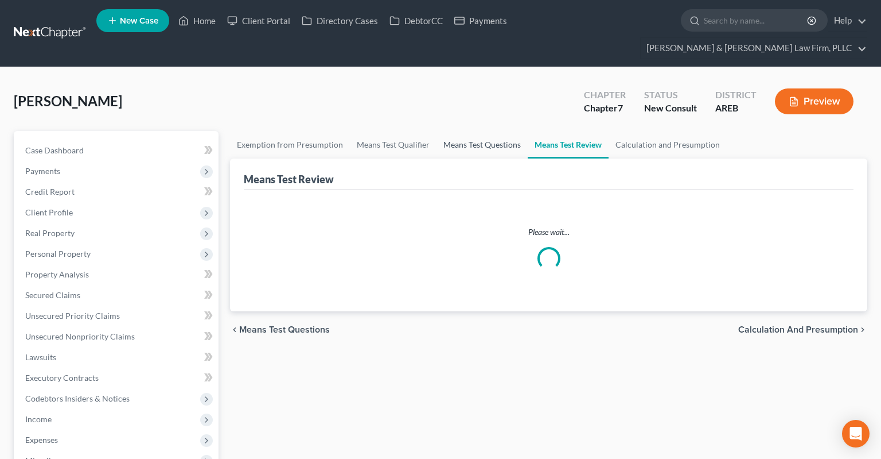
select select "60"
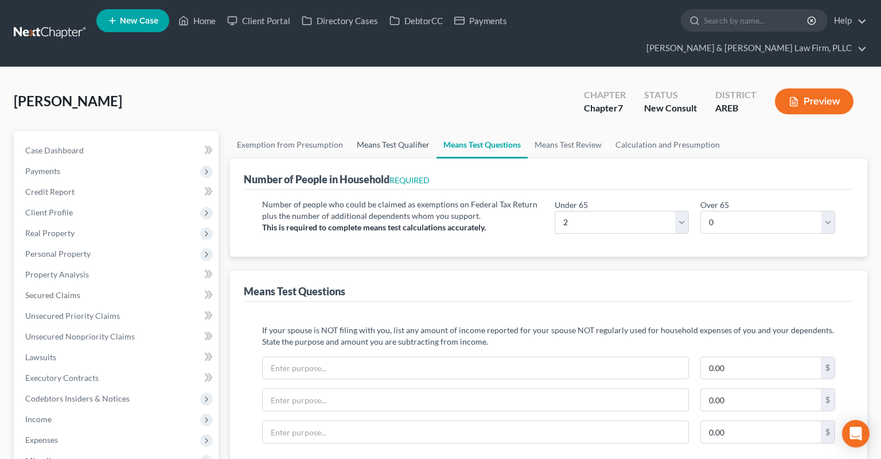
click at [395, 131] on link "Means Test Qualifier" at bounding box center [393, 145] width 87 height 28
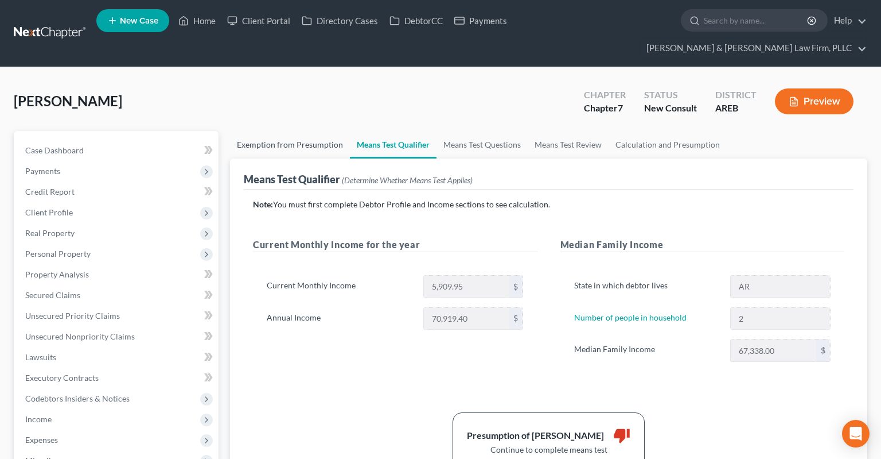
click at [300, 131] on link "Exemption from Presumption" at bounding box center [290, 145] width 120 height 28
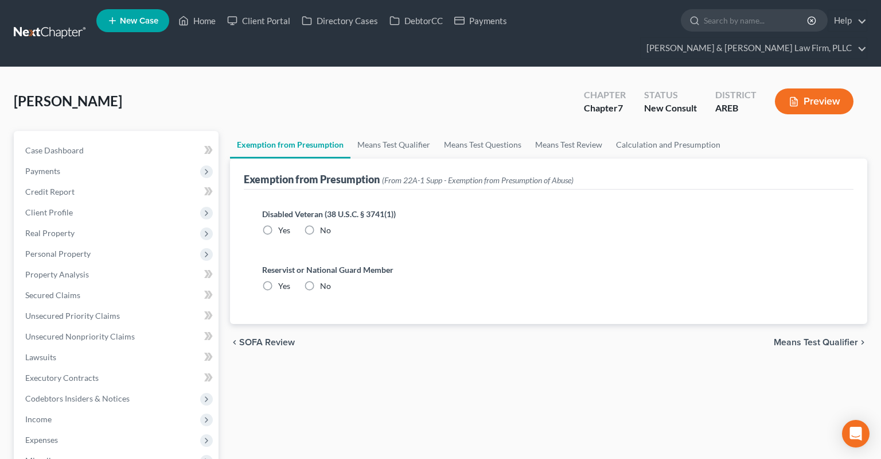
click at [334, 100] on div "[PERSON_NAME] Upgraded Chapter Chapter 7 Status New Consult District AREB Previ…" at bounding box center [441, 106] width 854 height 50
click at [125, 140] on link "Case Dashboard" at bounding box center [117, 150] width 203 height 21
select select "5"
select select "6"
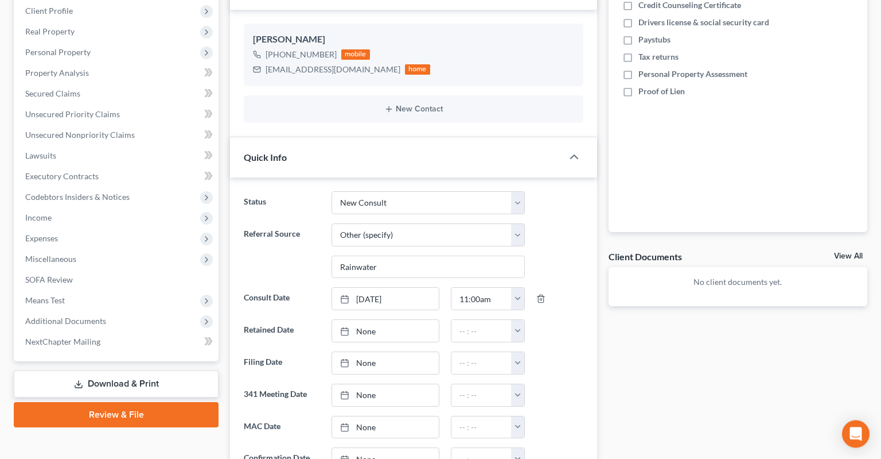
scroll to position [242, 0]
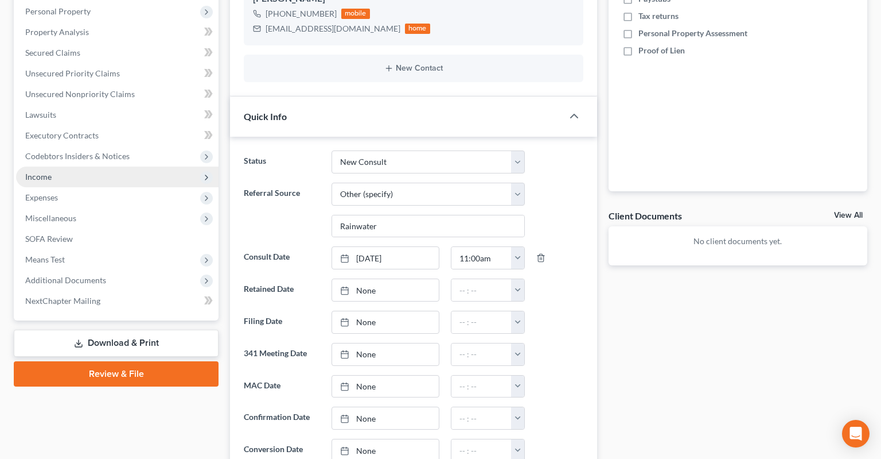
click at [125, 166] on span "Income" at bounding box center [117, 176] width 203 height 21
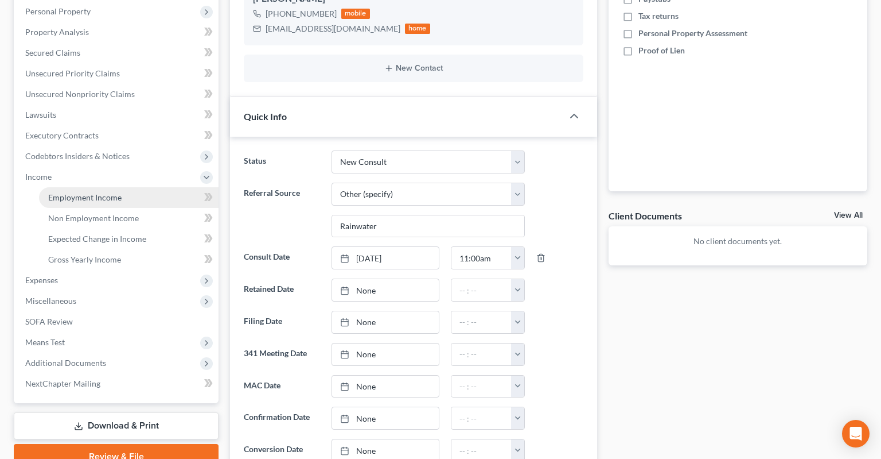
click at [150, 187] on link "Employment Income" at bounding box center [129, 197] width 180 height 21
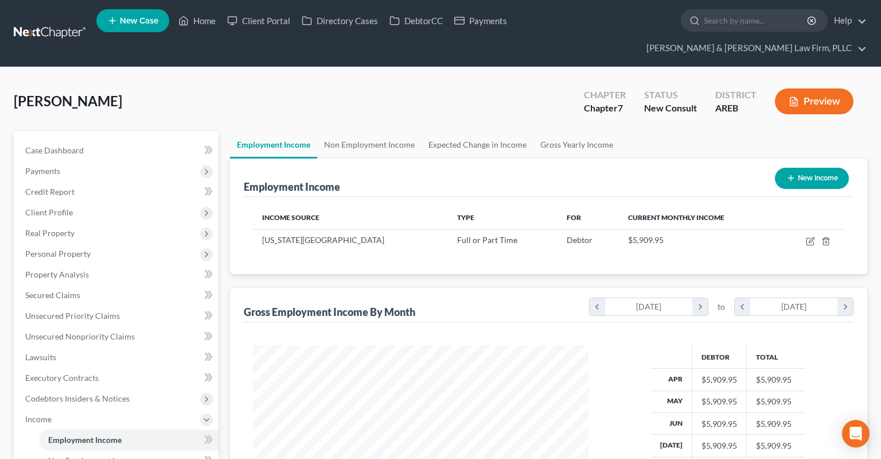
click at [526, 81] on div "[PERSON_NAME] Upgraded Chapter Chapter 7 Status New Consult District AREB Previ…" at bounding box center [441, 106] width 854 height 50
click at [353, 81] on div "[PERSON_NAME] Upgraded Chapter Chapter 7 Status New Consult District AREB Previ…" at bounding box center [441, 106] width 854 height 50
click at [304, 81] on div "[PERSON_NAME] Upgraded Chapter Chapter 7 Status New Consult District AREB Previ…" at bounding box center [441, 106] width 854 height 50
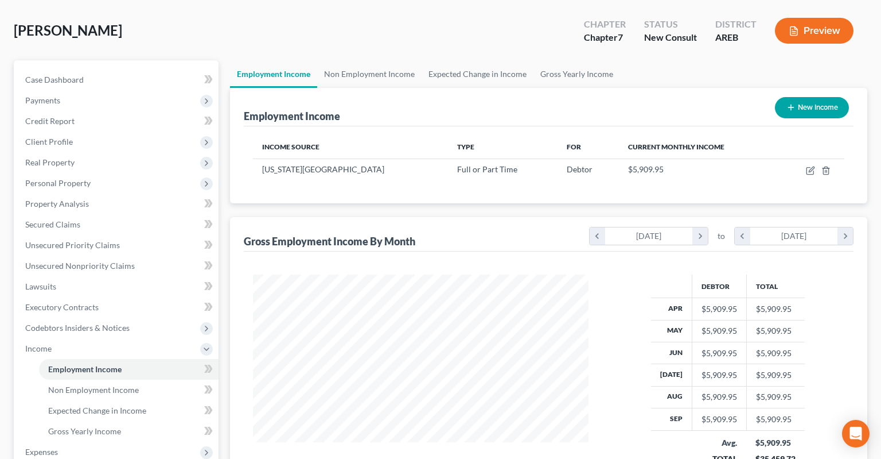
scroll to position [181, 0]
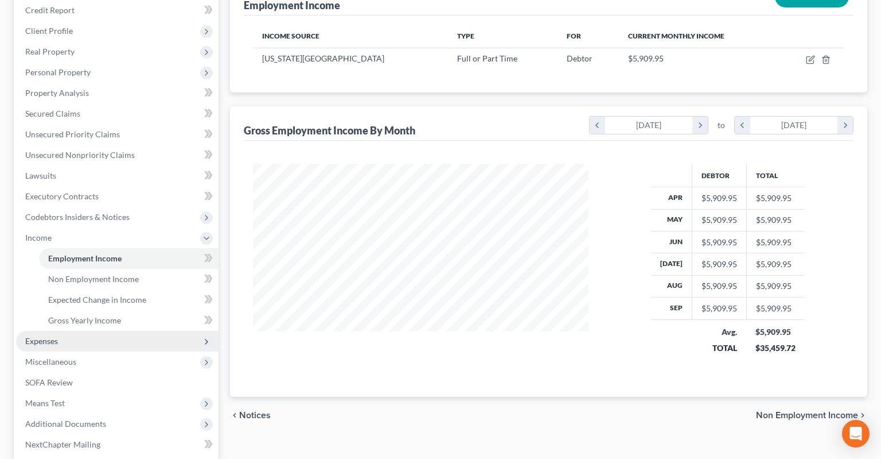
click at [104, 331] on span "Expenses" at bounding box center [117, 341] width 203 height 21
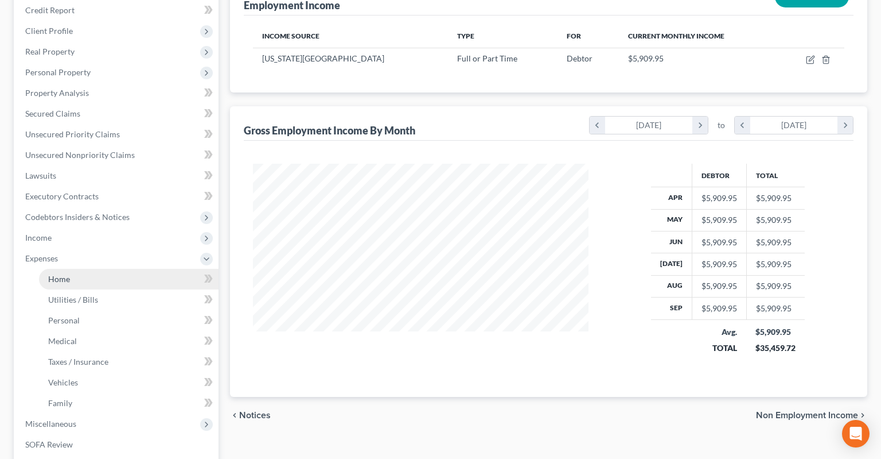
click at [112, 269] on link "Home" at bounding box center [129, 279] width 180 height 21
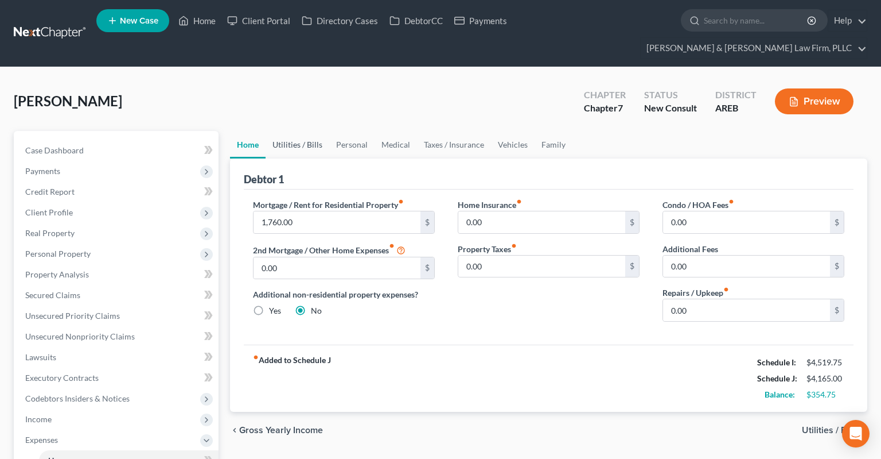
click at [309, 131] on link "Utilities / Bills" at bounding box center [298, 145] width 64 height 28
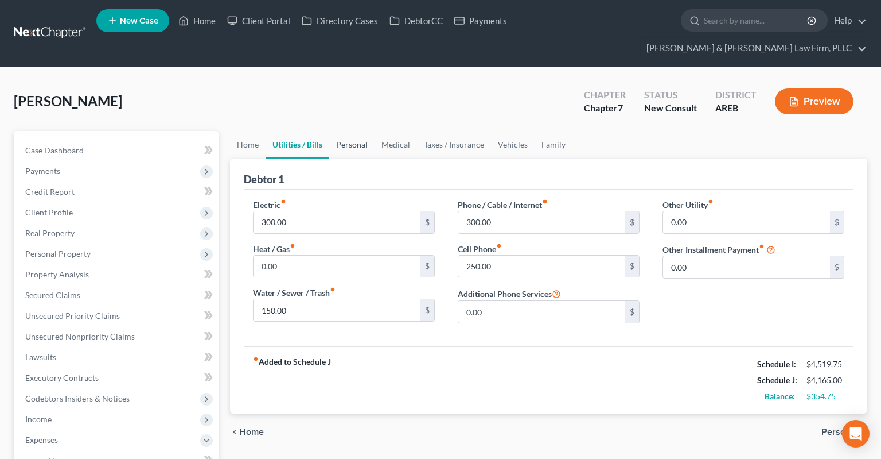
click at [358, 131] on link "Personal" at bounding box center [351, 145] width 45 height 28
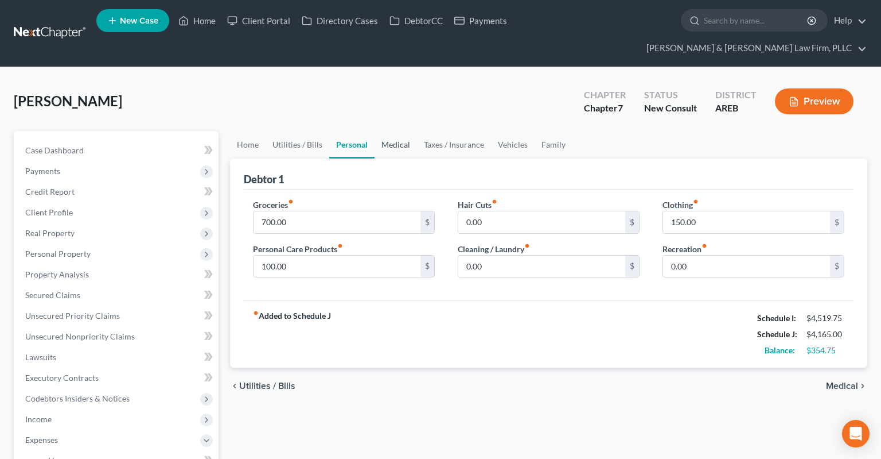
click at [397, 131] on link "Medical" at bounding box center [396, 145] width 42 height 28
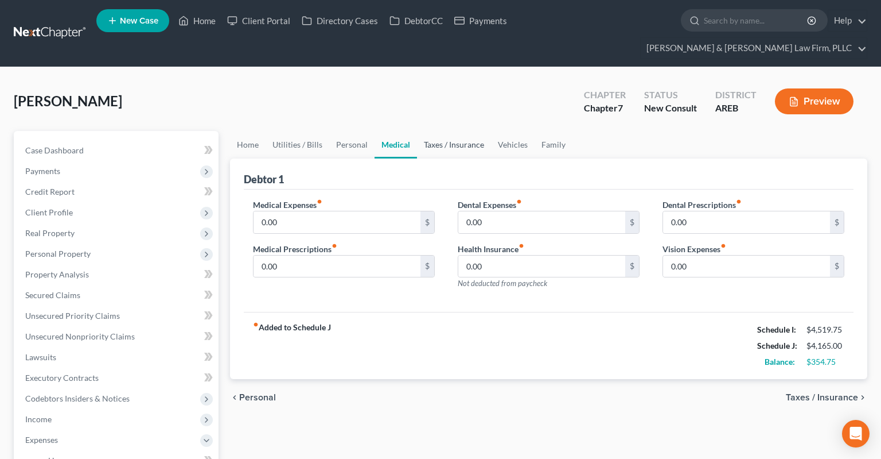
click at [457, 131] on link "Taxes / Insurance" at bounding box center [454, 145] width 74 height 28
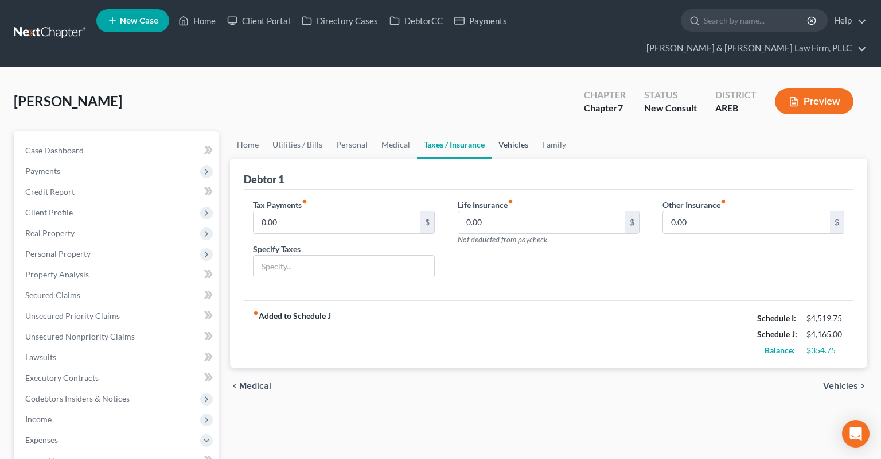
click at [500, 132] on link "Vehicles" at bounding box center [514, 145] width 44 height 28
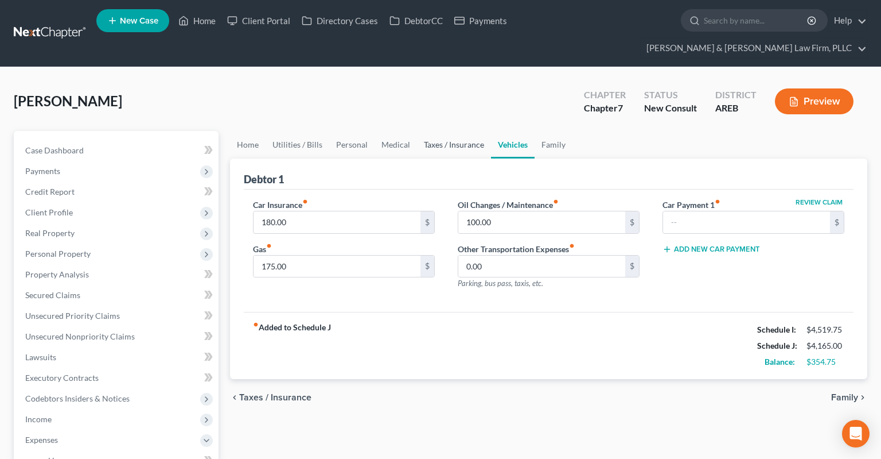
click at [455, 131] on link "Taxes / Insurance" at bounding box center [454, 145] width 74 height 28
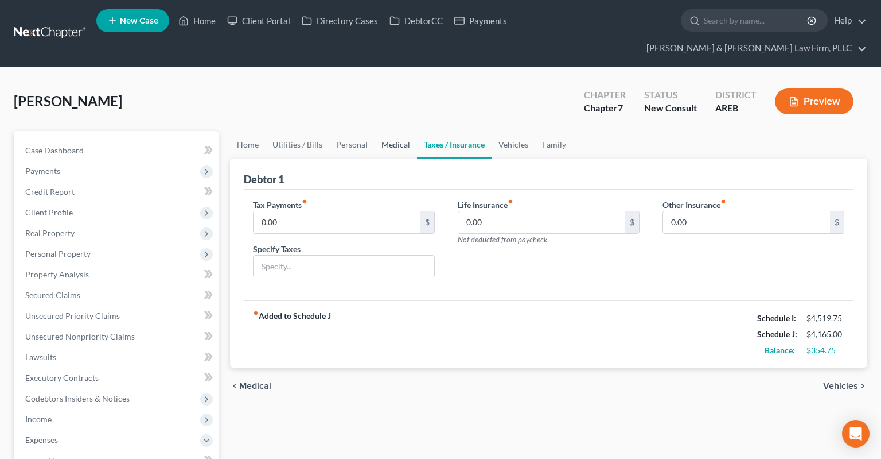
drag, startPoint x: 384, startPoint y: 130, endPoint x: 408, endPoint y: 133, distance: 24.3
click at [386, 131] on link "Medical" at bounding box center [396, 145] width 42 height 28
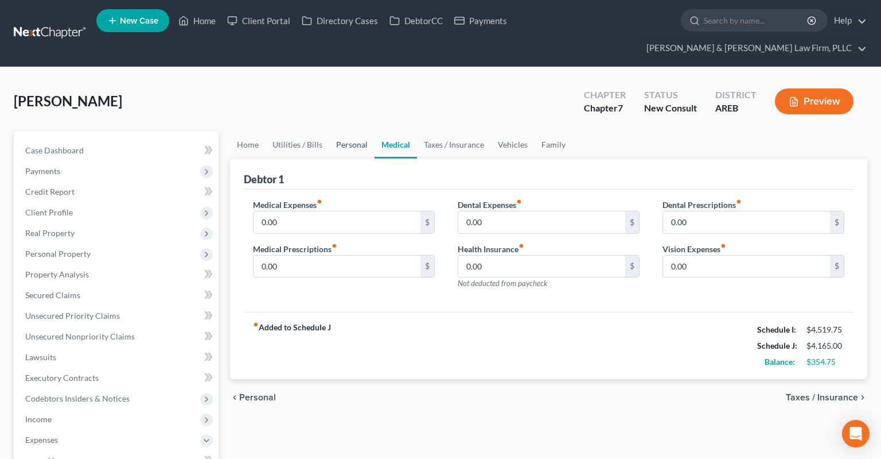
click at [335, 131] on link "Personal" at bounding box center [351, 145] width 45 height 28
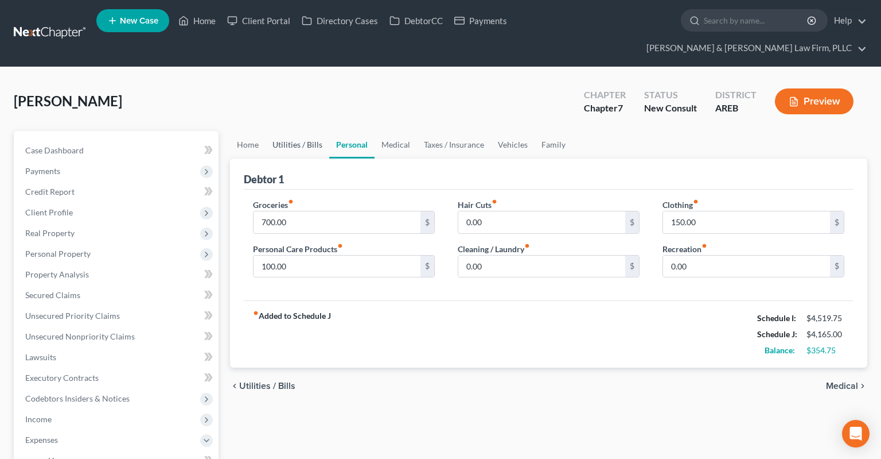
click at [290, 131] on link "Utilities / Bills" at bounding box center [298, 145] width 64 height 28
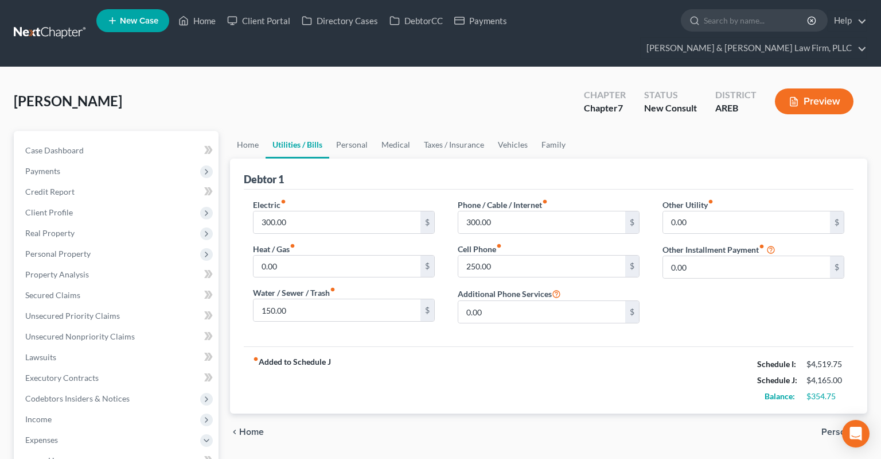
click at [267, 133] on link "Utilities / Bills" at bounding box center [298, 145] width 64 height 28
click at [252, 131] on link "Home" at bounding box center [248, 145] width 36 height 28
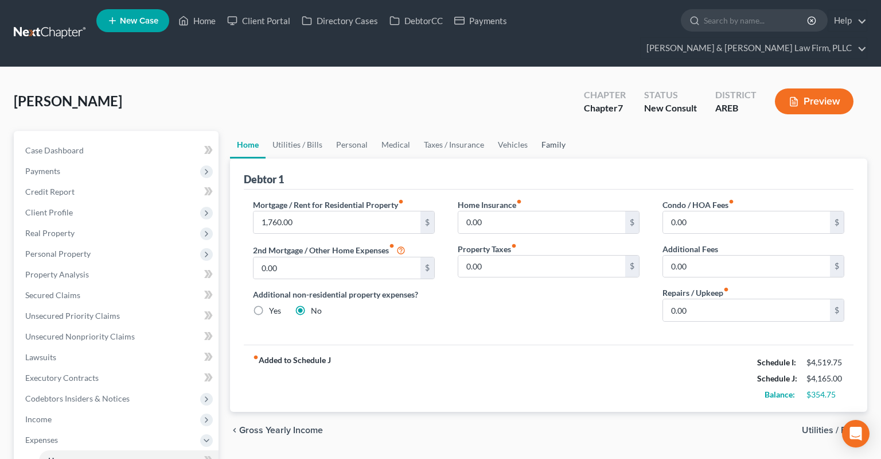
click at [551, 131] on link "Family" at bounding box center [554, 145] width 38 height 28
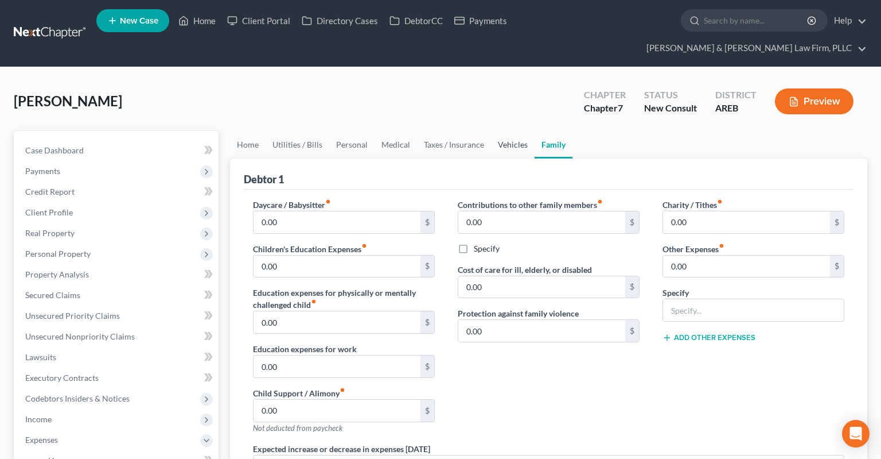
click at [515, 131] on link "Vehicles" at bounding box center [513, 145] width 44 height 28
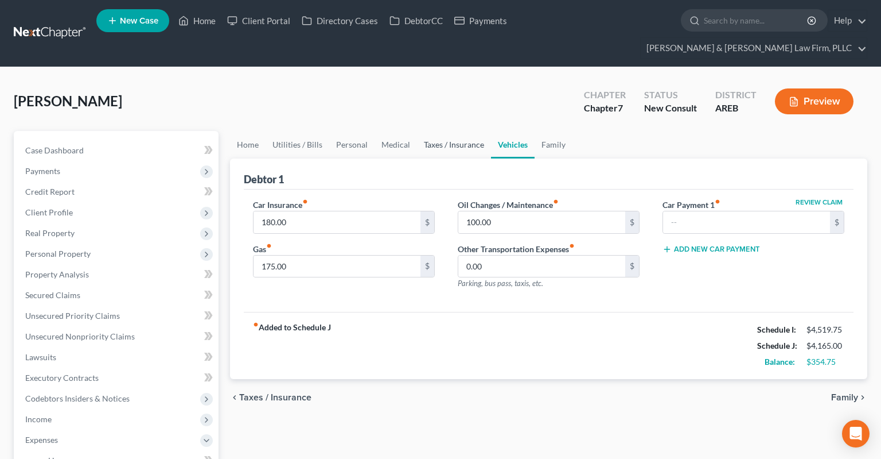
click at [470, 131] on link "Taxes / Insurance" at bounding box center [454, 145] width 74 height 28
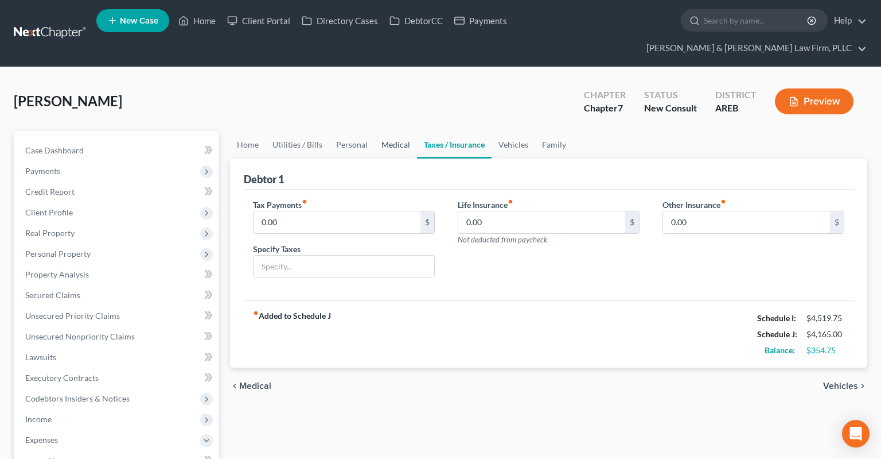
click at [398, 135] on link "Medical" at bounding box center [396, 145] width 42 height 28
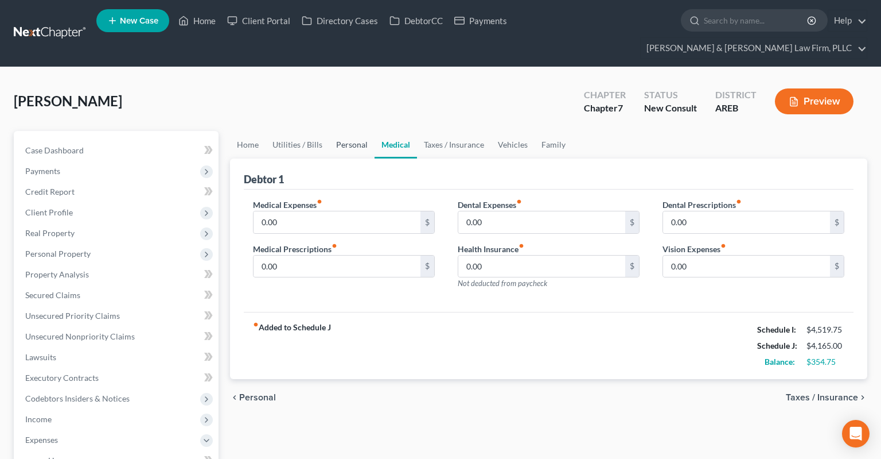
click at [366, 131] on link "Personal" at bounding box center [351, 145] width 45 height 28
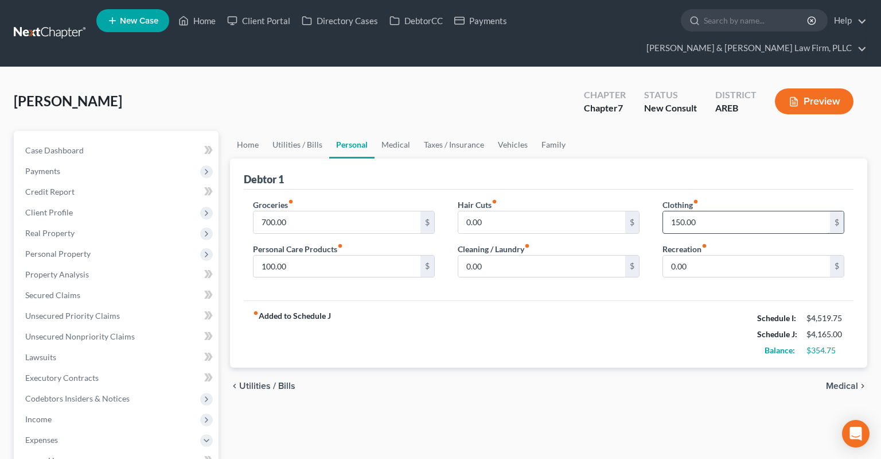
click at [709, 211] on input "150.00" at bounding box center [746, 222] width 167 height 22
type input "1"
type input "50"
drag, startPoint x: 339, startPoint y: 201, endPoint x: 331, endPoint y: 207, distance: 10.3
click at [339, 211] on input "700.00" at bounding box center [337, 222] width 167 height 22
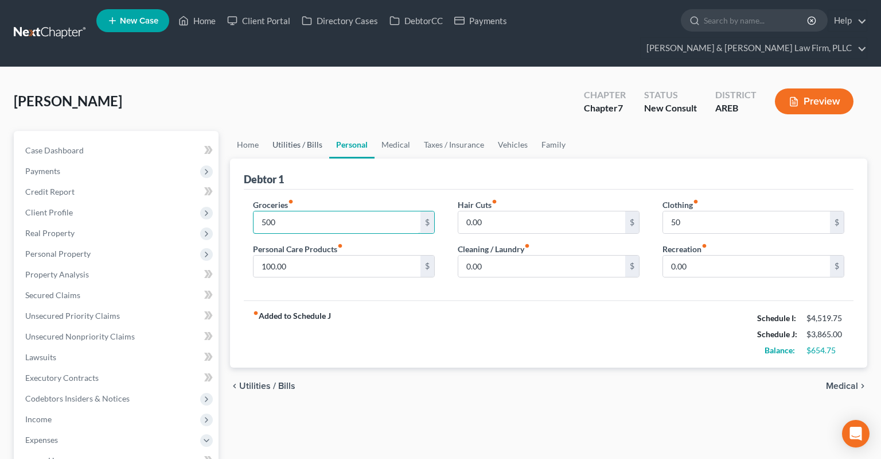
type input "500"
click at [296, 131] on link "Utilities / Bills" at bounding box center [298, 145] width 64 height 28
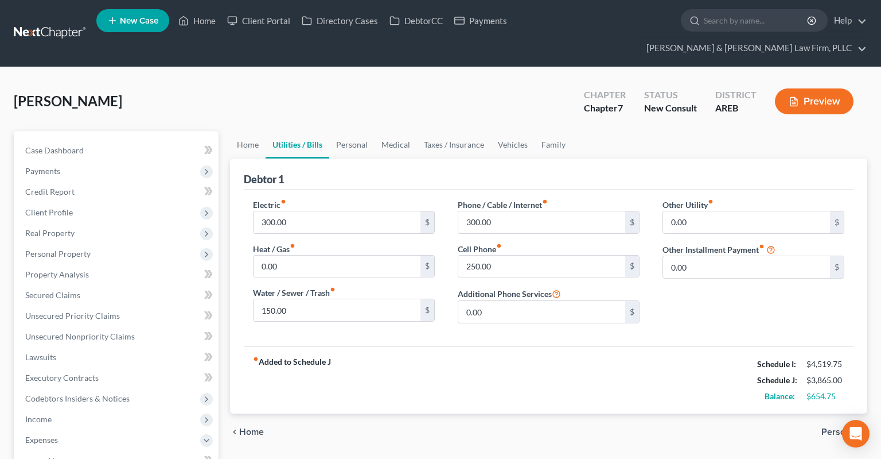
click at [503, 386] on div "fiber_manual_record Added to Schedule J Schedule I: $4,519.75 Schedule J: $3,86…" at bounding box center [549, 379] width 610 height 67
click at [239, 131] on link "Home" at bounding box center [248, 145] width 36 height 28
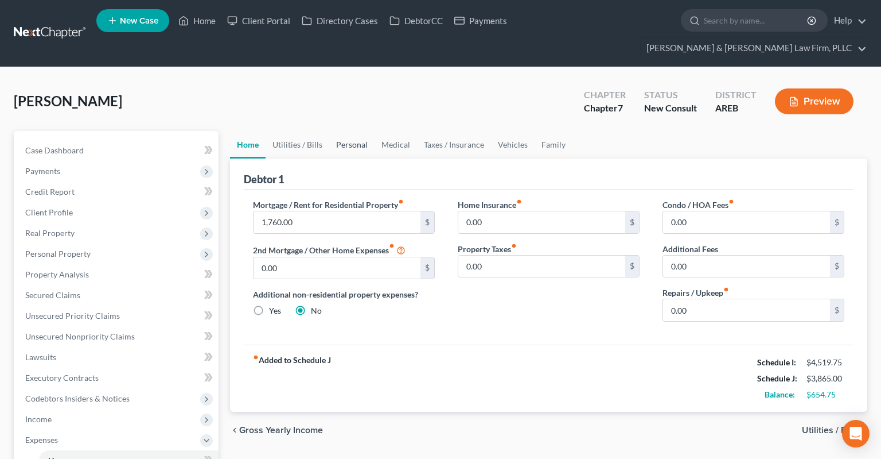
click at [361, 131] on link "Personal" at bounding box center [351, 145] width 45 height 28
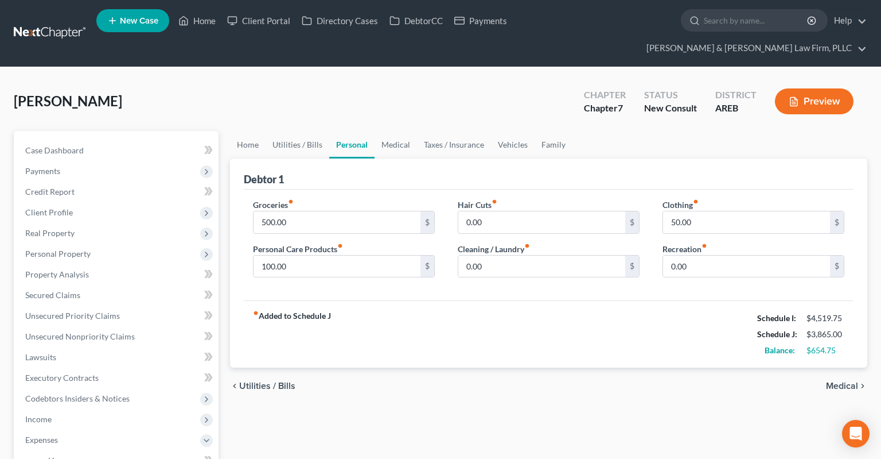
click at [382, 94] on div "[PERSON_NAME] Upgraded Chapter Chapter 7 Status New Consult District AREB Previ…" at bounding box center [441, 106] width 854 height 50
click at [250, 131] on link "Home" at bounding box center [248, 145] width 36 height 28
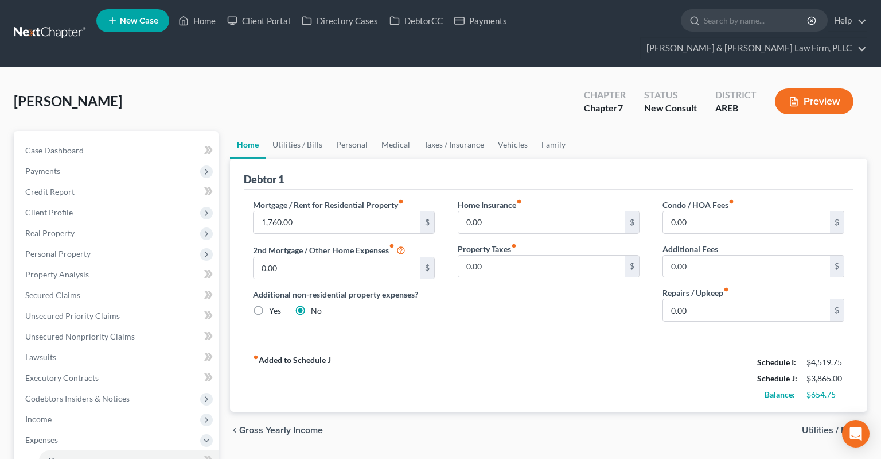
click at [401, 102] on div "[PERSON_NAME] Upgraded Chapter Chapter 7 Status New Consult District AREB Previ…" at bounding box center [441, 106] width 854 height 50
click at [511, 131] on link "Vehicles" at bounding box center [513, 145] width 44 height 28
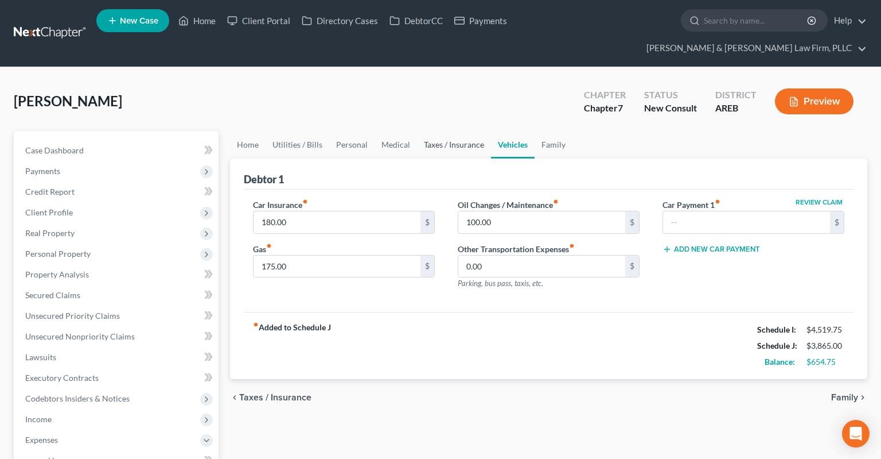
click at [459, 131] on link "Taxes / Insurance" at bounding box center [454, 145] width 74 height 28
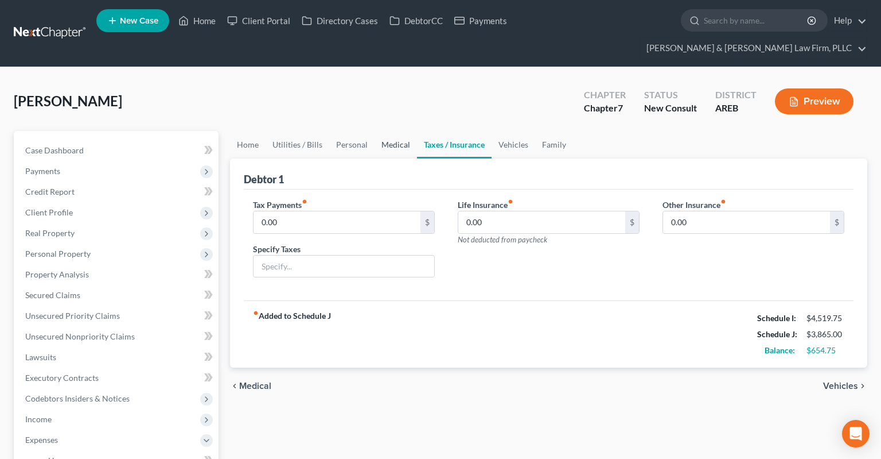
click at [407, 133] on link "Medical" at bounding box center [396, 145] width 42 height 28
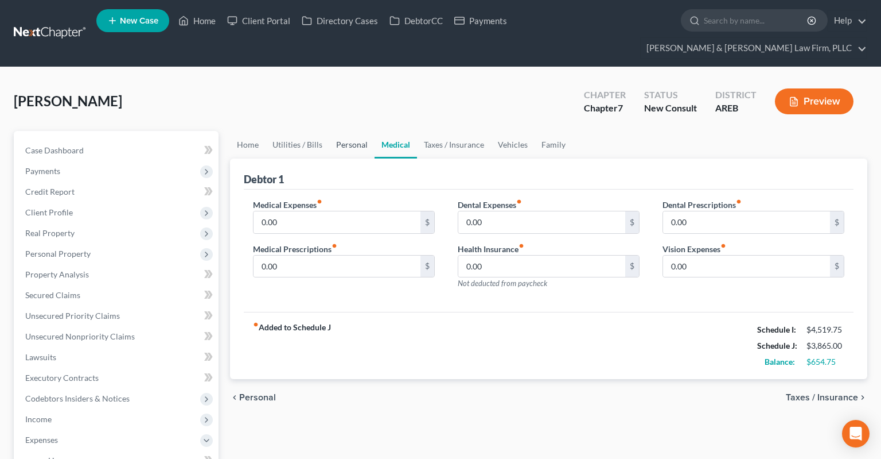
click at [361, 131] on link "Personal" at bounding box center [351, 145] width 45 height 28
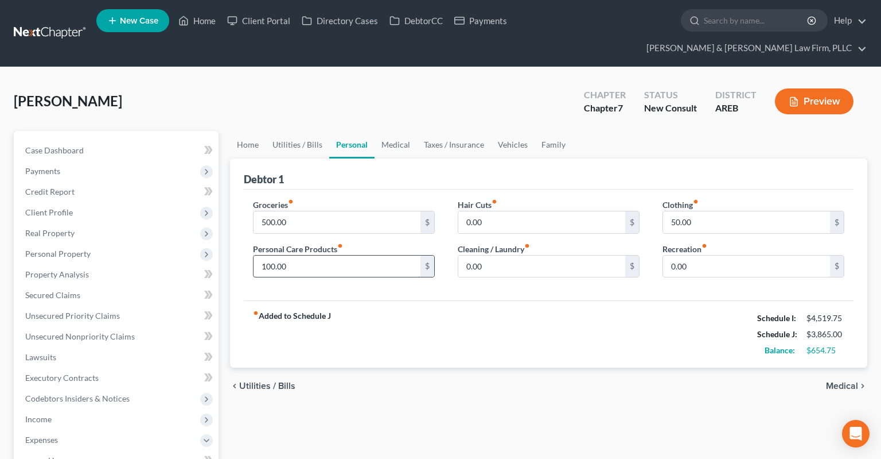
click at [383, 255] on input "100.00" at bounding box center [337, 266] width 167 height 22
type input "50"
click at [360, 211] on input "500.00" at bounding box center [337, 222] width 167 height 22
type input "400"
drag, startPoint x: 450, startPoint y: 88, endPoint x: 442, endPoint y: 106, distance: 19.2
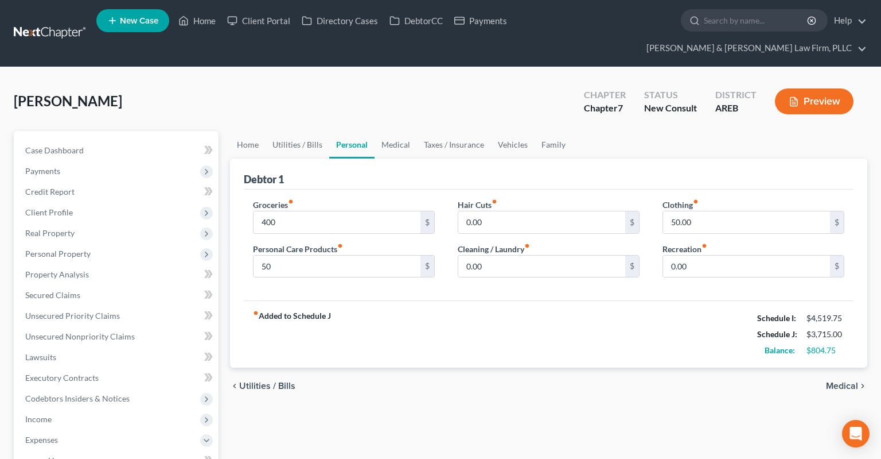
click at [450, 89] on div "[PERSON_NAME] Upgraded Chapter Chapter 7 Status New Consult District AREB Previ…" at bounding box center [441, 106] width 854 height 50
click at [401, 131] on link "Medical" at bounding box center [396, 145] width 42 height 28
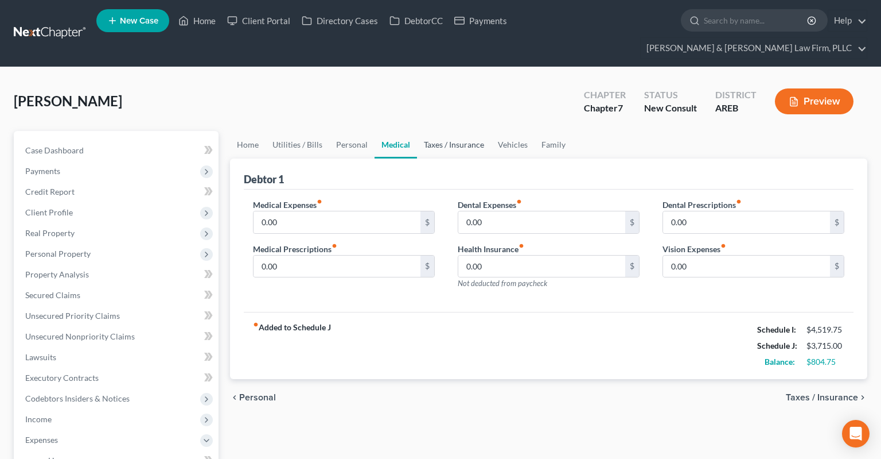
click at [421, 131] on link "Taxes / Insurance" at bounding box center [454, 145] width 74 height 28
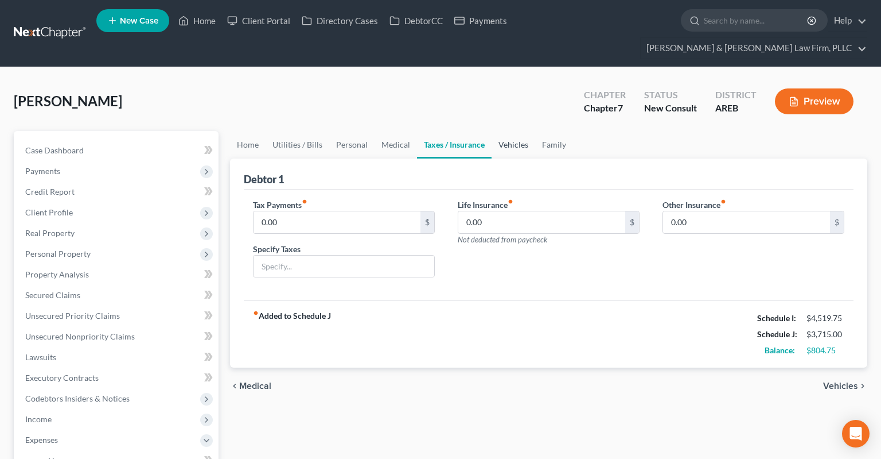
click at [511, 134] on link "Vehicles" at bounding box center [514, 145] width 44 height 28
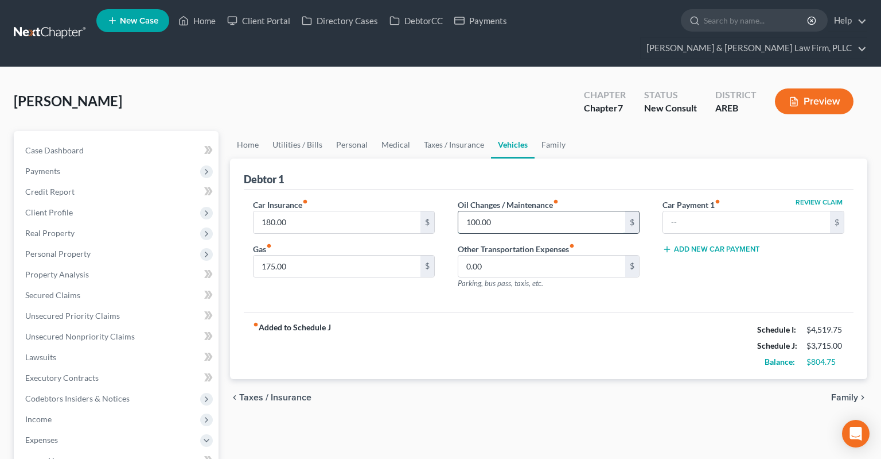
click at [503, 211] on input "100.00" at bounding box center [542, 222] width 167 height 22
type input "50"
click at [312, 131] on link "Utilities / Bills" at bounding box center [298, 145] width 64 height 28
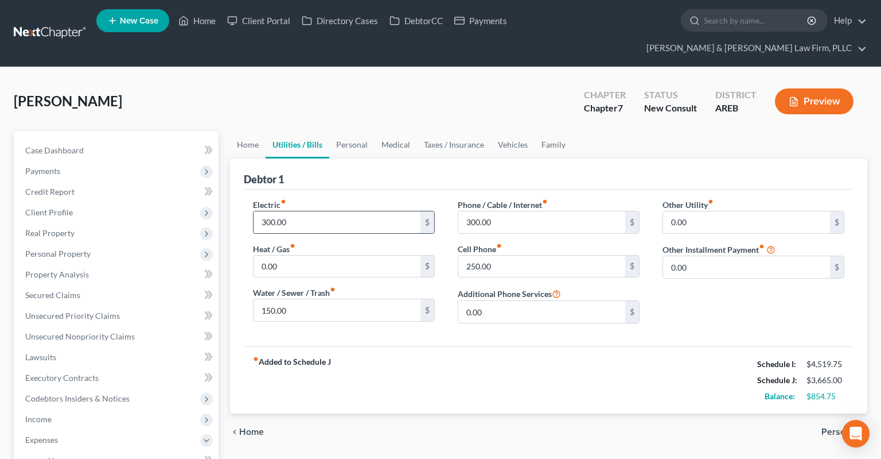
click at [323, 211] on input "300.00" at bounding box center [337, 222] width 167 height 22
click at [326, 298] on div "Electric fiber_manual_record 300.00 $ Heat / Gas fiber_manual_record 0.00 $ Wat…" at bounding box center [344, 266] width 205 height 134
click at [327, 299] on input "150.00" at bounding box center [337, 310] width 167 height 22
type input "100"
drag, startPoint x: 318, startPoint y: 204, endPoint x: 323, endPoint y: 199, distance: 7.3
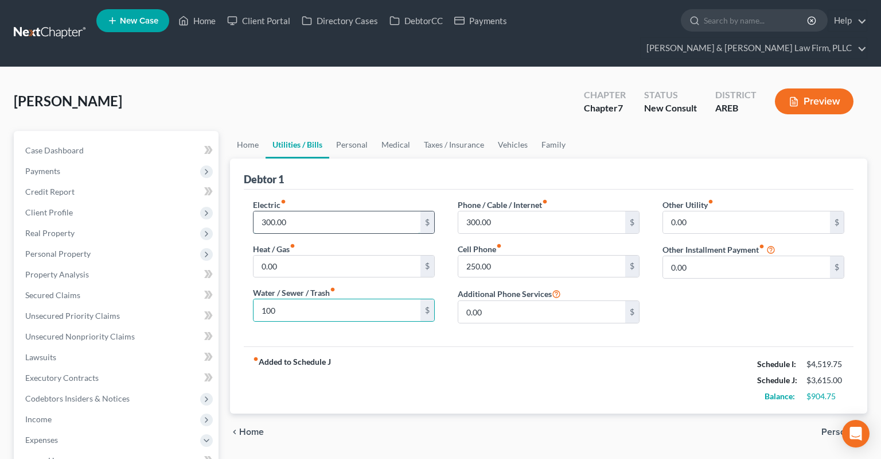
click at [318, 211] on input "300.00" at bounding box center [337, 222] width 167 height 22
drag, startPoint x: 286, startPoint y: 199, endPoint x: 224, endPoint y: 197, distance: 62.0
click at [254, 211] on input "250" at bounding box center [337, 222] width 167 height 22
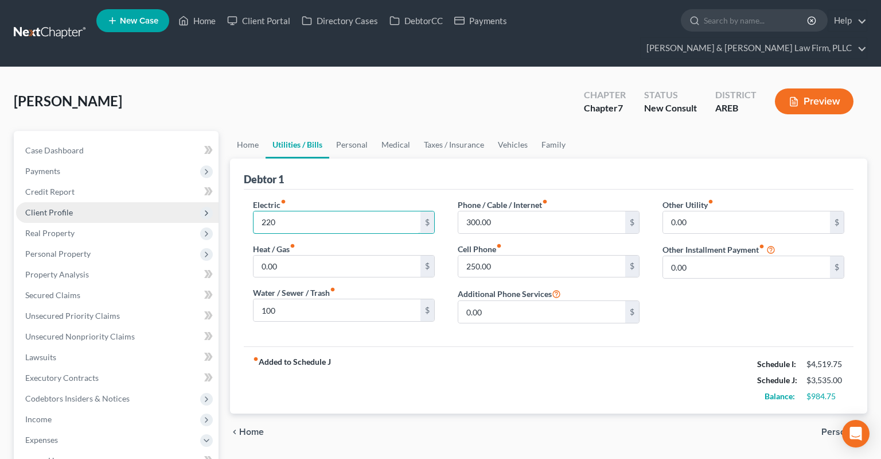
drag, startPoint x: 283, startPoint y: 205, endPoint x: 196, endPoint y: 191, distance: 88.5
click at [254, 211] on input "220" at bounding box center [337, 222] width 167 height 22
type input "230"
click at [250, 131] on link "Home" at bounding box center [248, 145] width 36 height 28
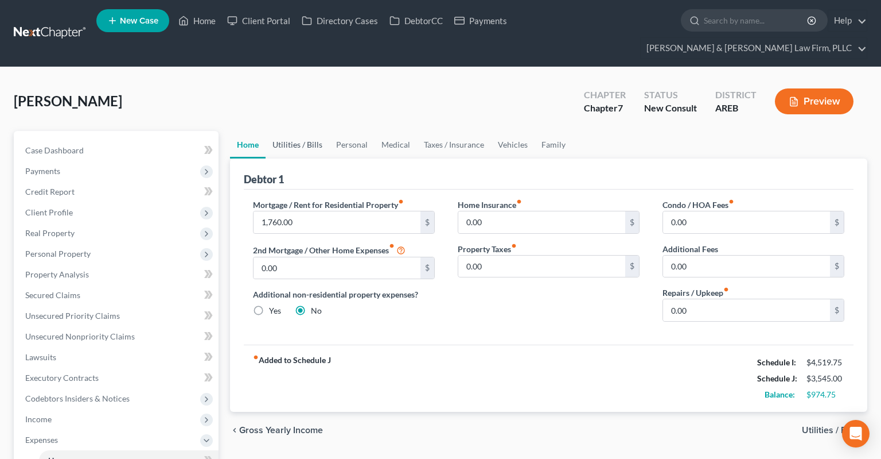
click at [283, 131] on link "Utilities / Bills" at bounding box center [298, 145] width 64 height 28
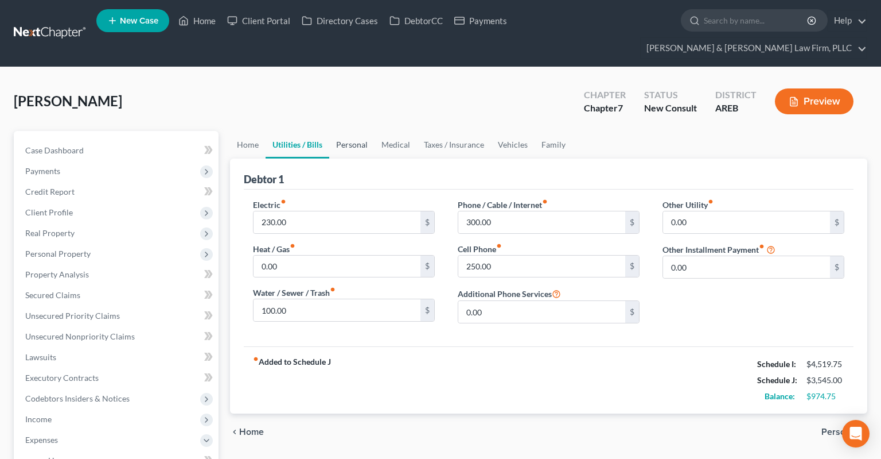
click at [344, 131] on link "Personal" at bounding box center [351, 145] width 45 height 28
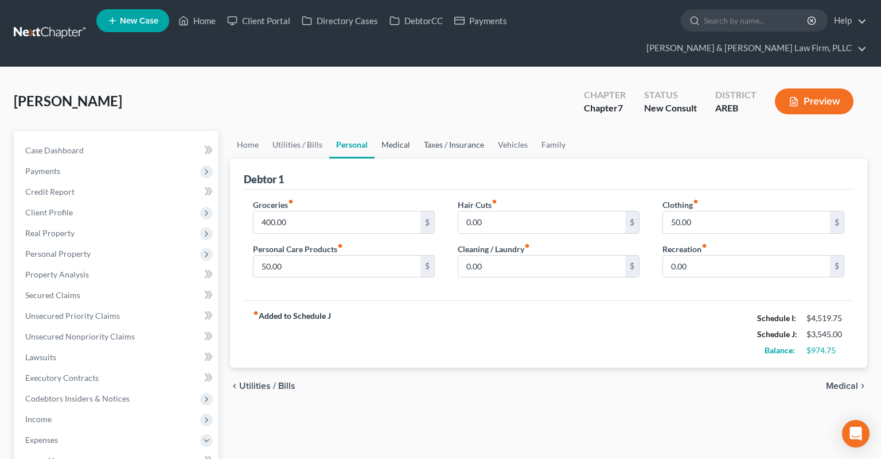
drag, startPoint x: 383, startPoint y: 125, endPoint x: 423, endPoint y: 121, distance: 39.9
click at [384, 131] on link "Medical" at bounding box center [396, 145] width 42 height 28
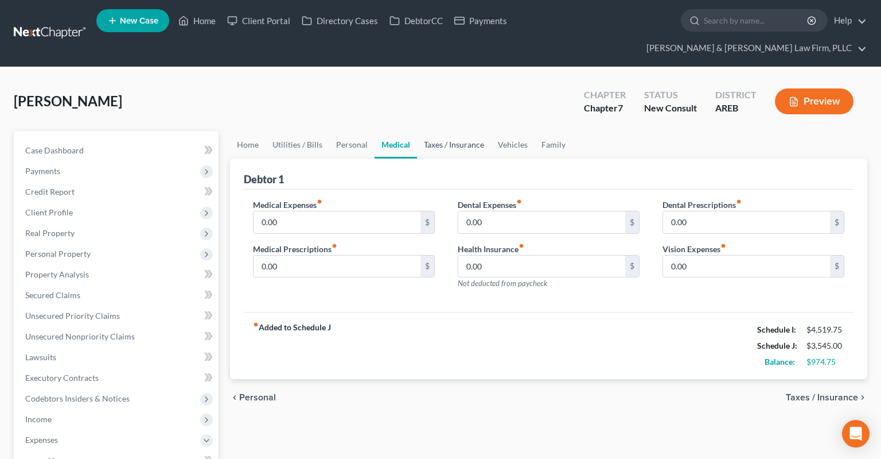
click at [434, 131] on link "Taxes / Insurance" at bounding box center [454, 145] width 74 height 28
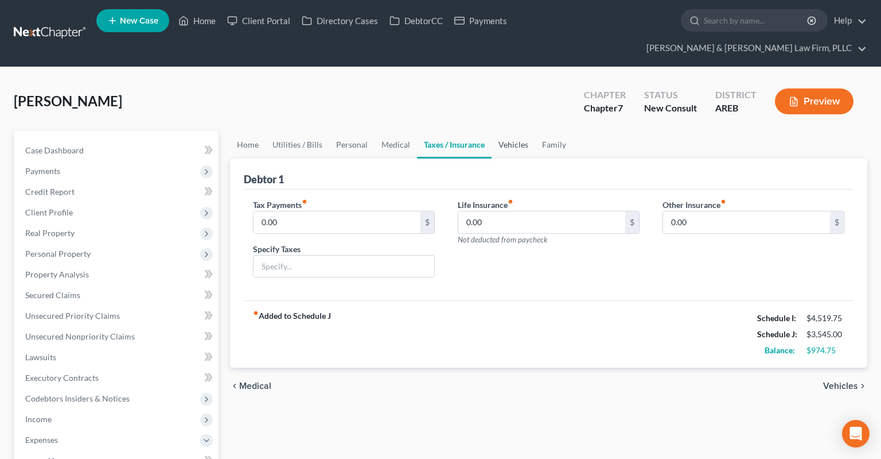
click at [500, 131] on link "Vehicles" at bounding box center [514, 145] width 44 height 28
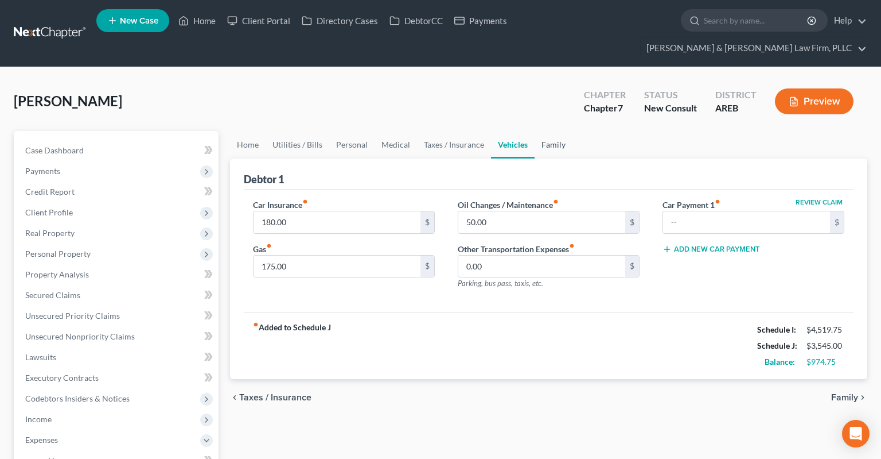
click at [539, 131] on link "Family" at bounding box center [554, 145] width 38 height 28
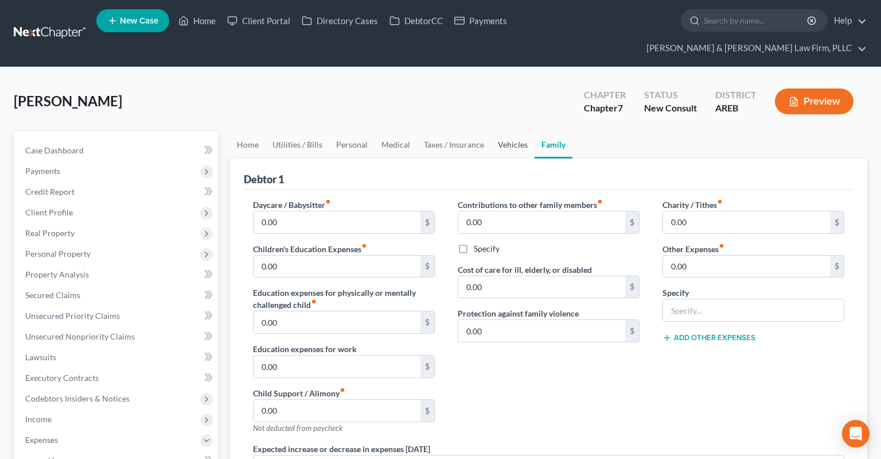
click at [521, 131] on link "Vehicles" at bounding box center [513, 145] width 44 height 28
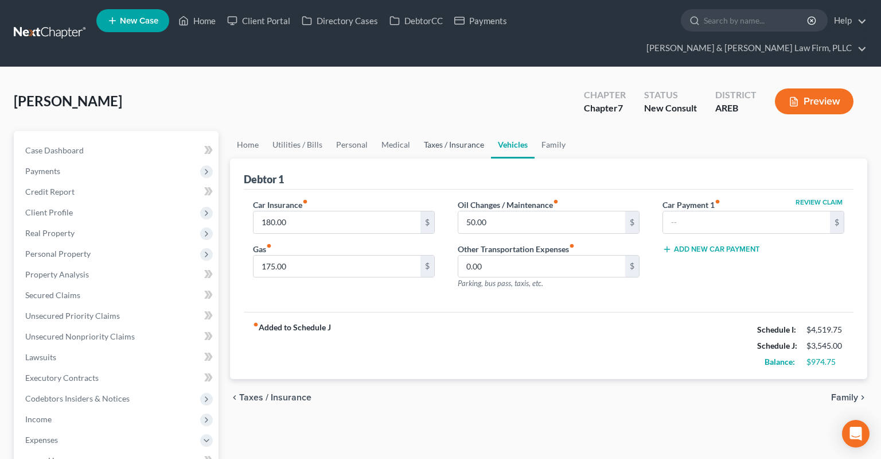
click at [463, 131] on link "Taxes / Insurance" at bounding box center [454, 145] width 74 height 28
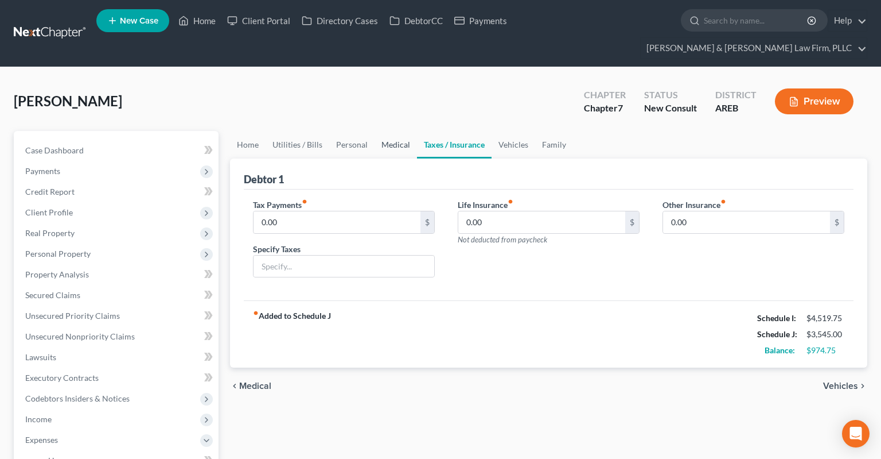
drag, startPoint x: 397, startPoint y: 128, endPoint x: 373, endPoint y: 128, distance: 24.1
click at [397, 131] on link "Medical" at bounding box center [396, 145] width 42 height 28
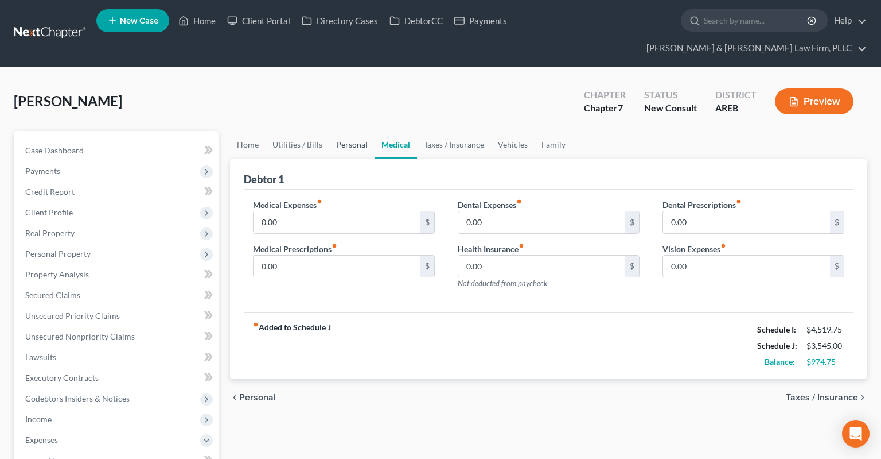
drag, startPoint x: 351, startPoint y: 129, endPoint x: 328, endPoint y: 127, distance: 22.4
click at [350, 131] on link "Personal" at bounding box center [351, 145] width 45 height 28
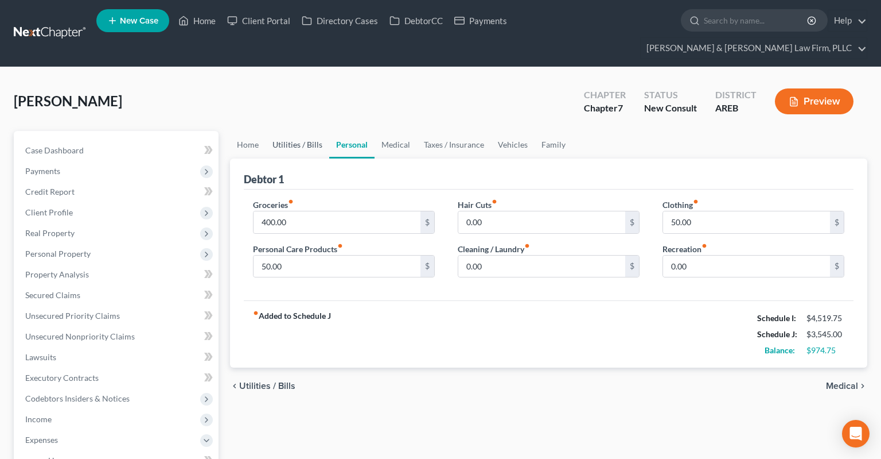
drag, startPoint x: 298, startPoint y: 126, endPoint x: 274, endPoint y: 122, distance: 24.4
click at [297, 131] on link "Utilities / Bills" at bounding box center [298, 145] width 64 height 28
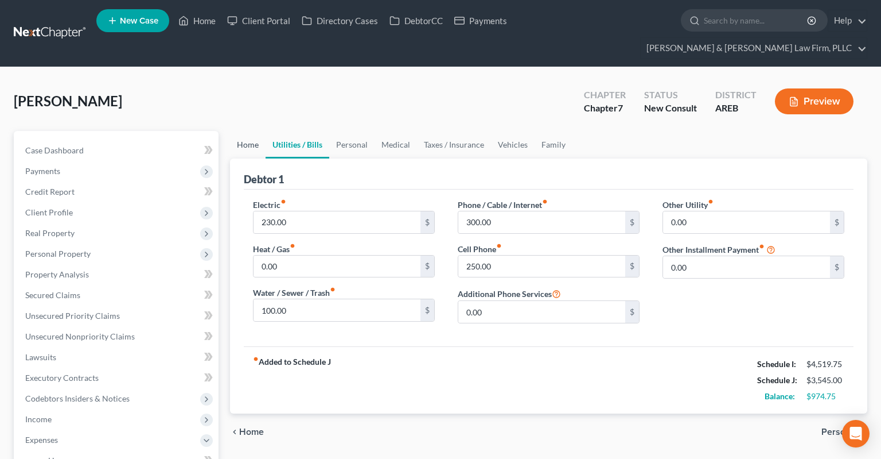
click at [254, 131] on link "Home" at bounding box center [248, 145] width 36 height 28
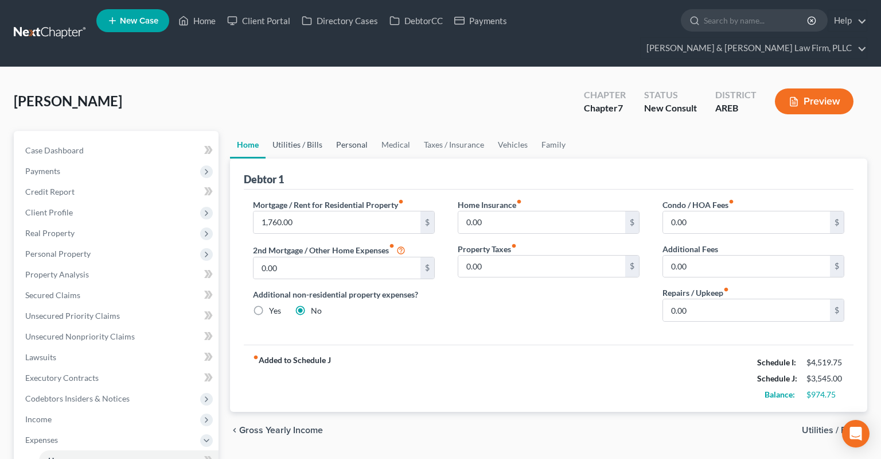
drag, startPoint x: 288, startPoint y: 124, endPoint x: 332, endPoint y: 125, distance: 43.6
click at [289, 131] on link "Utilities / Bills" at bounding box center [298, 145] width 64 height 28
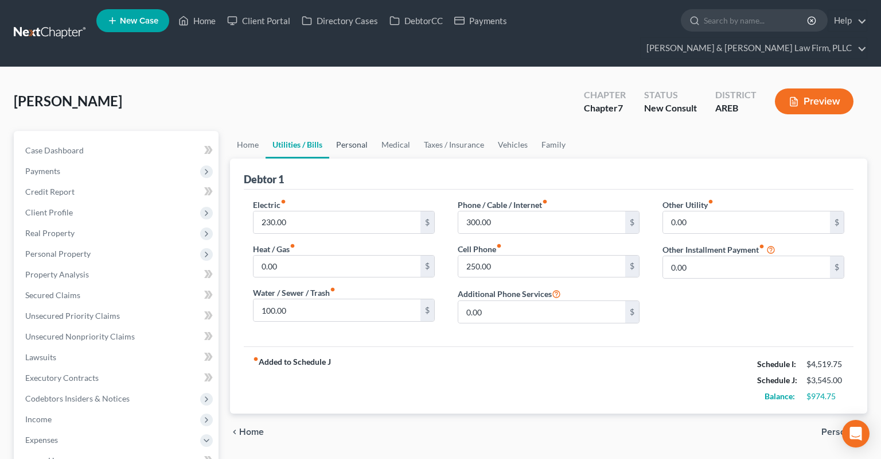
click at [355, 131] on link "Personal" at bounding box center [351, 145] width 45 height 28
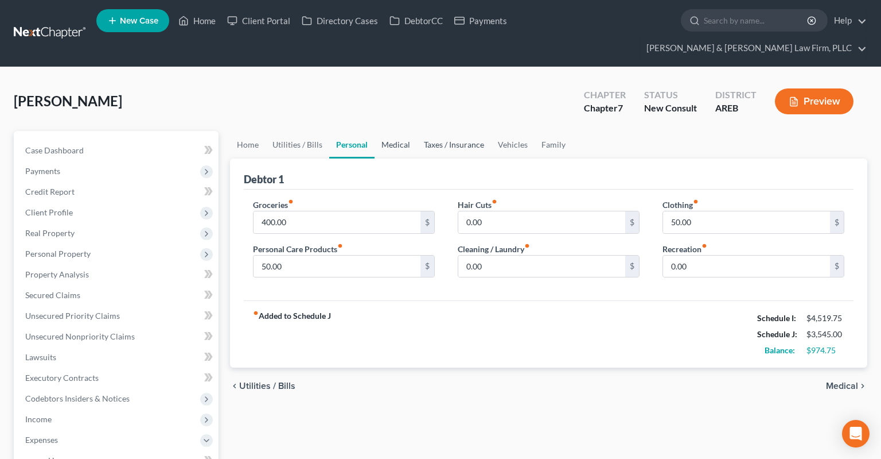
drag, startPoint x: 399, startPoint y: 127, endPoint x: 435, endPoint y: 127, distance: 36.2
click at [401, 131] on link "Medical" at bounding box center [396, 145] width 42 height 28
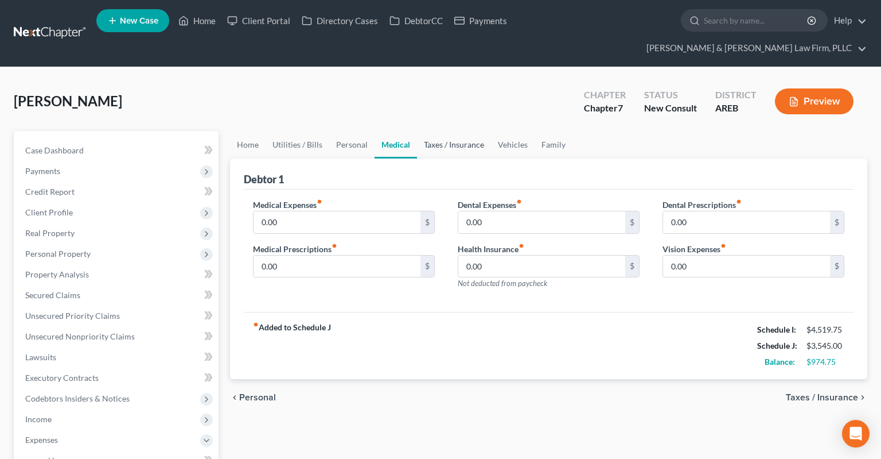
click at [453, 131] on link "Taxes / Insurance" at bounding box center [454, 145] width 74 height 28
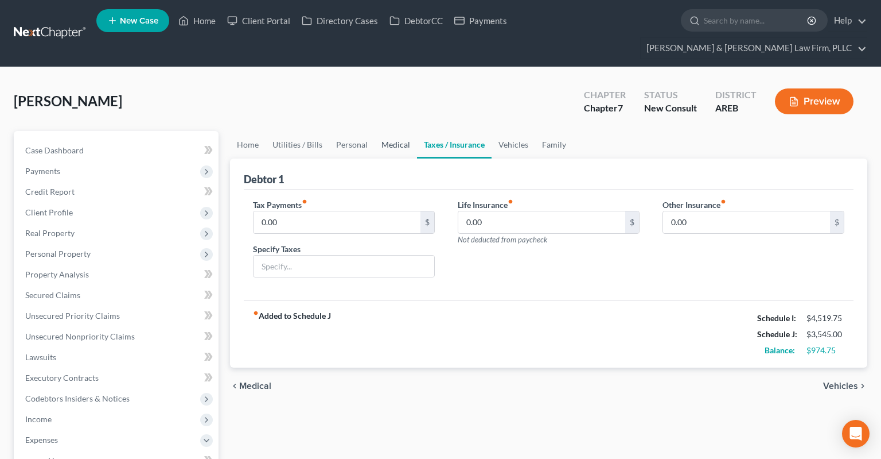
click at [393, 131] on link "Medical" at bounding box center [396, 145] width 42 height 28
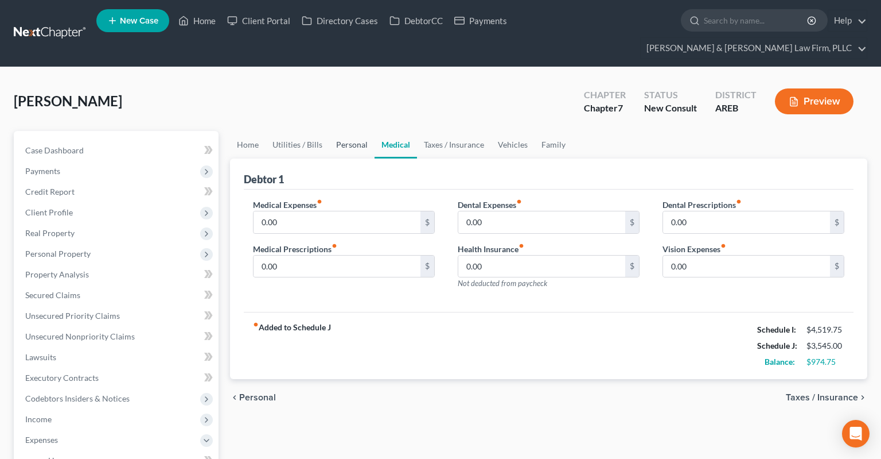
click at [331, 131] on link "Personal" at bounding box center [351, 145] width 45 height 28
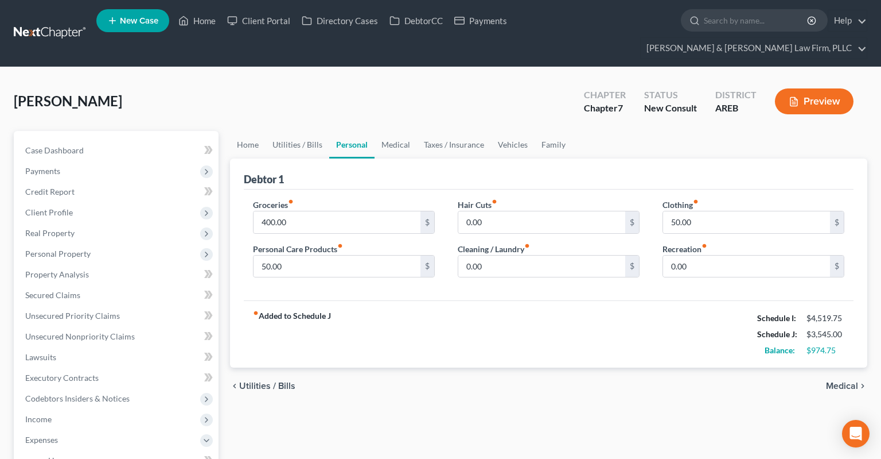
click at [351, 104] on div "[PERSON_NAME] Upgraded Chapter Chapter 7 Status New Consult District AREB Previ…" at bounding box center [441, 106] width 854 height 50
click at [342, 81] on div "[PERSON_NAME] Upgraded Chapter Chapter 7 Status New Consult District AREB Previ…" at bounding box center [441, 106] width 854 height 50
